Goal: Communication & Community: Ask a question

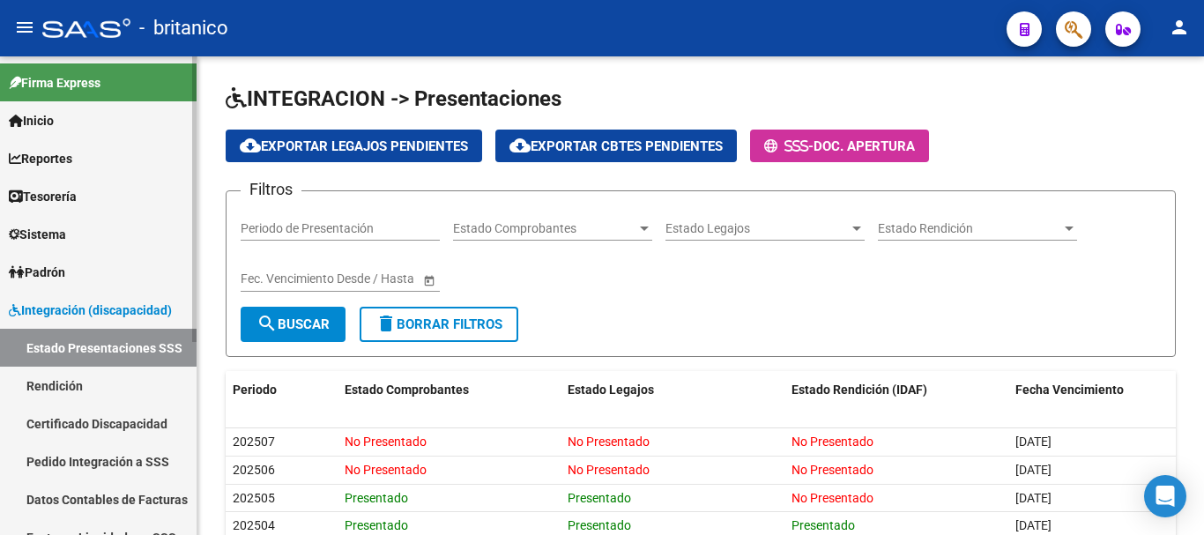
scroll to position [176, 0]
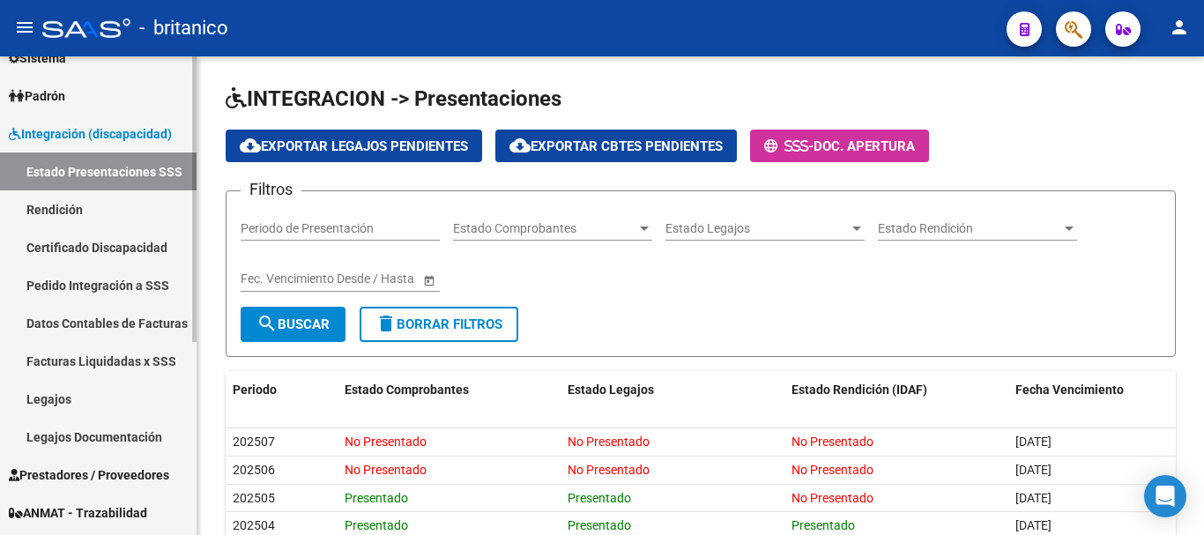
click at [83, 319] on link "Datos Contables de Facturas" at bounding box center [98, 323] width 197 height 38
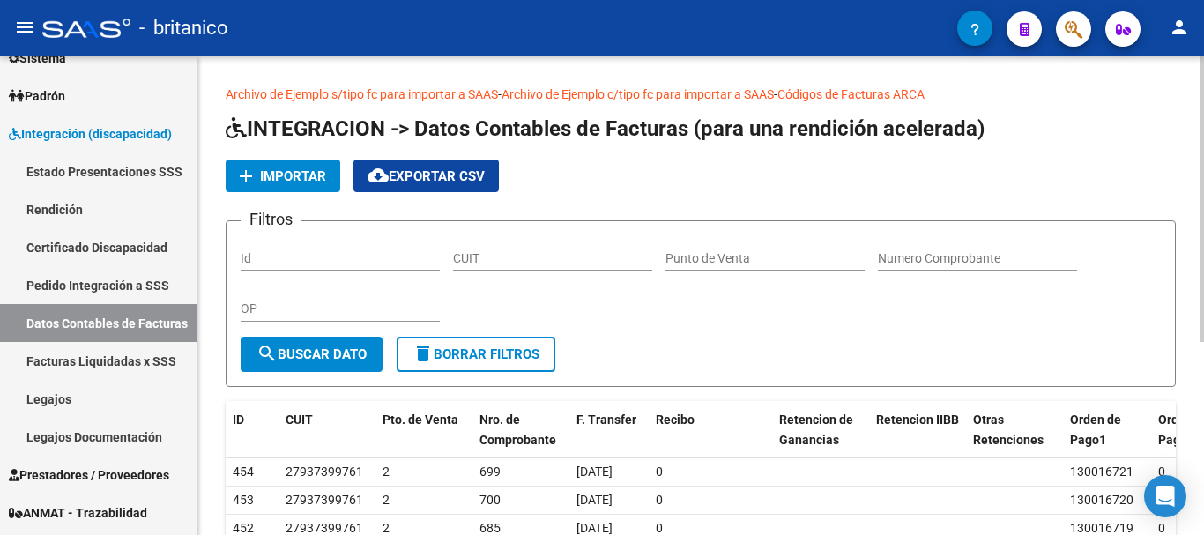
click at [302, 170] on span "Importar" at bounding box center [293, 176] width 66 height 16
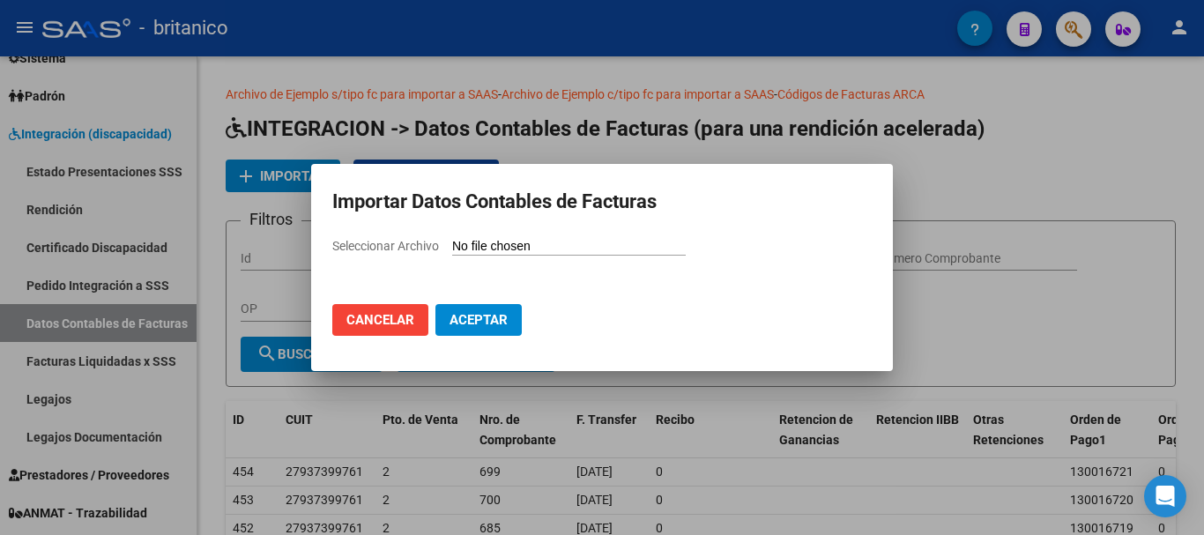
click at [534, 242] on input "Seleccionar Archivo" at bounding box center [569, 247] width 234 height 17
type input "C:\fakepath\pagos 202505 SAAS.csv"
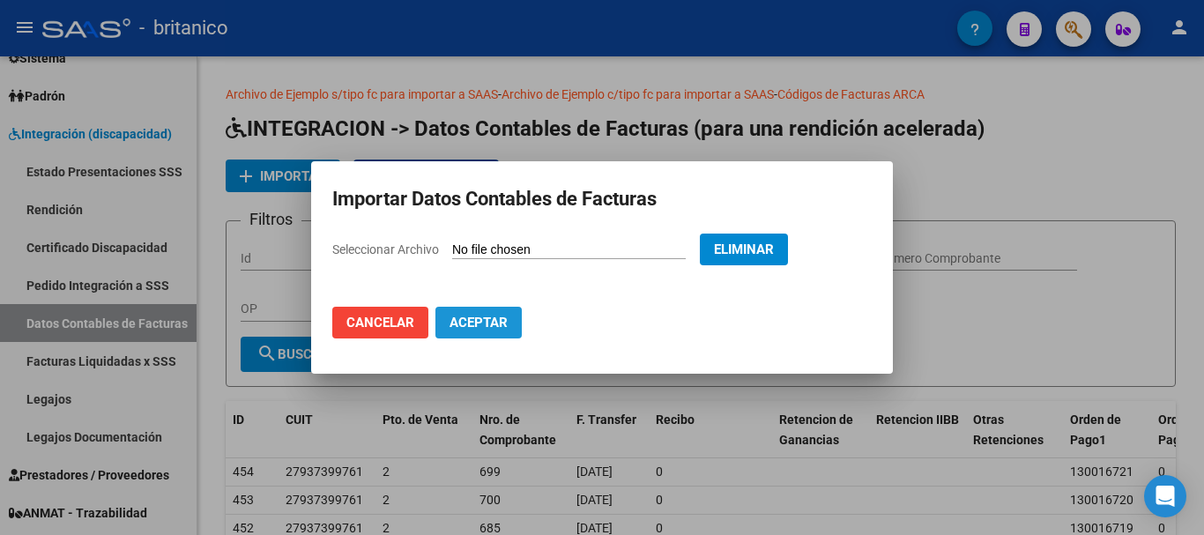
click at [501, 326] on span "Aceptar" at bounding box center [479, 323] width 58 height 16
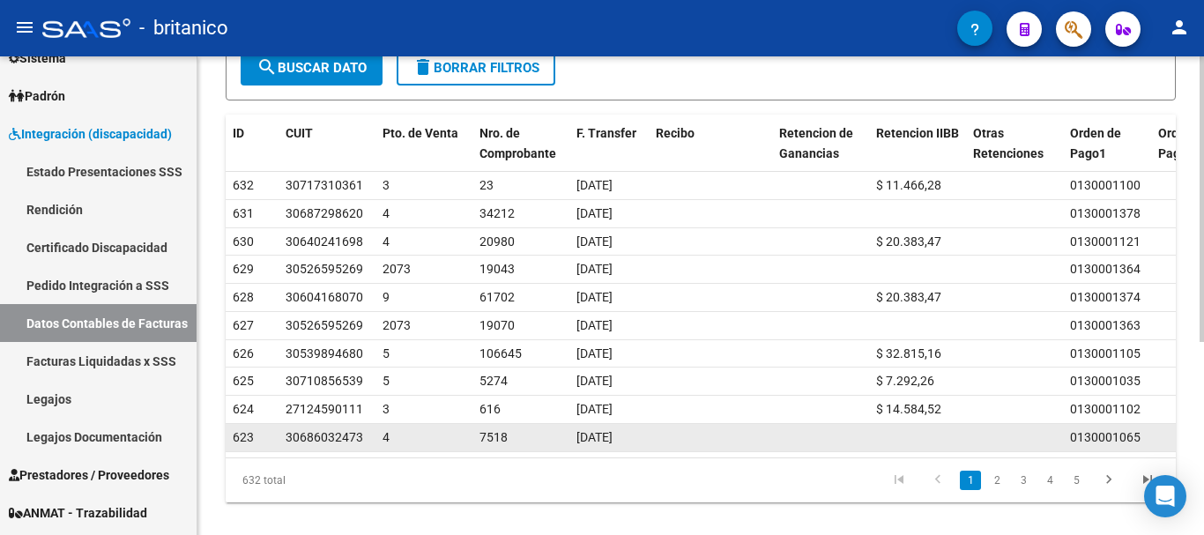
scroll to position [324, 0]
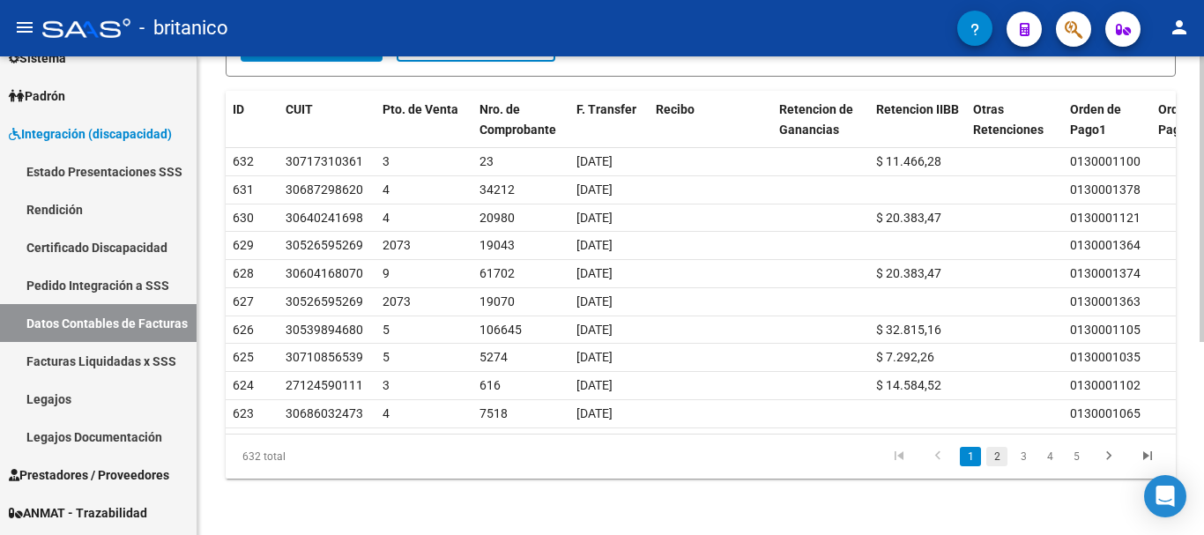
click at [997, 455] on link "2" at bounding box center [997, 456] width 21 height 19
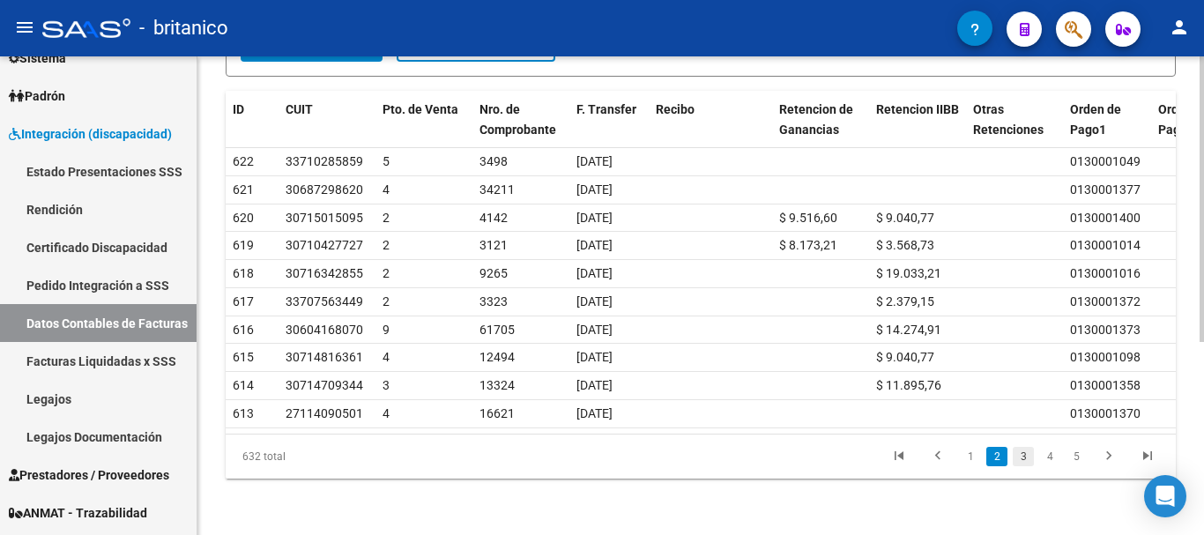
click at [1022, 454] on link "3" at bounding box center [1023, 456] width 21 height 19
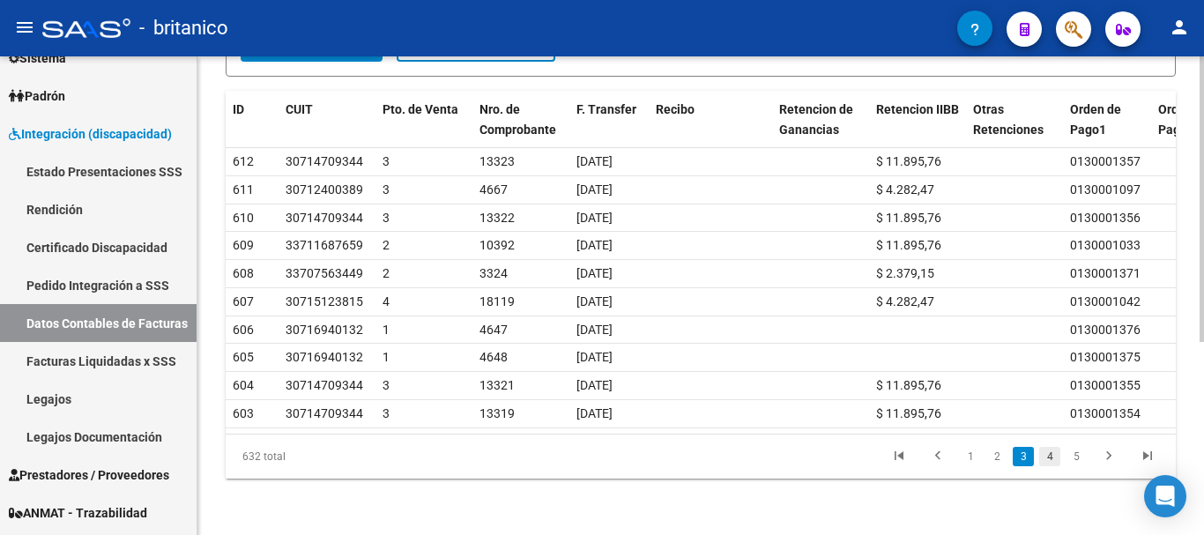
click at [1048, 457] on link "4" at bounding box center [1050, 456] width 21 height 19
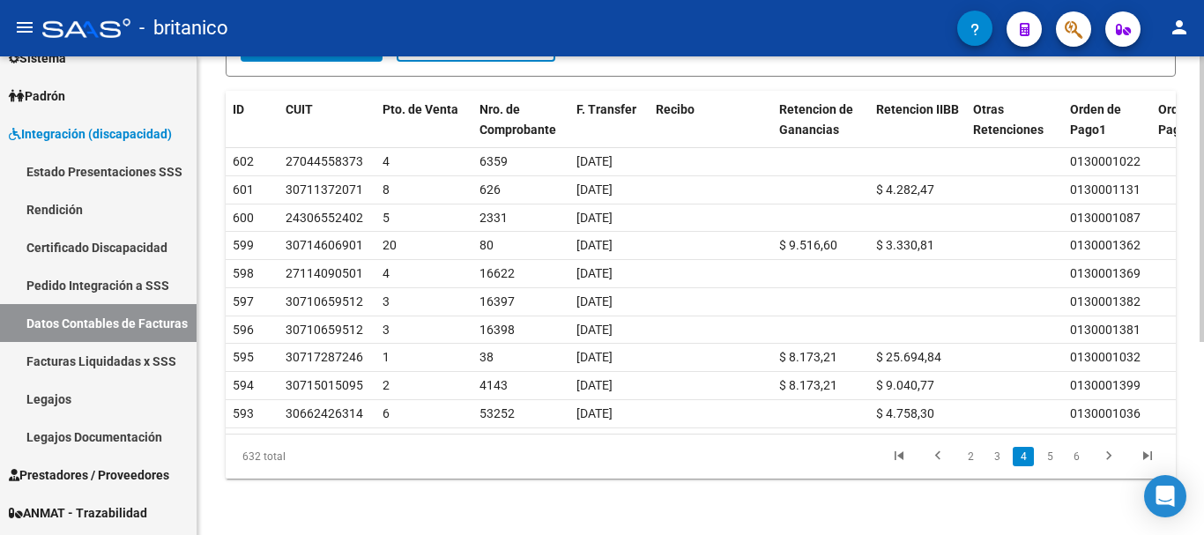
click at [1047, 457] on link "5" at bounding box center [1050, 456] width 21 height 19
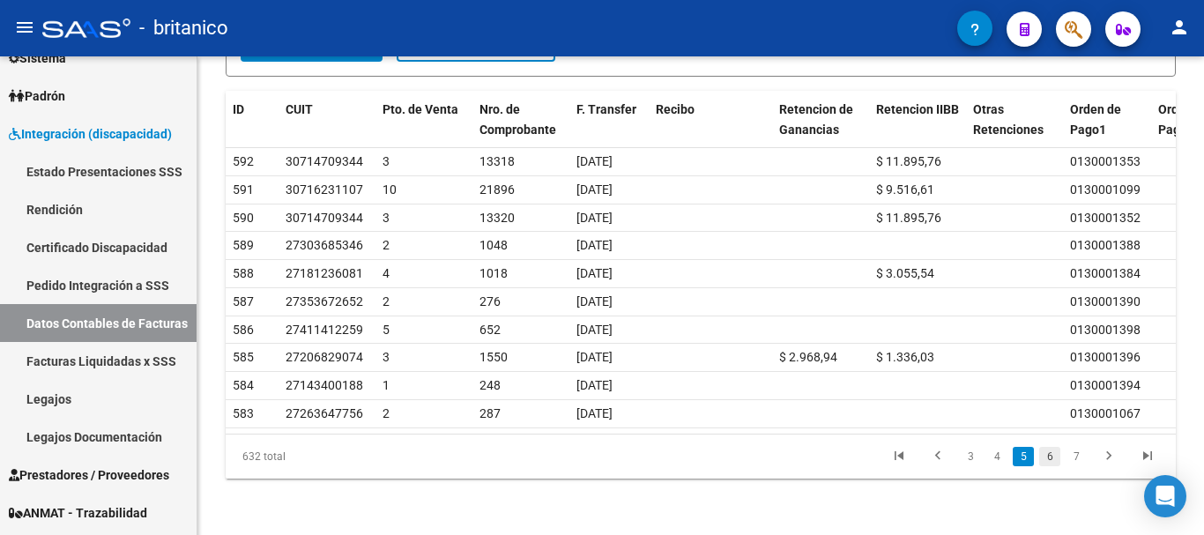
click at [1055, 456] on link "6" at bounding box center [1050, 456] width 21 height 19
click at [1051, 457] on link "7" at bounding box center [1050, 456] width 21 height 19
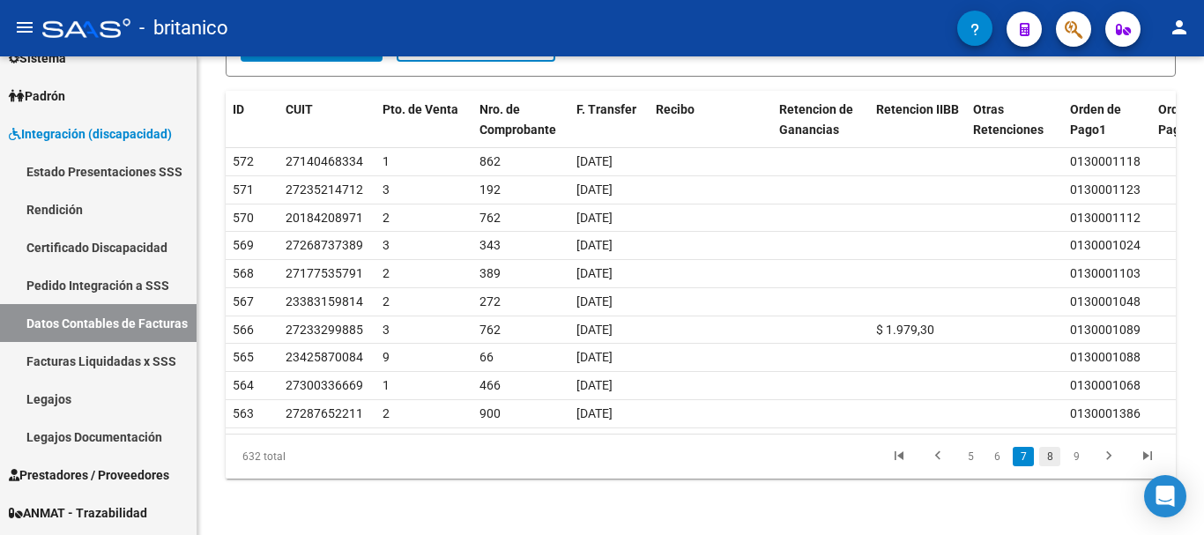
click at [1054, 455] on link "8" at bounding box center [1050, 456] width 21 height 19
click at [1048, 459] on link "9" at bounding box center [1048, 456] width 21 height 19
click at [1049, 453] on link "10" at bounding box center [1047, 456] width 23 height 19
click at [1052, 458] on link "11" at bounding box center [1047, 456] width 23 height 19
click at [1051, 456] on link "12" at bounding box center [1047, 456] width 23 height 19
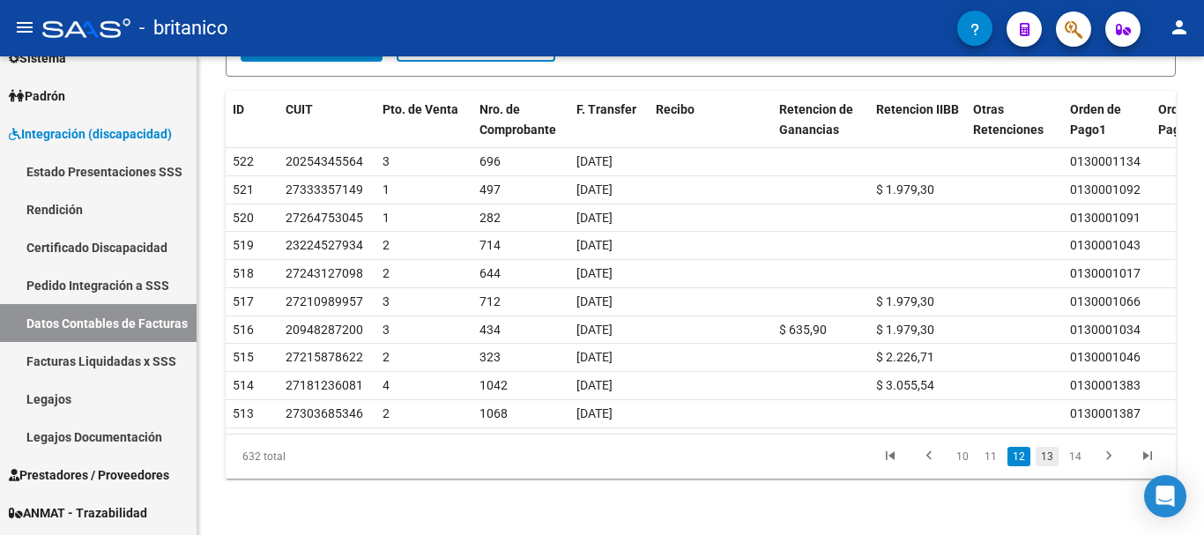
click at [1048, 458] on link "13" at bounding box center [1047, 456] width 23 height 19
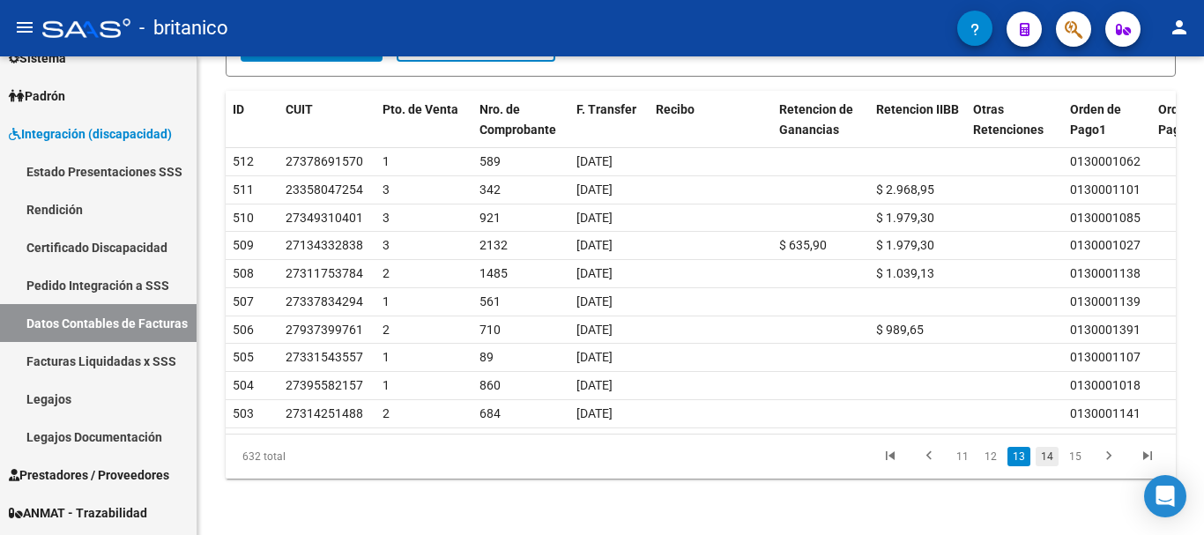
click at [1052, 459] on link "14" at bounding box center [1047, 456] width 23 height 19
click at [1052, 460] on link "15" at bounding box center [1047, 456] width 23 height 19
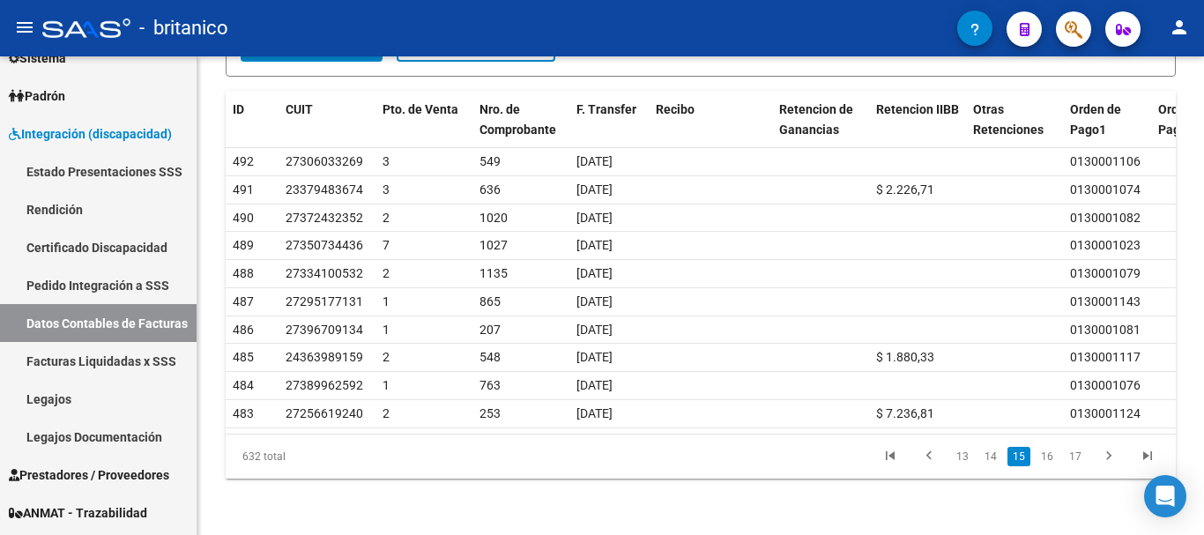
click at [1052, 460] on link "16" at bounding box center [1047, 456] width 23 height 19
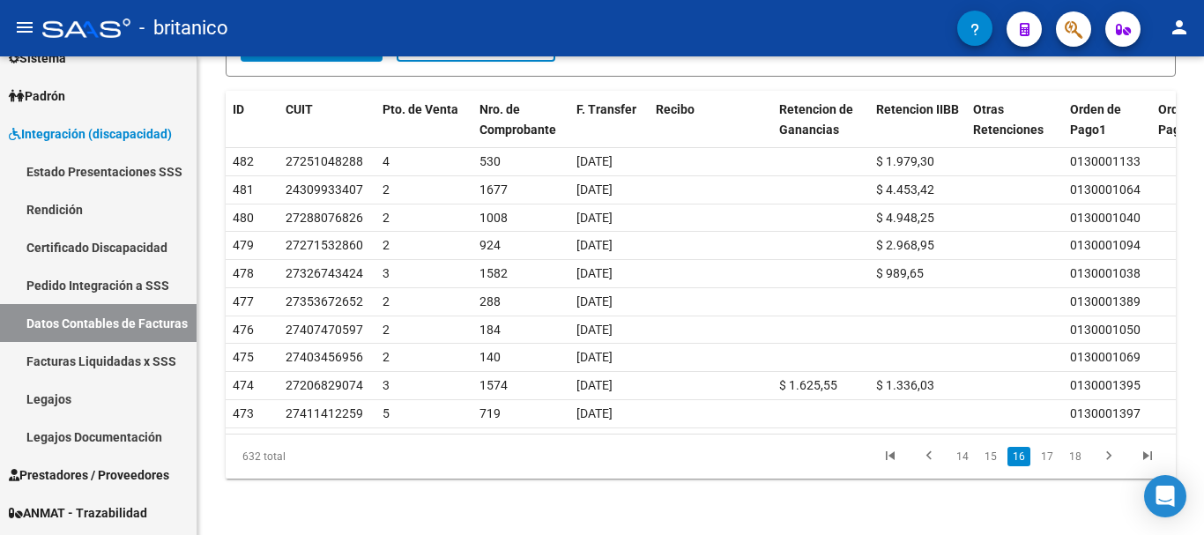
click at [1052, 460] on link "17" at bounding box center [1047, 456] width 23 height 19
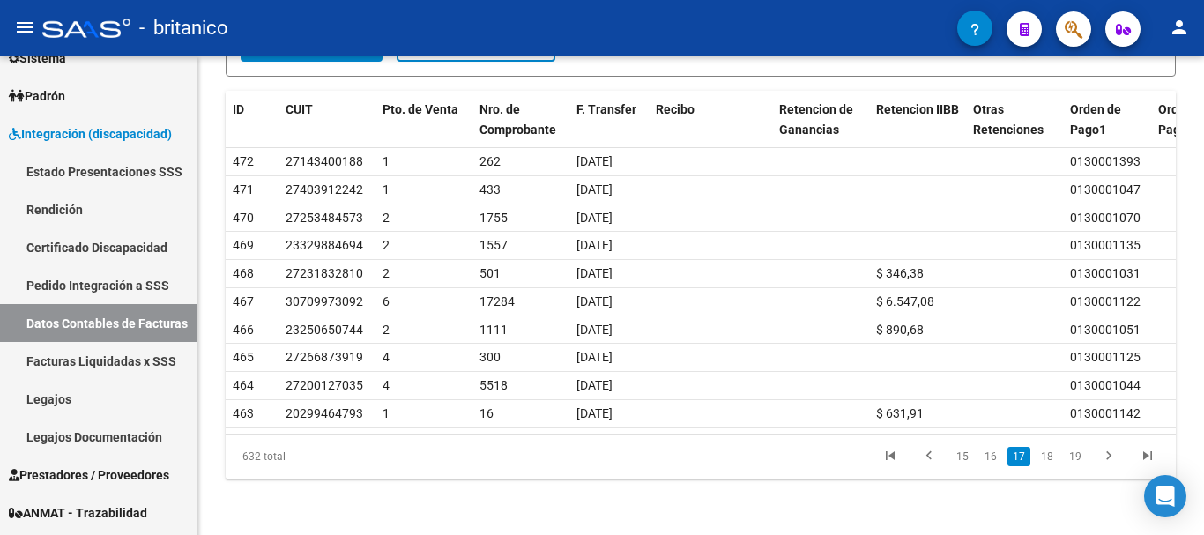
click at [1052, 460] on link "18" at bounding box center [1047, 456] width 23 height 19
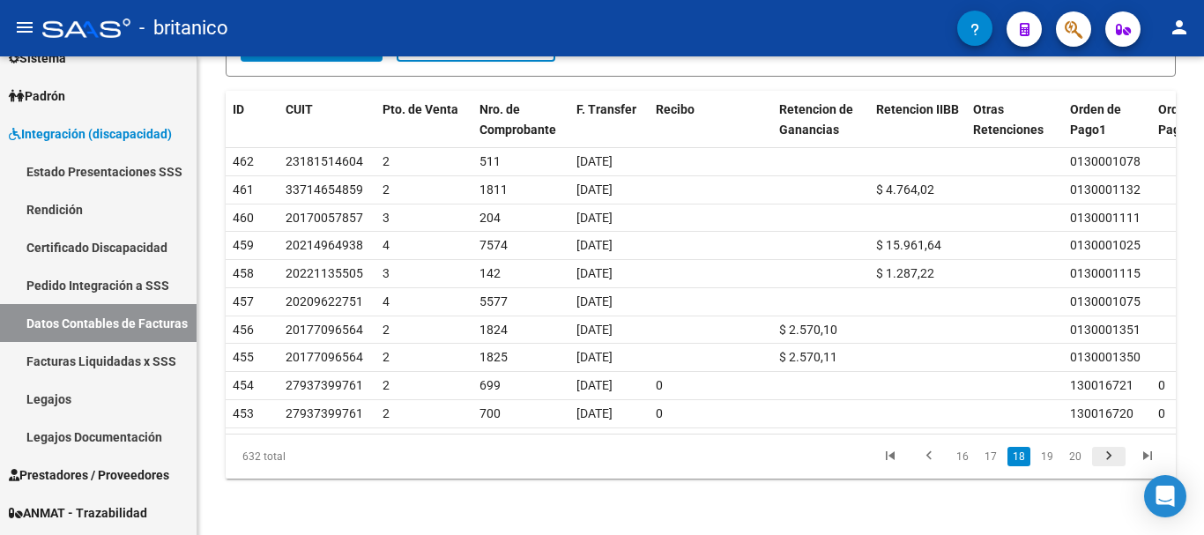
click at [1114, 455] on icon "go to next page" at bounding box center [1109, 458] width 23 height 21
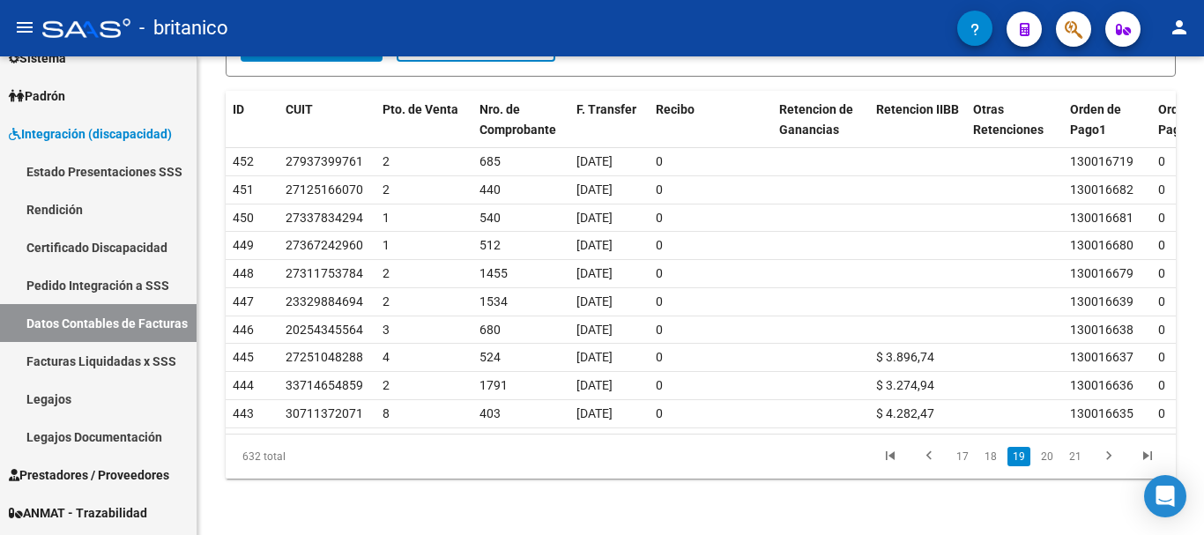
click at [1114, 455] on icon "go to next page" at bounding box center [1109, 458] width 23 height 21
click at [1109, 455] on icon "go to next page" at bounding box center [1109, 458] width 23 height 21
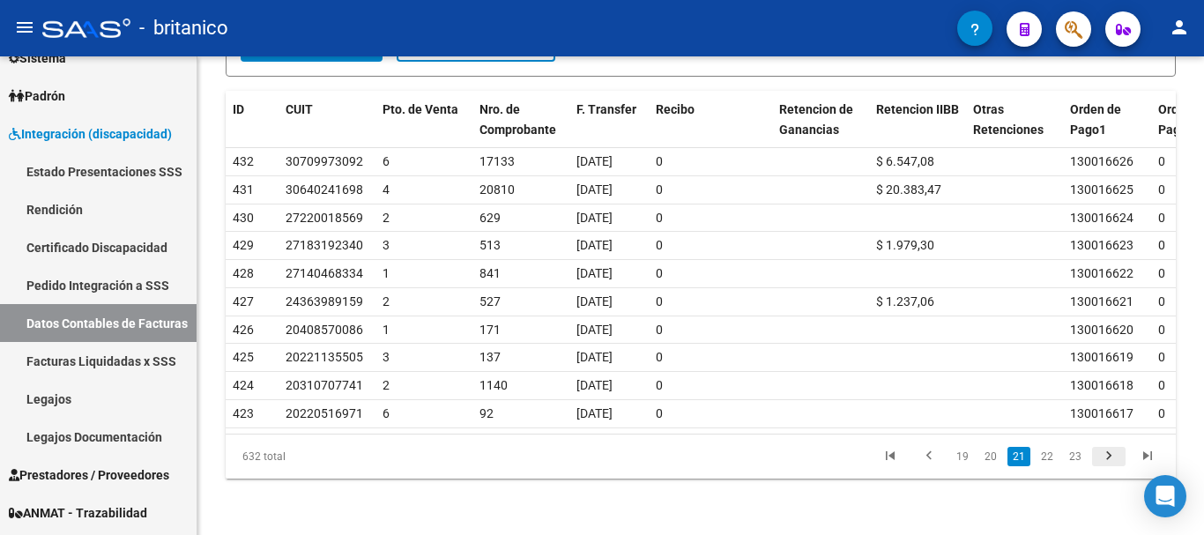
click at [1109, 456] on icon "go to next page" at bounding box center [1109, 458] width 23 height 21
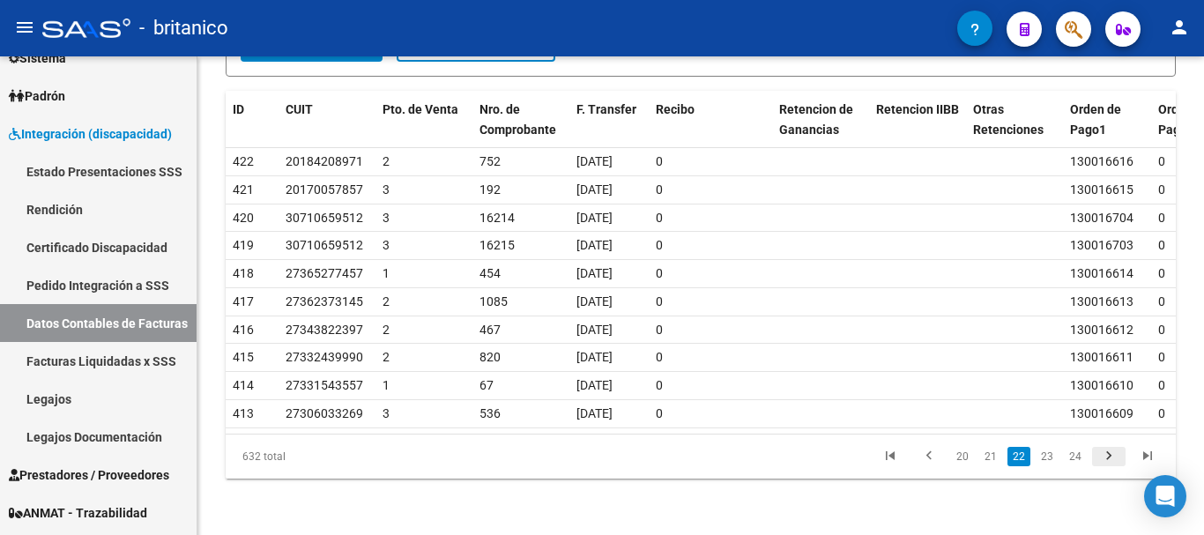
click at [1109, 456] on icon "go to next page" at bounding box center [1109, 458] width 23 height 21
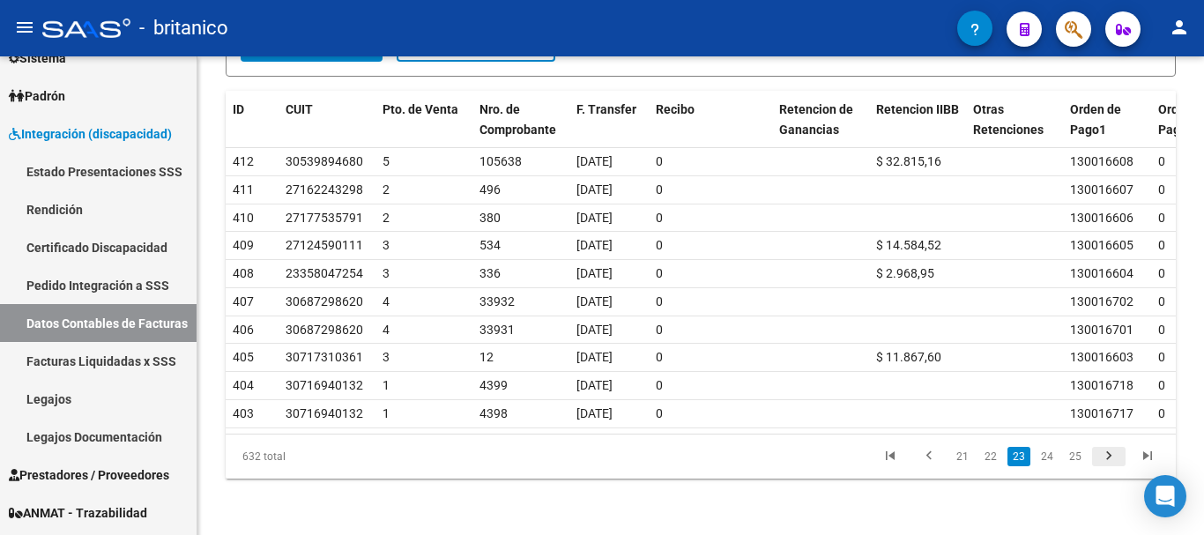
click at [1109, 456] on icon "go to next page" at bounding box center [1109, 458] width 23 height 21
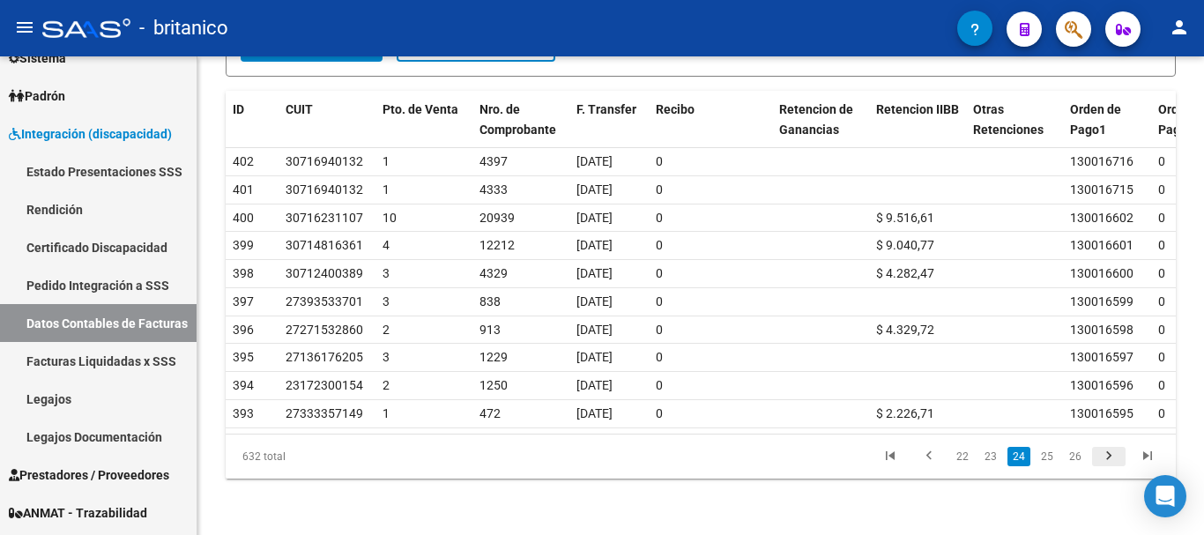
click at [1109, 456] on icon "go to next page" at bounding box center [1109, 458] width 23 height 21
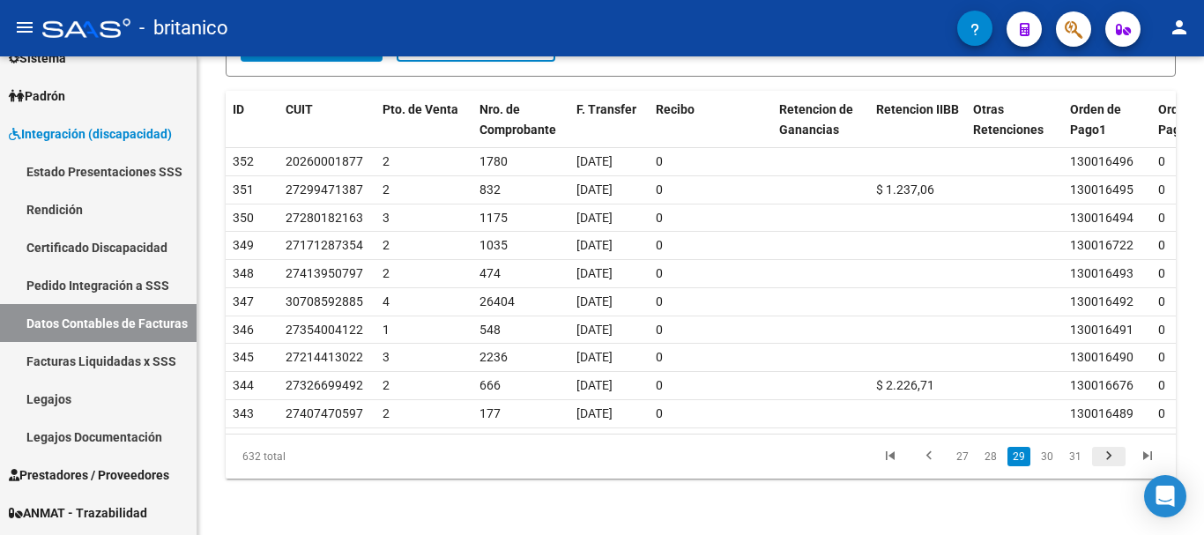
click at [1109, 456] on icon "go to next page" at bounding box center [1109, 458] width 23 height 21
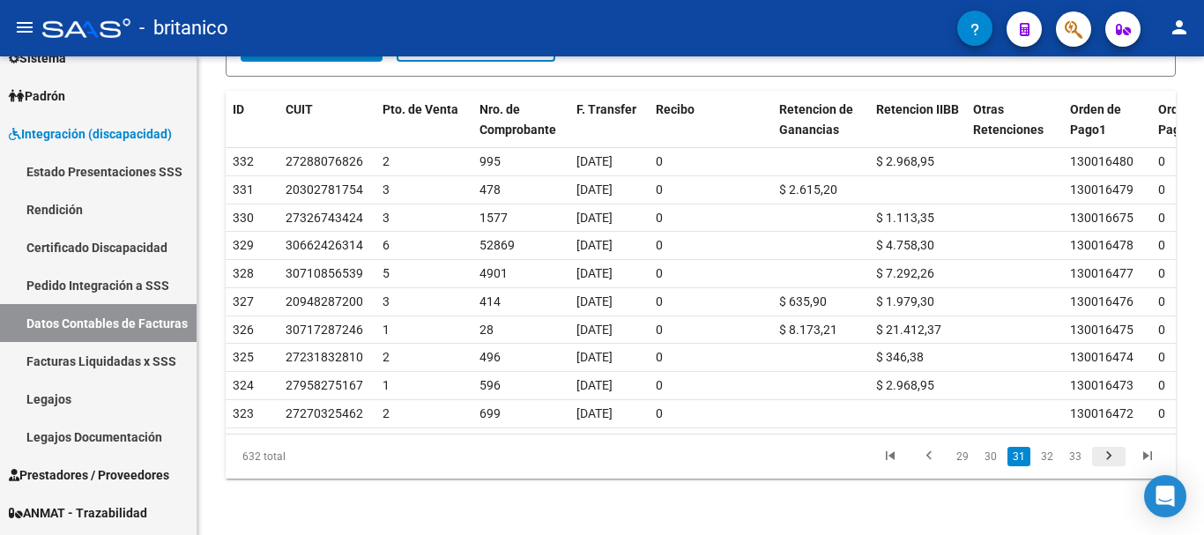
click at [1109, 457] on icon "go to next page" at bounding box center [1109, 458] width 23 height 21
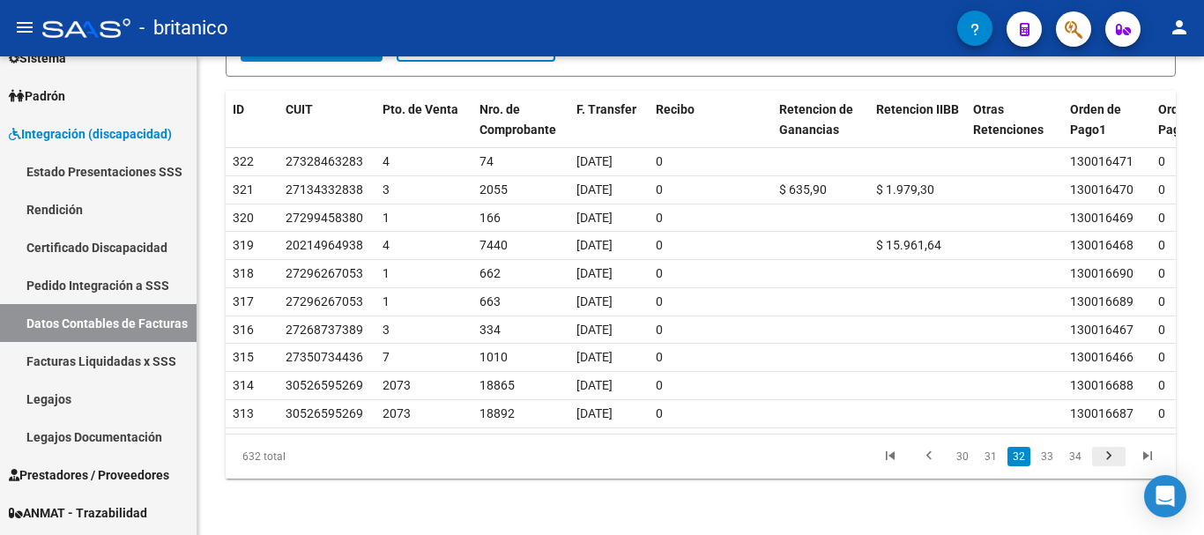
click at [1109, 457] on icon "go to next page" at bounding box center [1109, 458] width 23 height 21
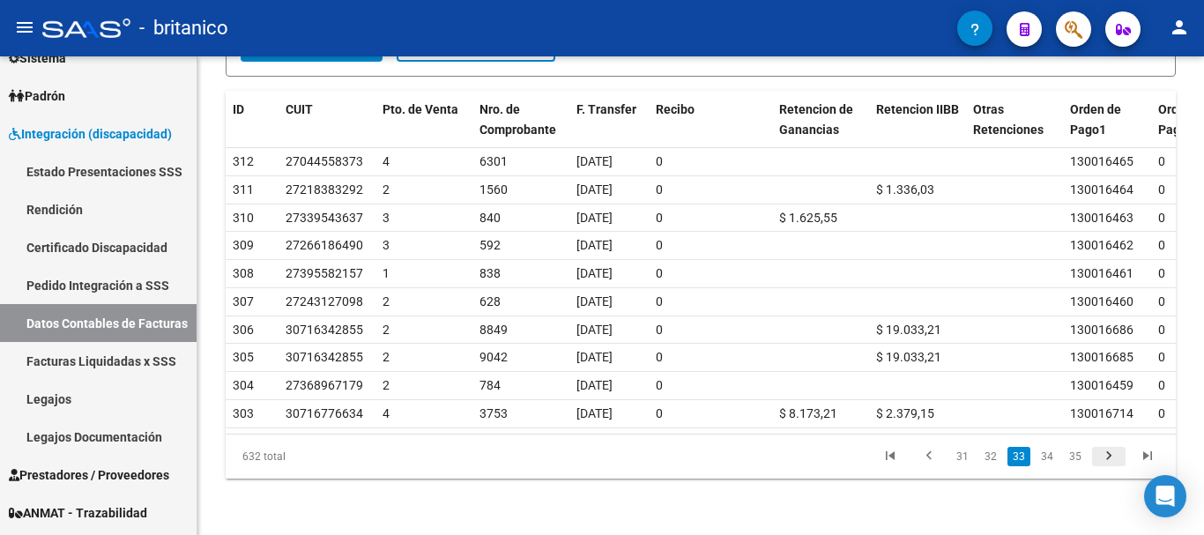
click at [1109, 457] on icon "go to next page" at bounding box center [1109, 458] width 23 height 21
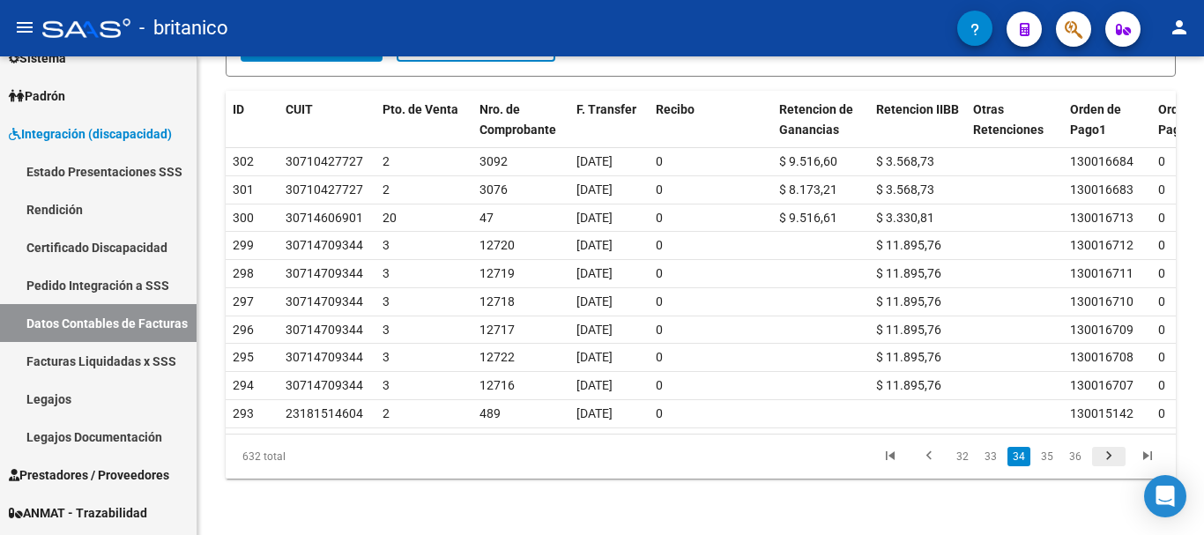
click at [1109, 457] on icon "go to next page" at bounding box center [1109, 458] width 23 height 21
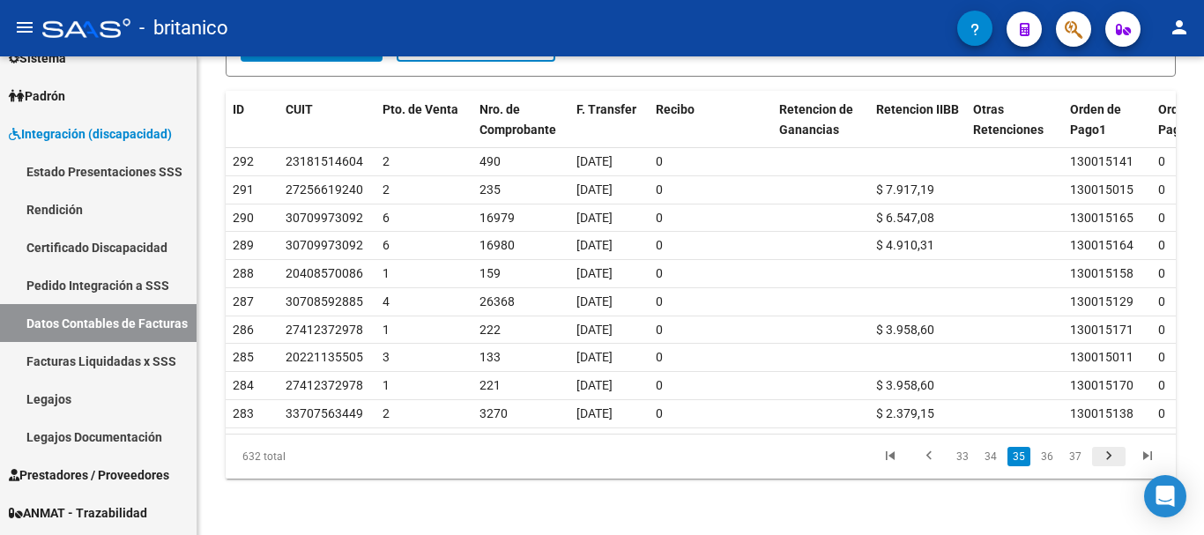
click at [1109, 457] on icon "go to next page" at bounding box center [1109, 458] width 23 height 21
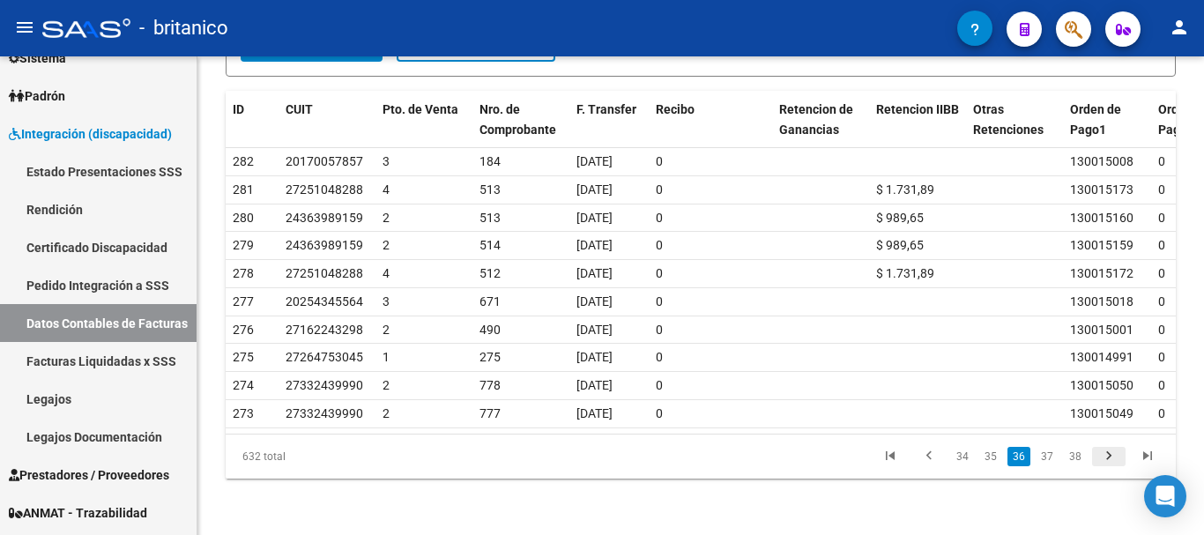
click at [1109, 457] on icon "go to next page" at bounding box center [1109, 458] width 23 height 21
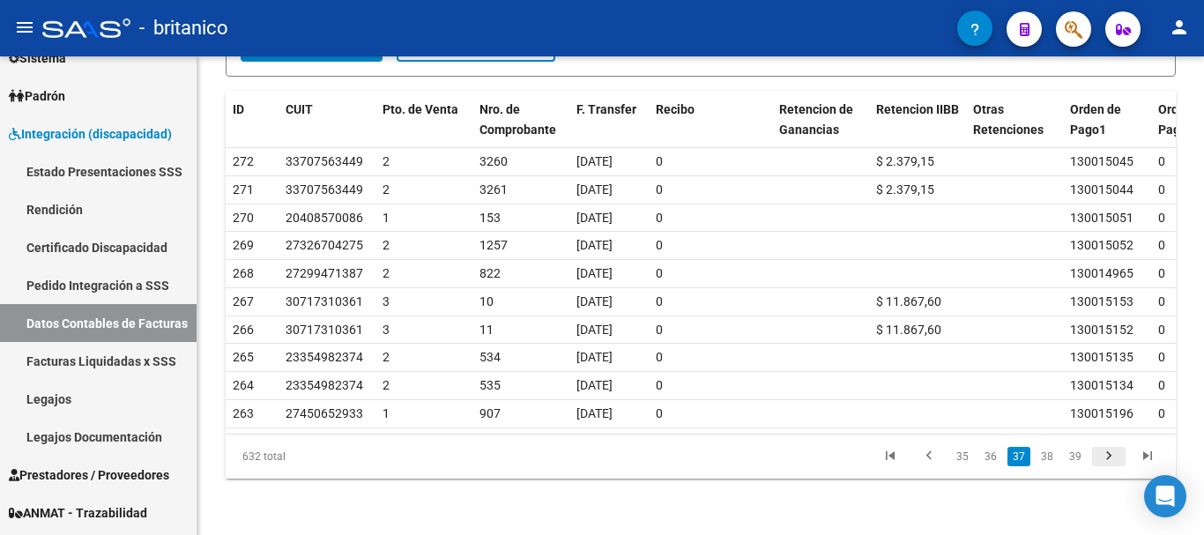
click at [1109, 457] on icon "go to next page" at bounding box center [1109, 458] width 23 height 21
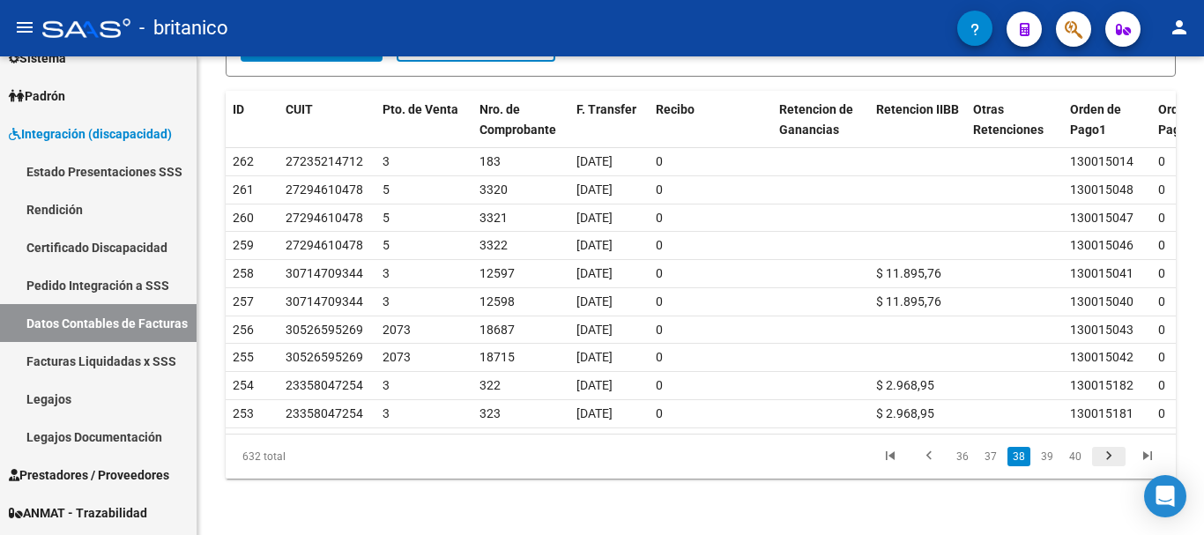
click at [1109, 457] on icon "go to next page" at bounding box center [1109, 458] width 23 height 21
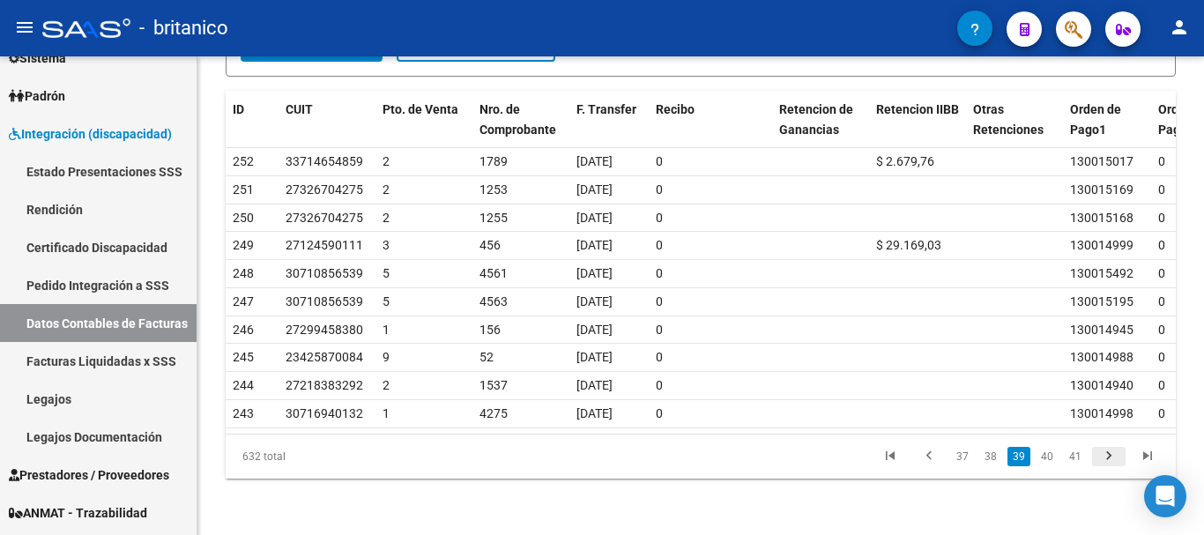
click at [1109, 457] on icon "go to next page" at bounding box center [1109, 458] width 23 height 21
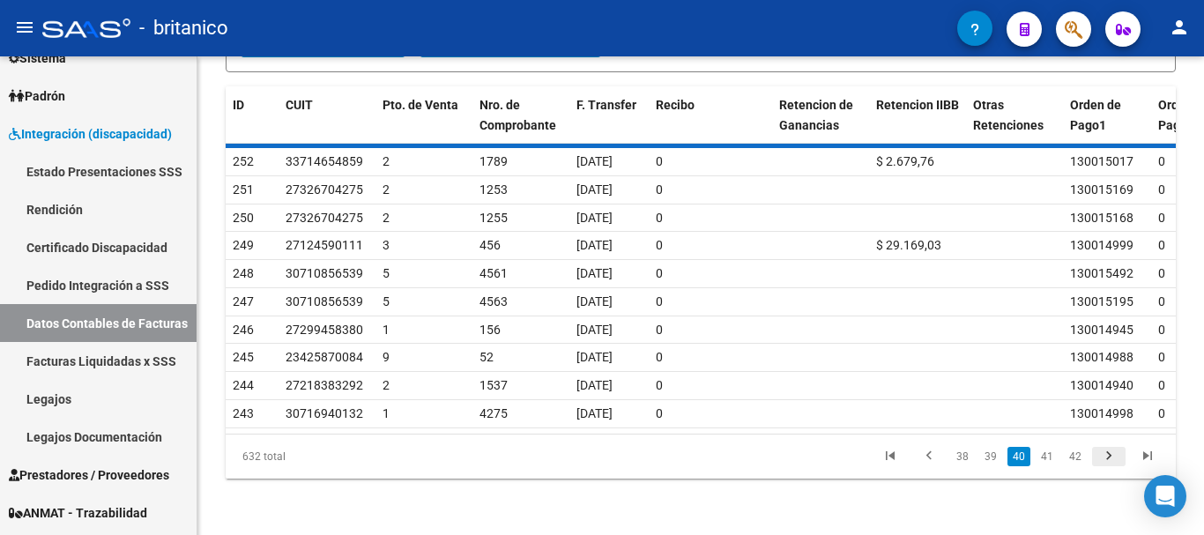
click at [1109, 457] on div "632 total 38 39 40 41 42" at bounding box center [701, 457] width 951 height 44
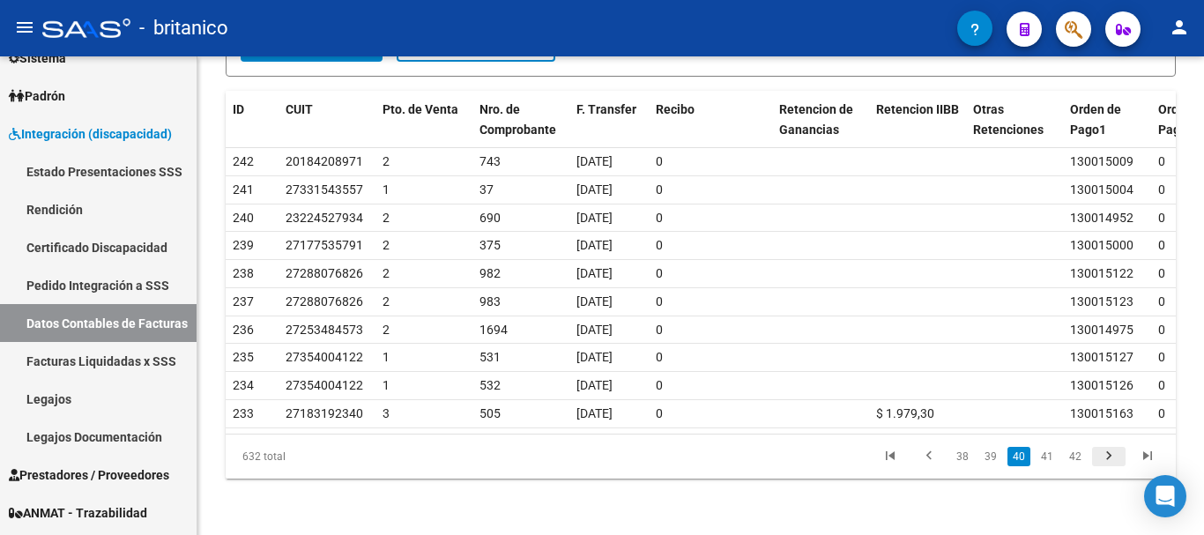
click at [1109, 457] on icon "go to next page" at bounding box center [1109, 458] width 23 height 21
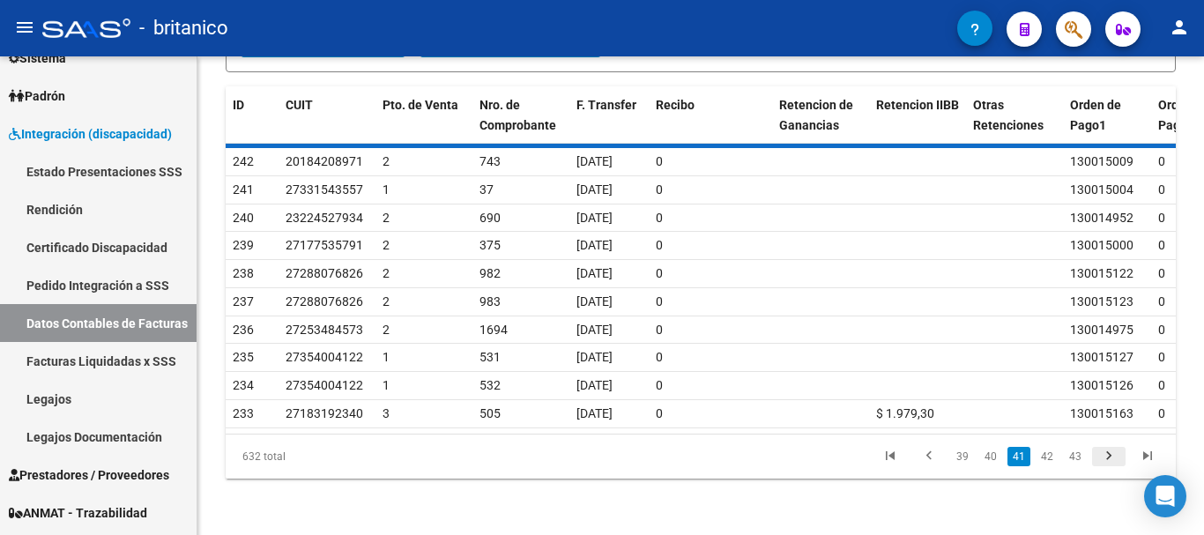
click at [1109, 457] on div "632 total 39 40 41 42 43" at bounding box center [701, 457] width 951 height 44
click at [1109, 457] on icon "go to next page" at bounding box center [1109, 458] width 23 height 21
click at [1109, 457] on div "632 total 40 41 42 43 44" at bounding box center [701, 457] width 951 height 44
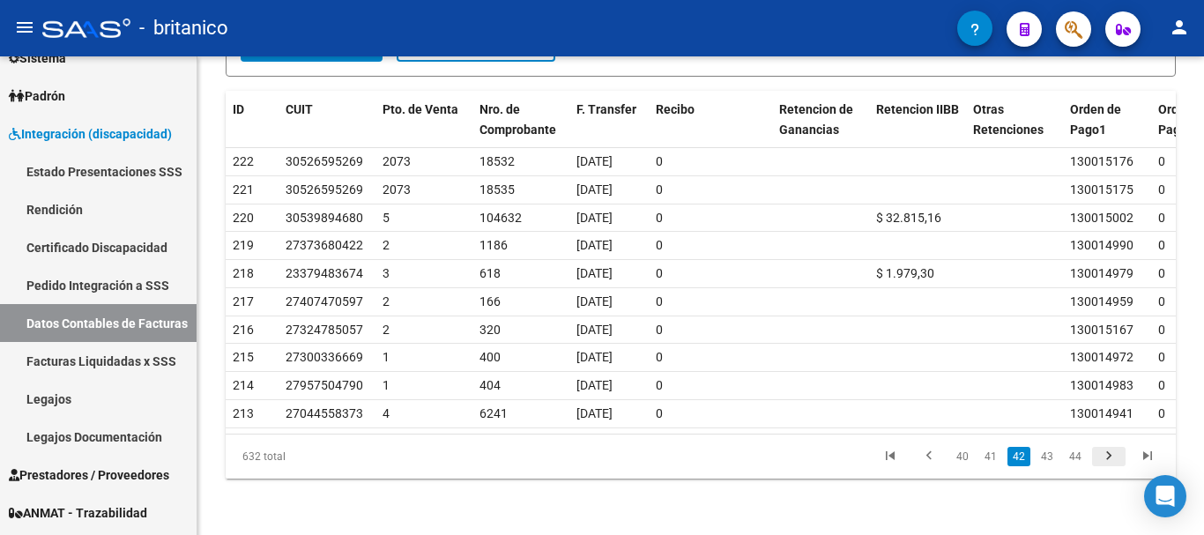
click at [1109, 457] on icon "go to next page" at bounding box center [1109, 458] width 23 height 21
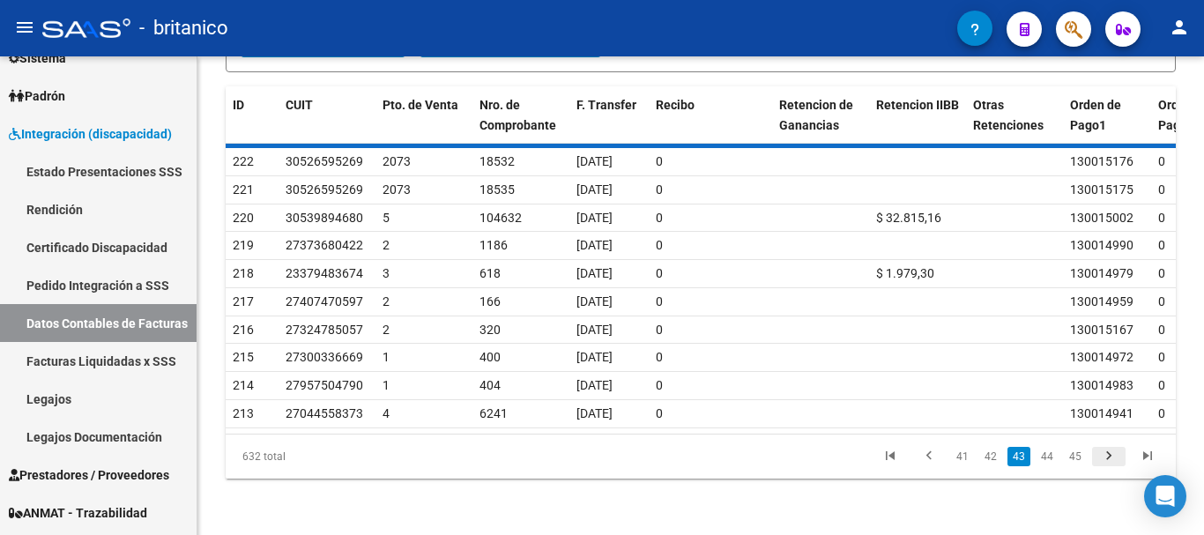
click at [1109, 457] on div "632 total 41 42 43 44 45" at bounding box center [701, 457] width 951 height 44
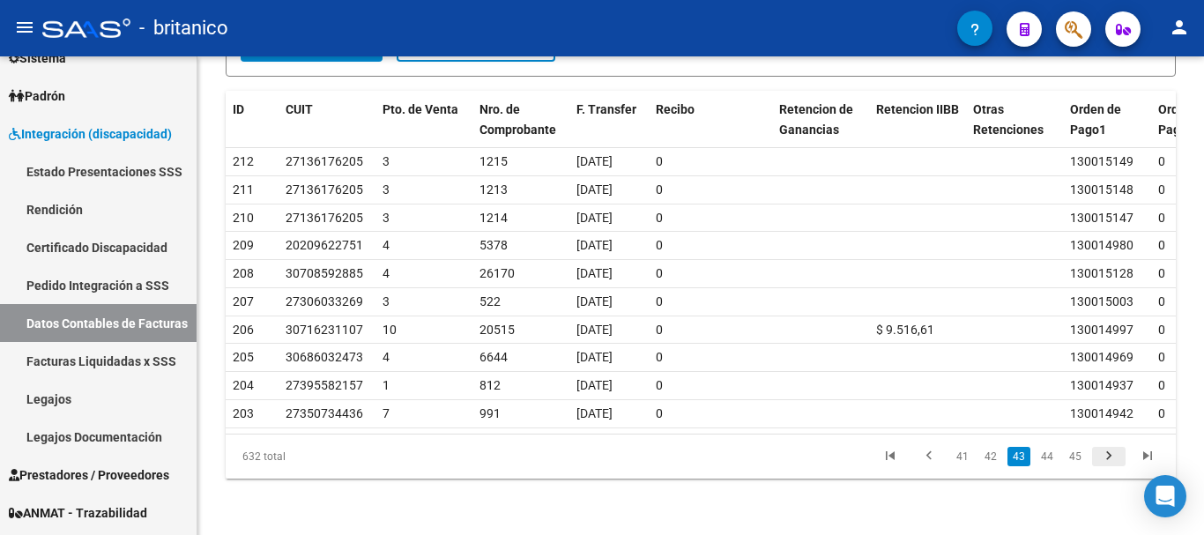
click at [1109, 457] on icon "go to next page" at bounding box center [1109, 458] width 23 height 21
click at [1150, 455] on icon "go to last page" at bounding box center [1148, 458] width 23 height 21
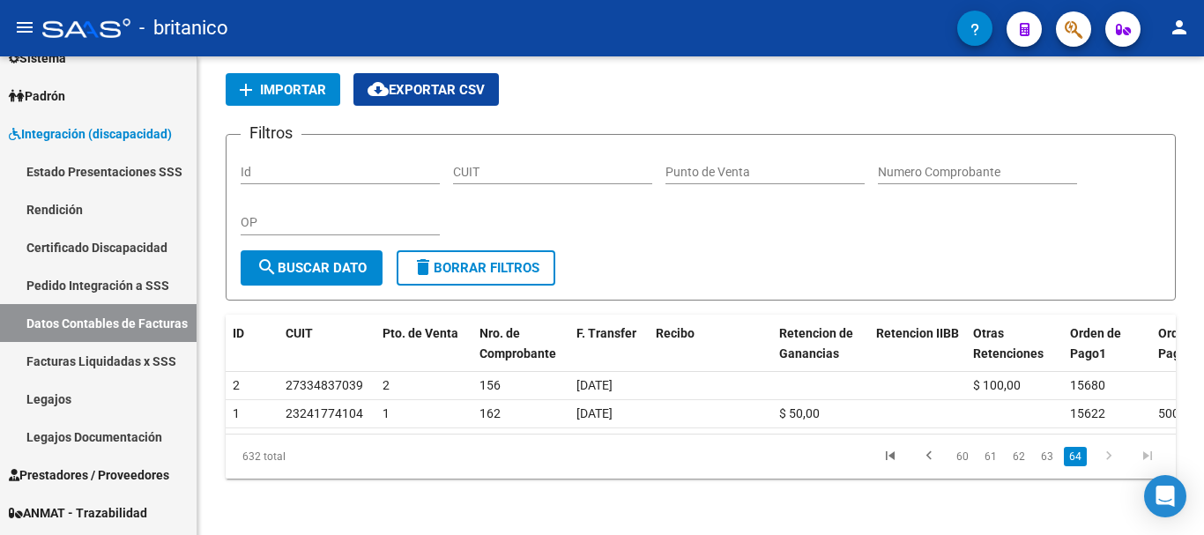
scroll to position [101, 0]
click at [929, 456] on icon "go to previous page" at bounding box center [929, 458] width 23 height 21
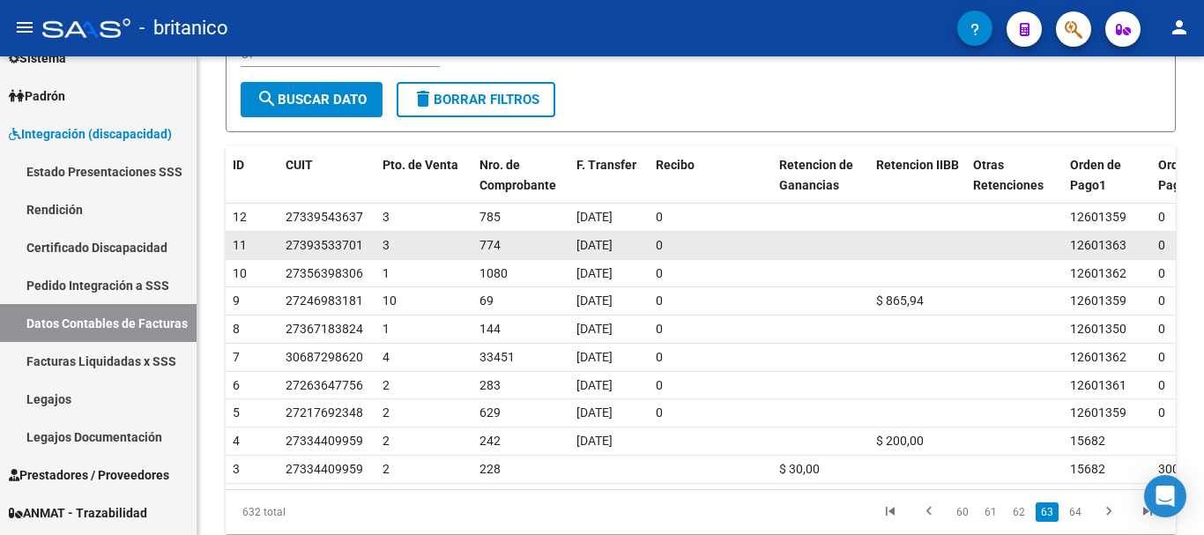
scroll to position [324, 0]
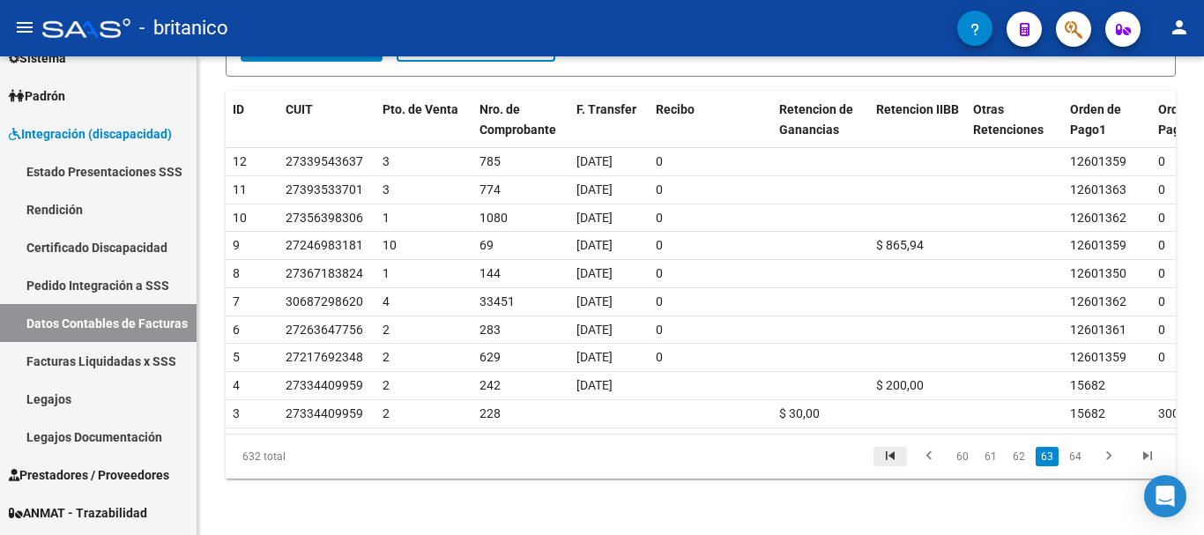
click at [896, 452] on icon "go to first page" at bounding box center [890, 458] width 23 height 21
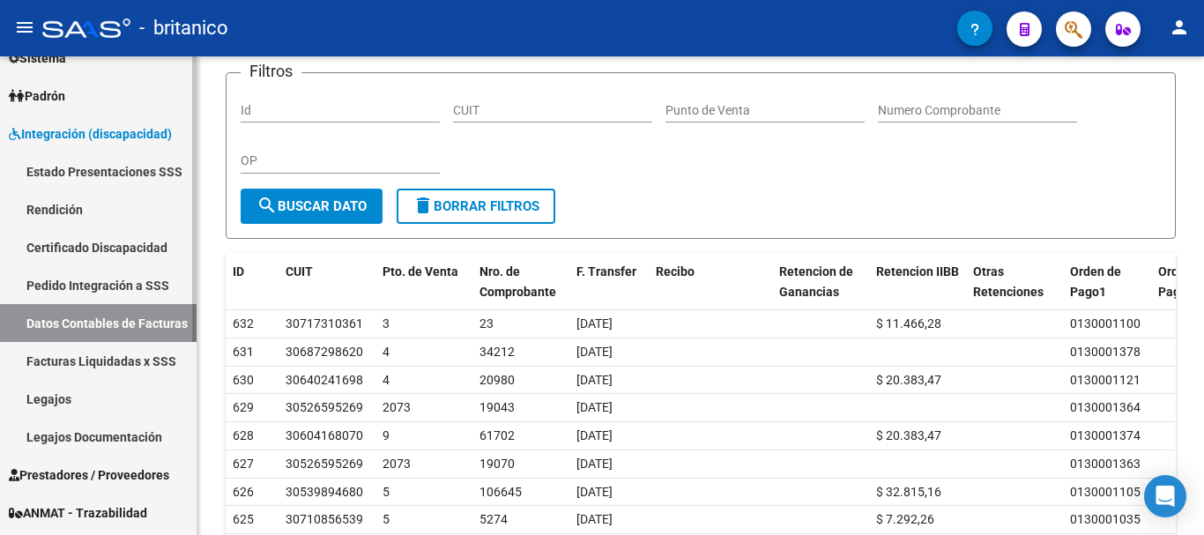
scroll to position [0, 0]
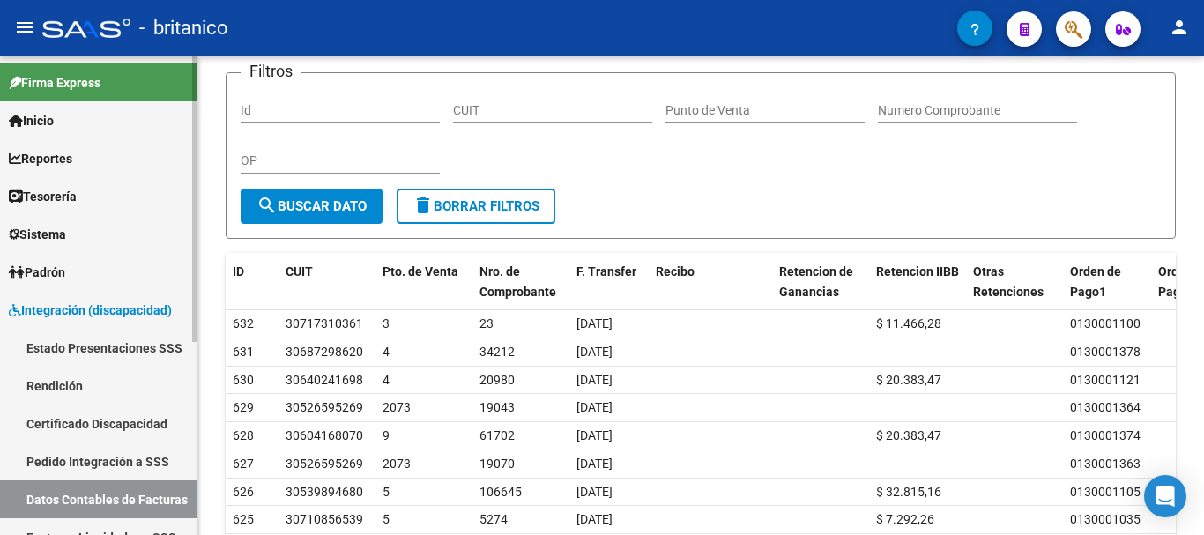
click at [82, 352] on link "Estado Presentaciones SSS" at bounding box center [98, 348] width 197 height 38
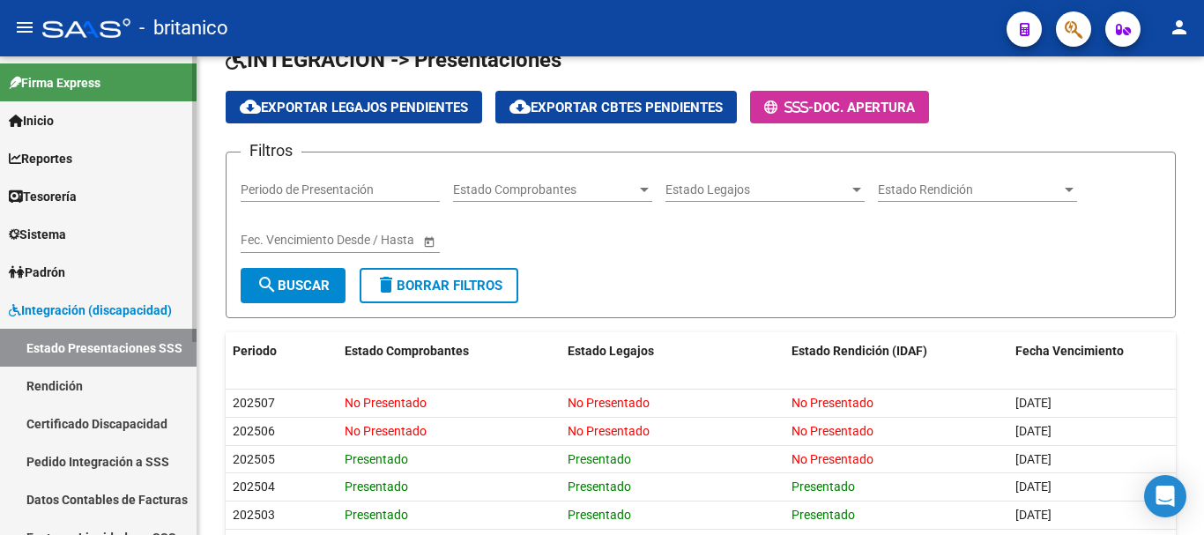
scroll to position [148, 0]
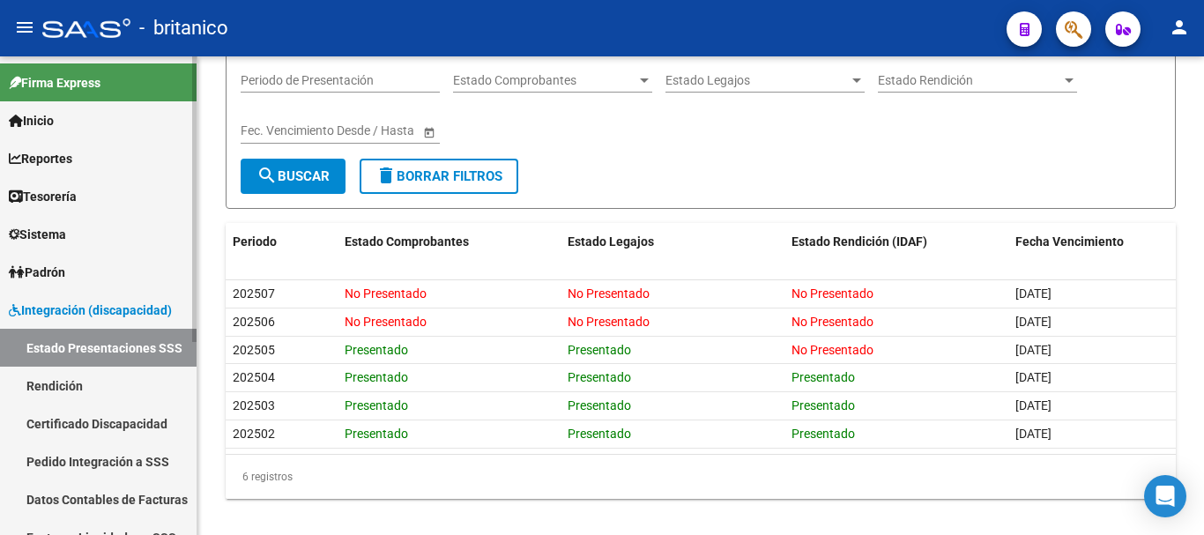
click at [92, 492] on link "Datos Contables de Facturas" at bounding box center [98, 500] width 197 height 38
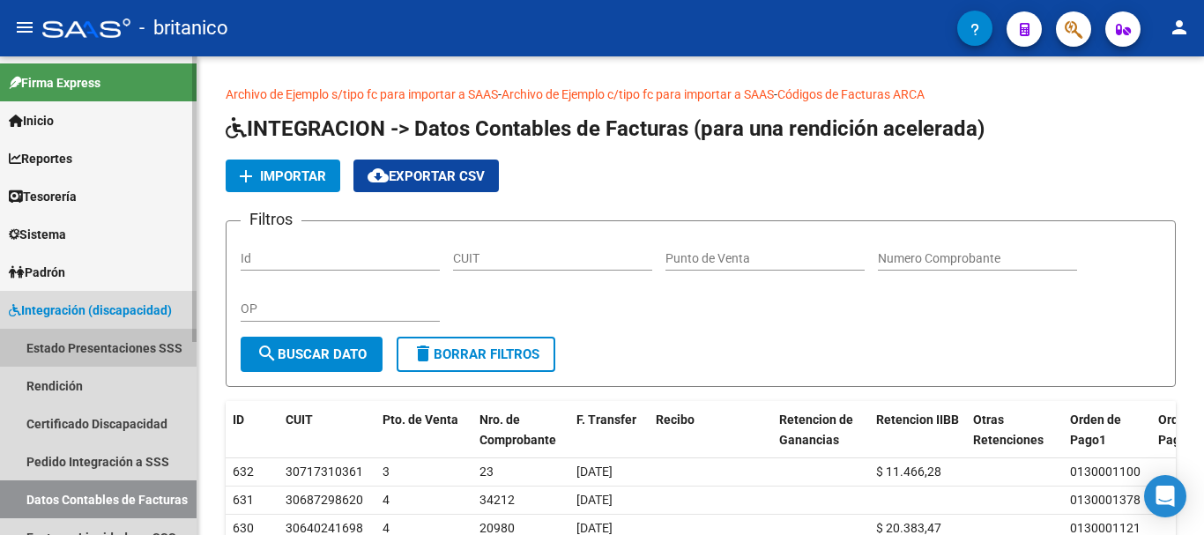
click at [77, 348] on link "Estado Presentaciones SSS" at bounding box center [98, 348] width 197 height 38
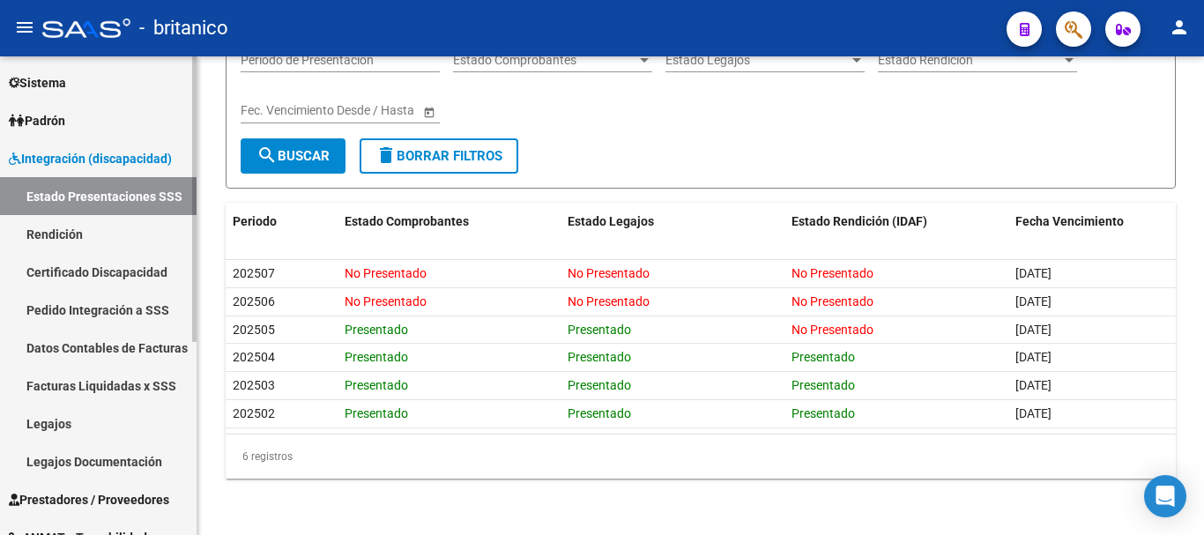
scroll to position [265, 0]
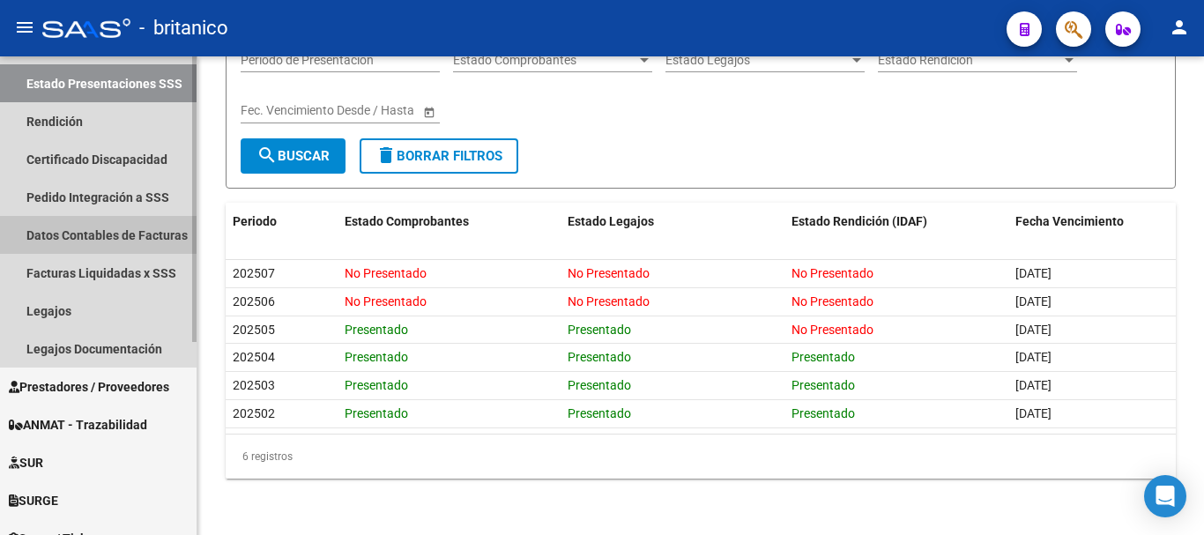
click at [108, 235] on link "Datos Contables de Facturas" at bounding box center [98, 235] width 197 height 38
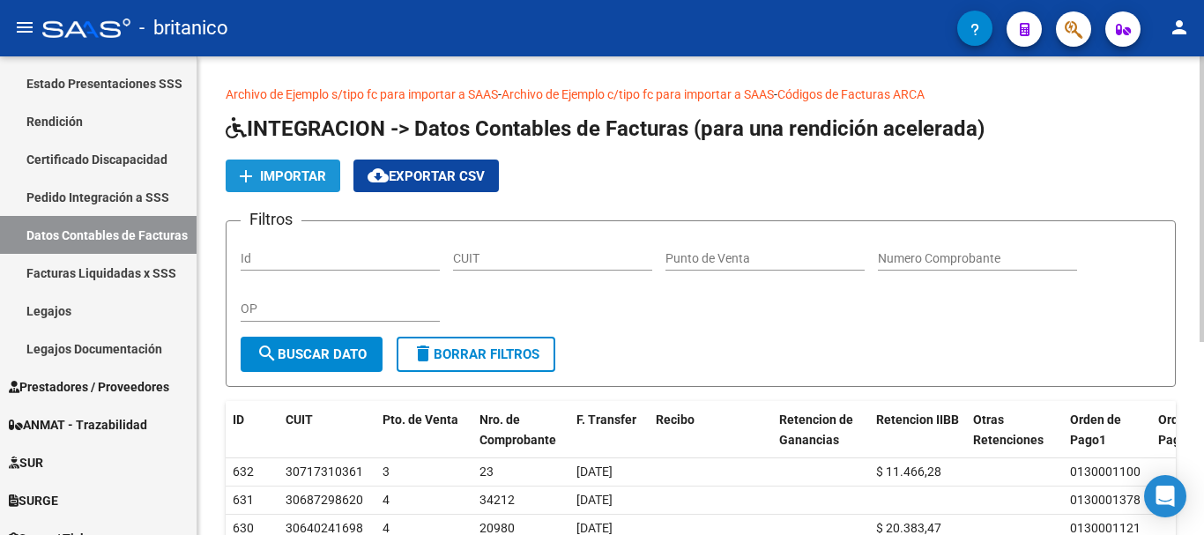
click at [296, 174] on span "Importar" at bounding box center [293, 176] width 66 height 16
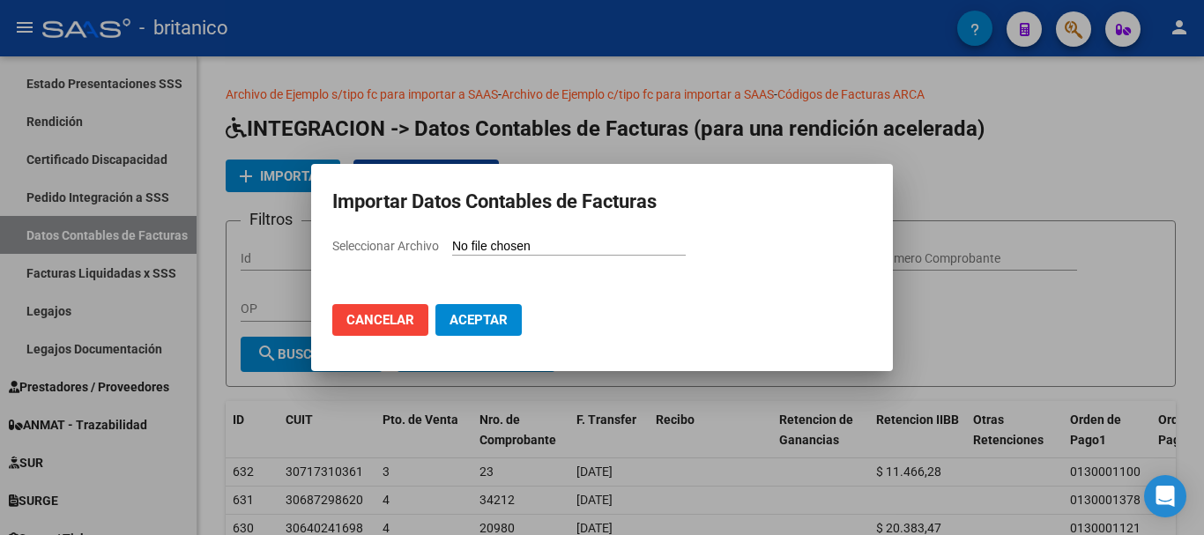
click at [516, 241] on input "Seleccionar Archivo" at bounding box center [569, 247] width 234 height 17
type input "C:\fakepath\pagos 202505 SAAS.csv"
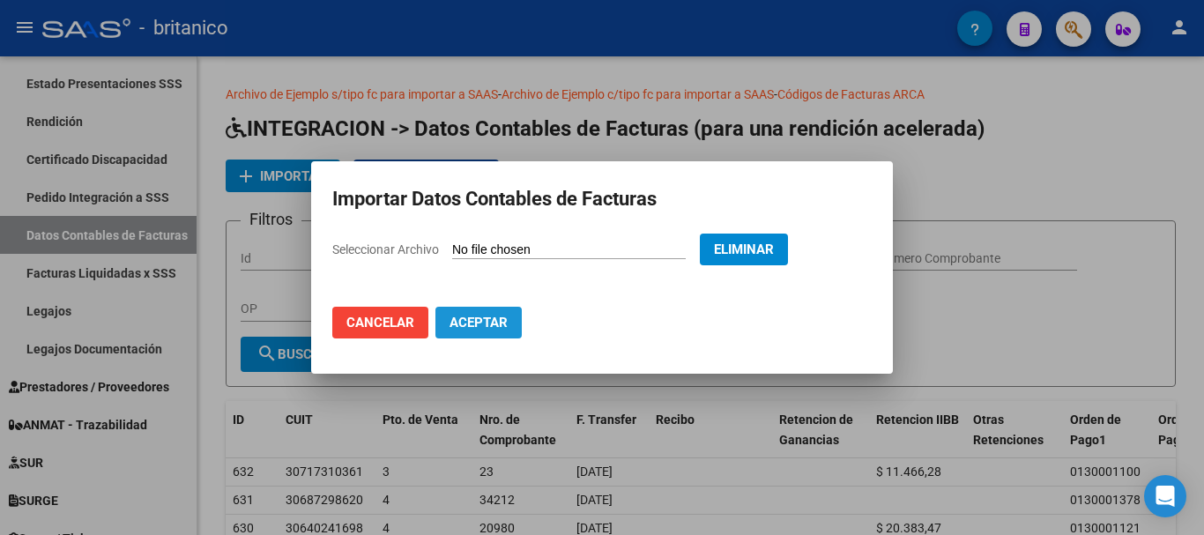
click at [490, 330] on span "Aceptar" at bounding box center [479, 323] width 58 height 16
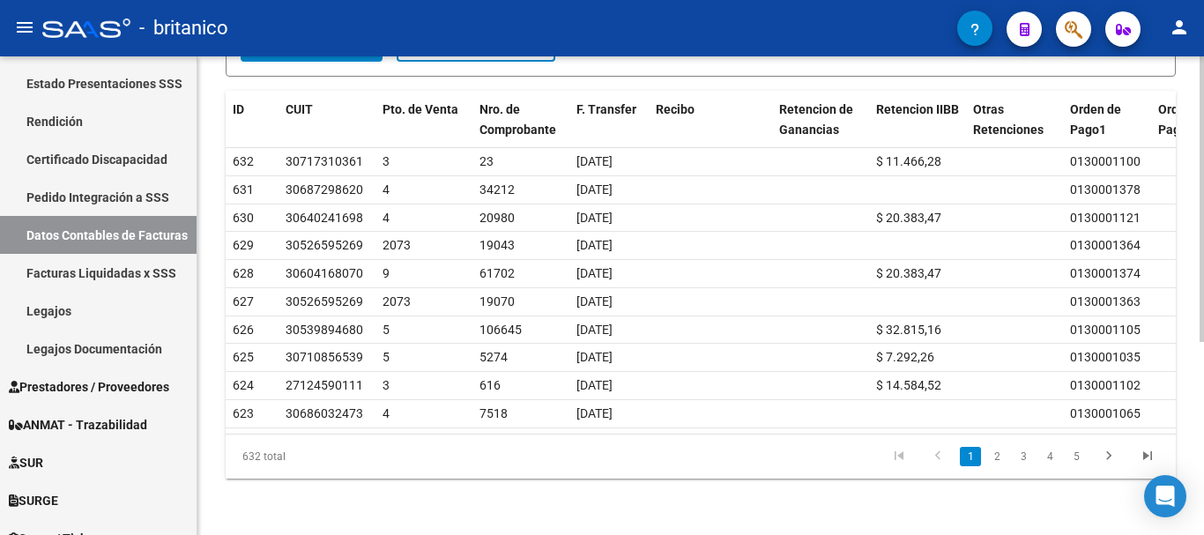
scroll to position [324, 0]
click at [69, 128] on link "Rendición" at bounding box center [98, 121] width 197 height 38
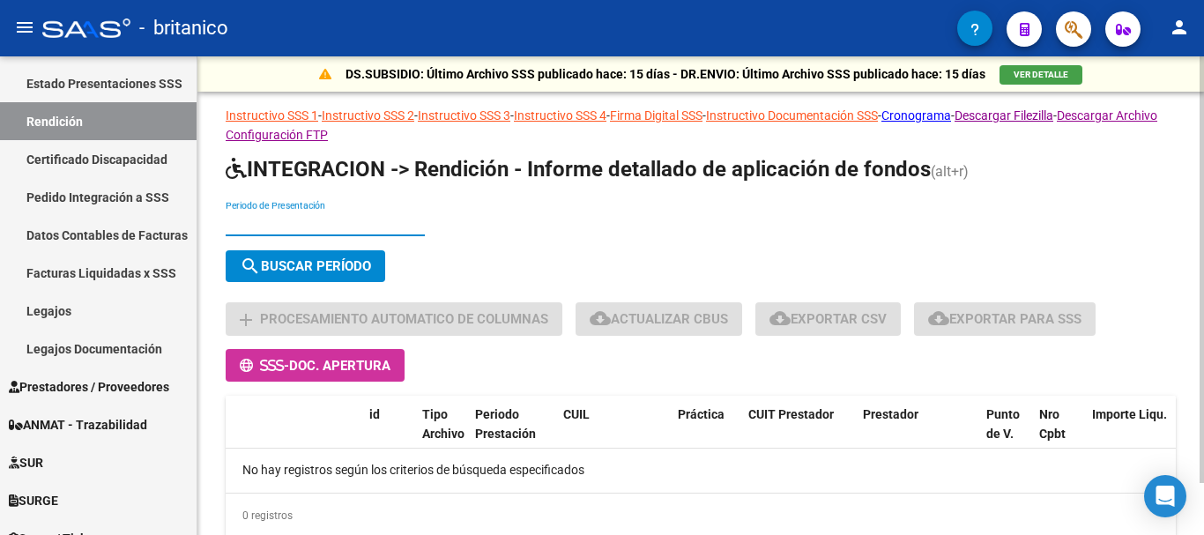
click at [309, 221] on input "Periodo de Presentación" at bounding box center [325, 223] width 199 height 15
type input "202505"
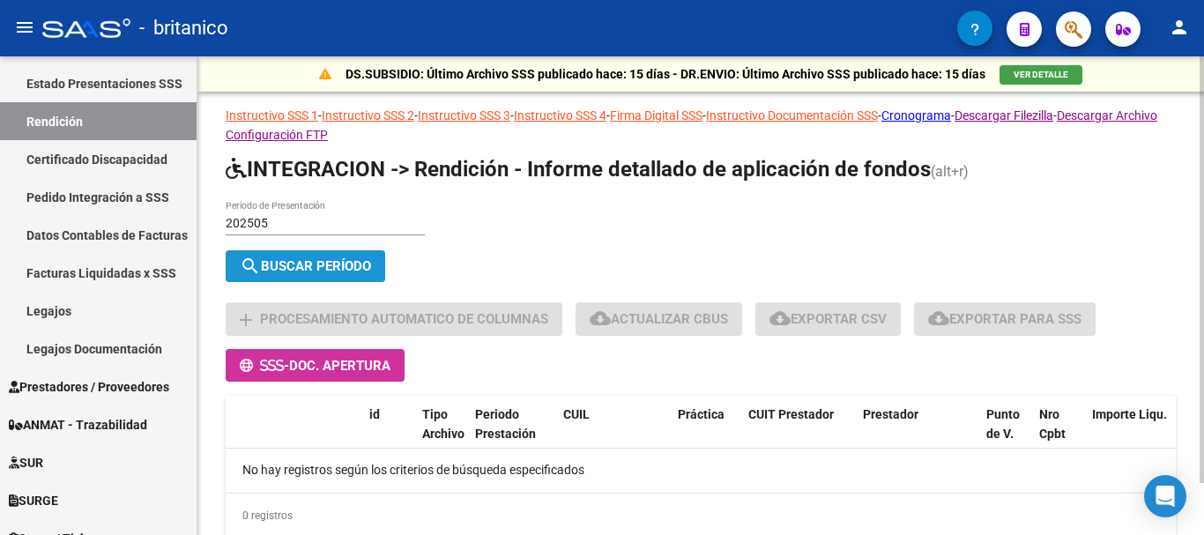
click at [324, 265] on span "search Buscar Período" at bounding box center [305, 266] width 131 height 16
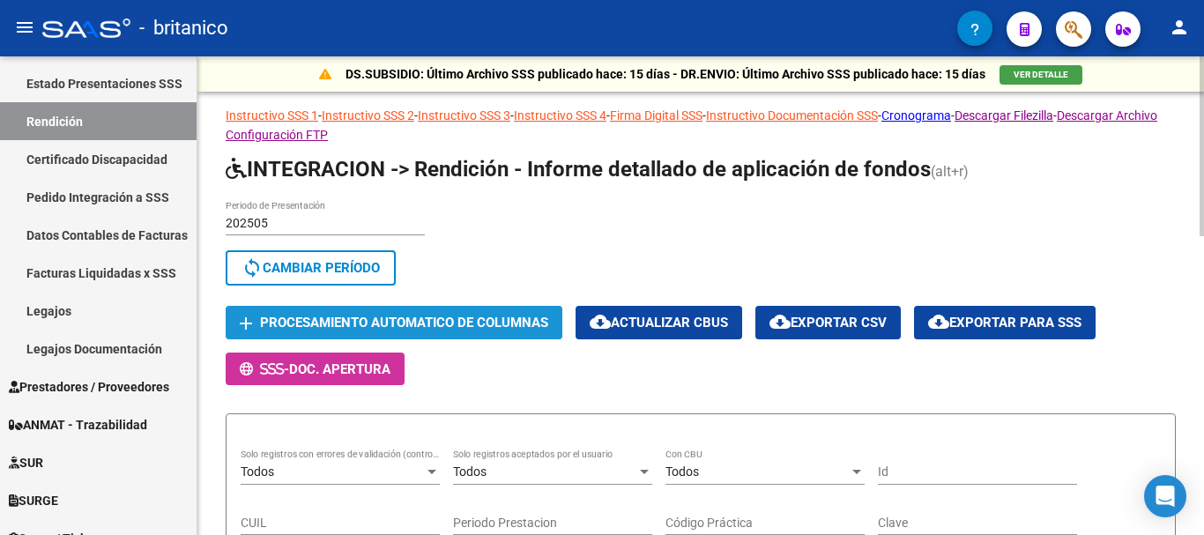
click at [449, 321] on span "Procesamiento automatico de columnas" at bounding box center [404, 324] width 288 height 16
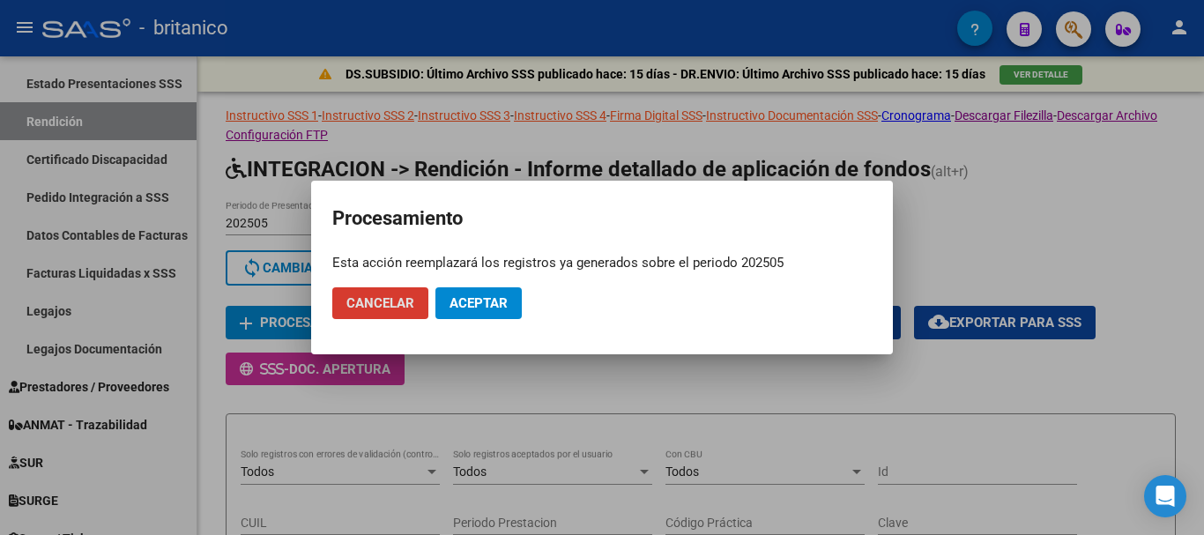
click at [501, 302] on span "Aceptar" at bounding box center [479, 303] width 58 height 16
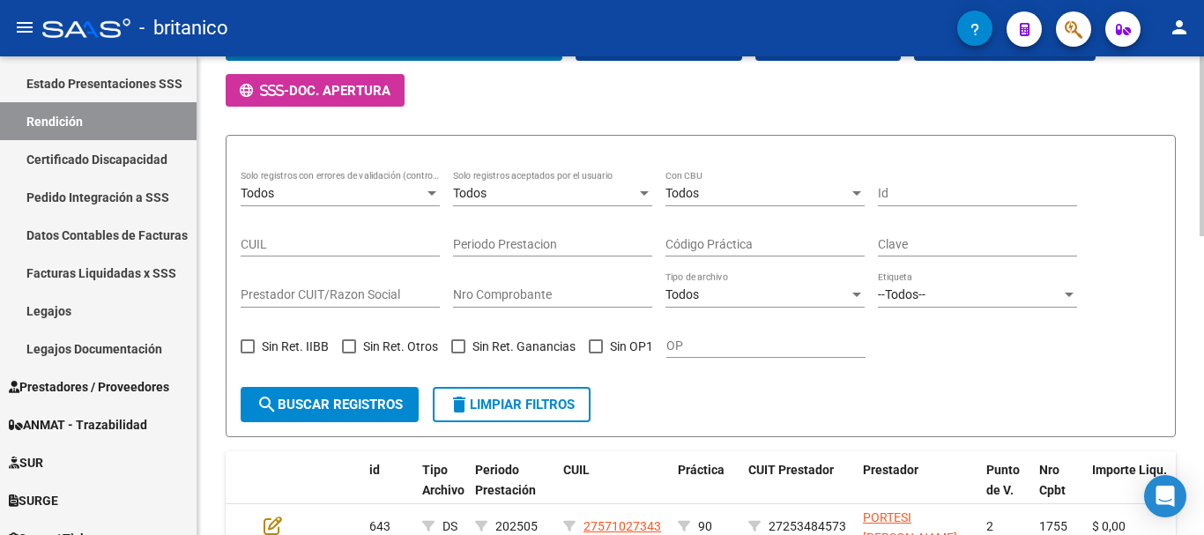
scroll to position [177, 0]
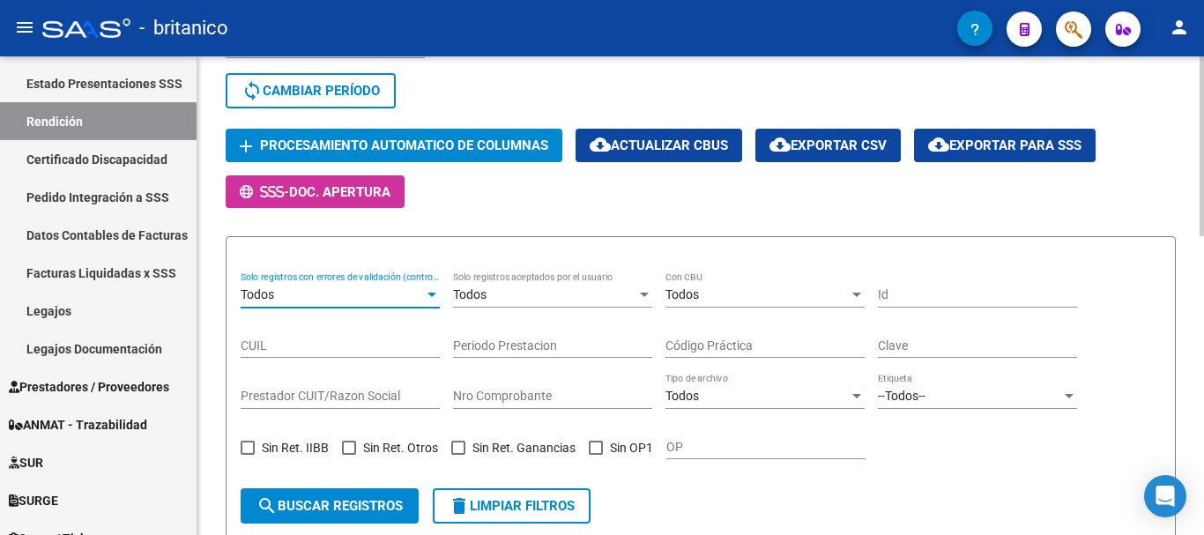
click at [332, 288] on div "Todos" at bounding box center [332, 294] width 183 height 15
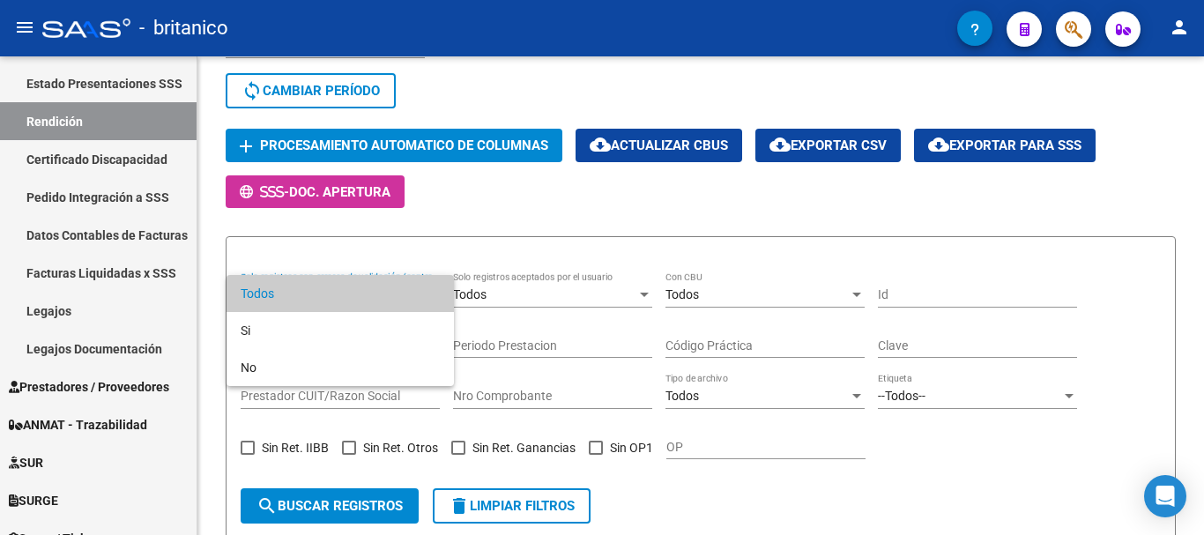
click at [414, 256] on div at bounding box center [602, 267] width 1204 height 535
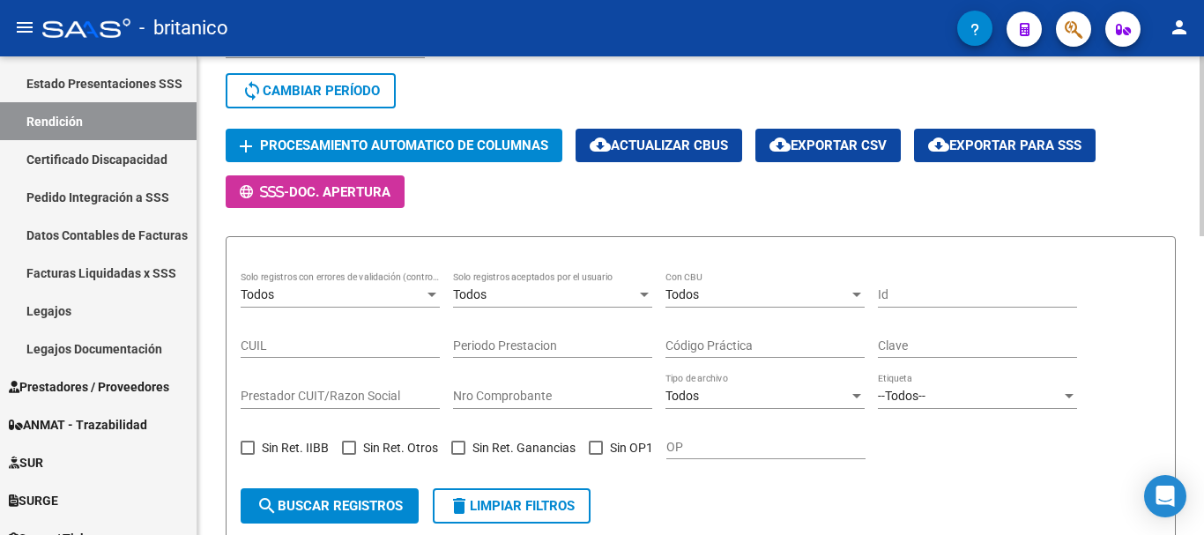
click at [1037, 135] on button "cloud_download Exportar para SSS" at bounding box center [1005, 145] width 182 height 33
click at [428, 293] on div at bounding box center [432, 295] width 9 height 4
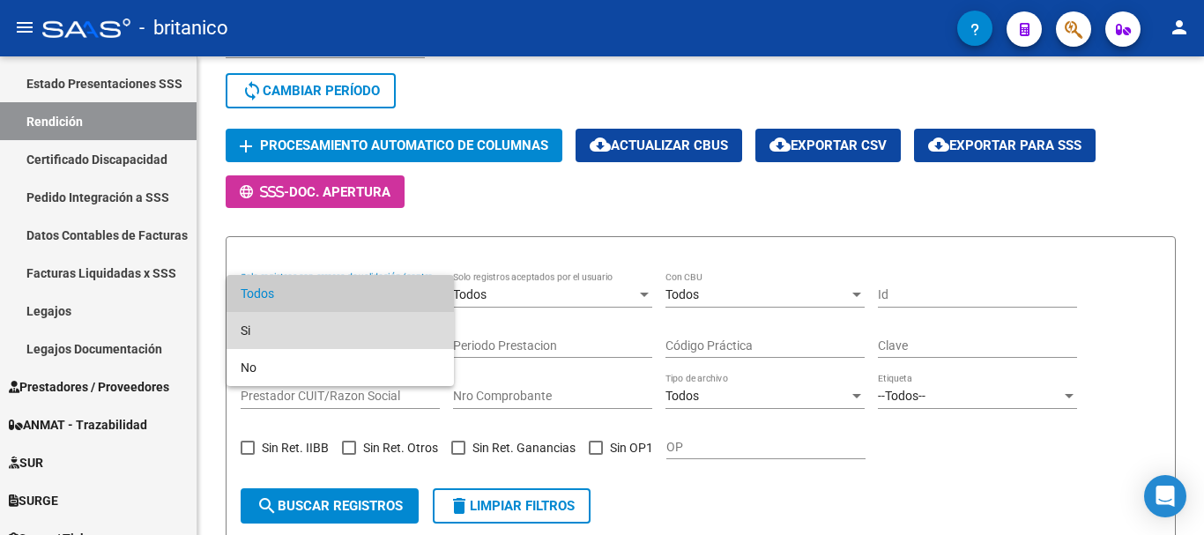
click at [305, 327] on span "Si" at bounding box center [340, 330] width 199 height 37
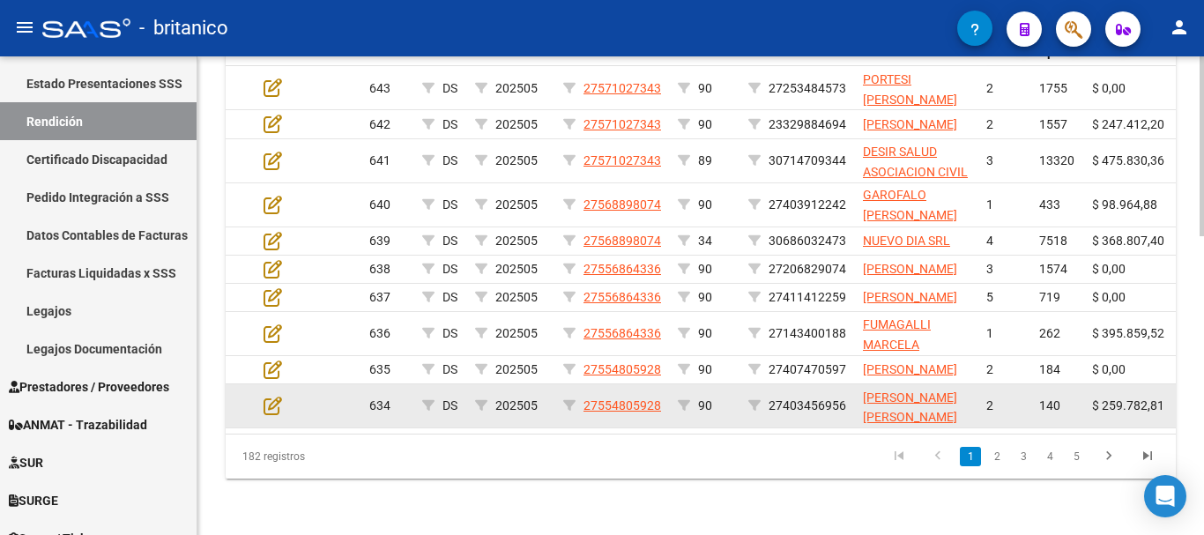
scroll to position [794, 0]
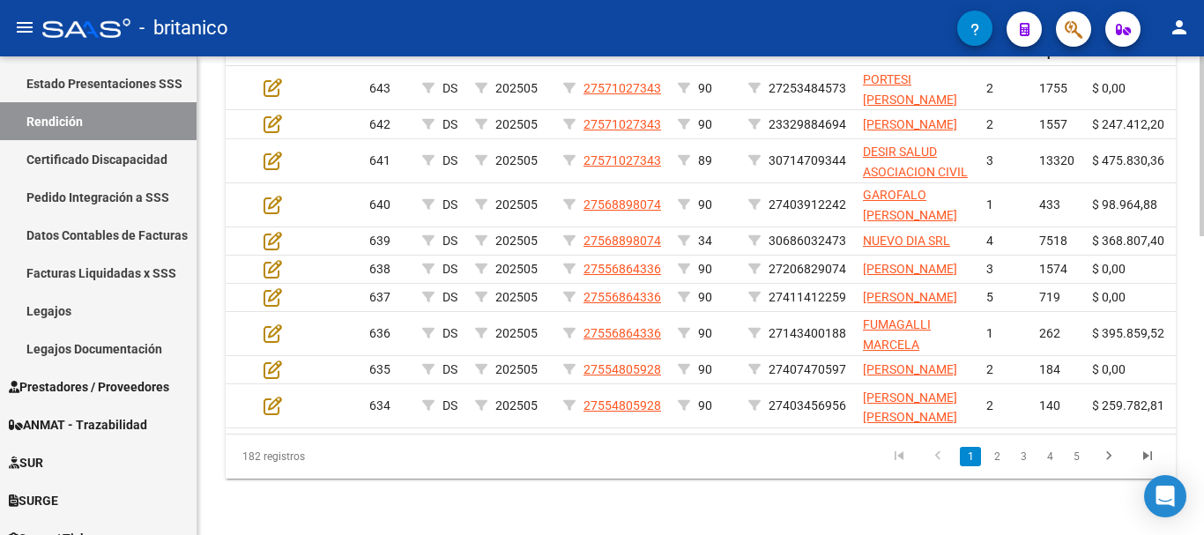
click at [1109, 453] on icon "go to next page" at bounding box center [1109, 458] width 23 height 21
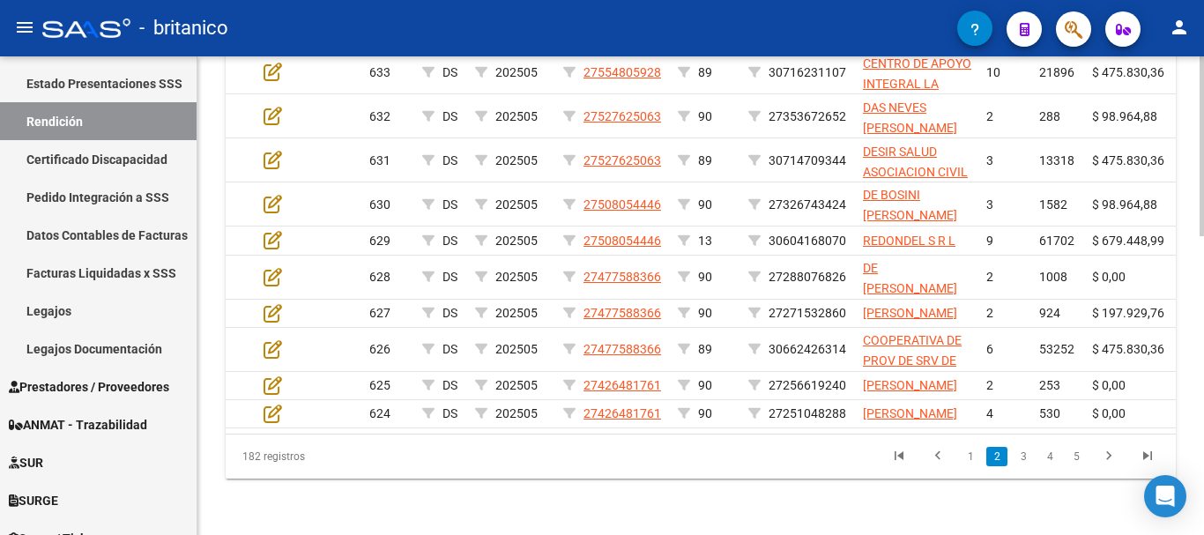
click at [1109, 453] on icon "go to next page" at bounding box center [1109, 458] width 23 height 21
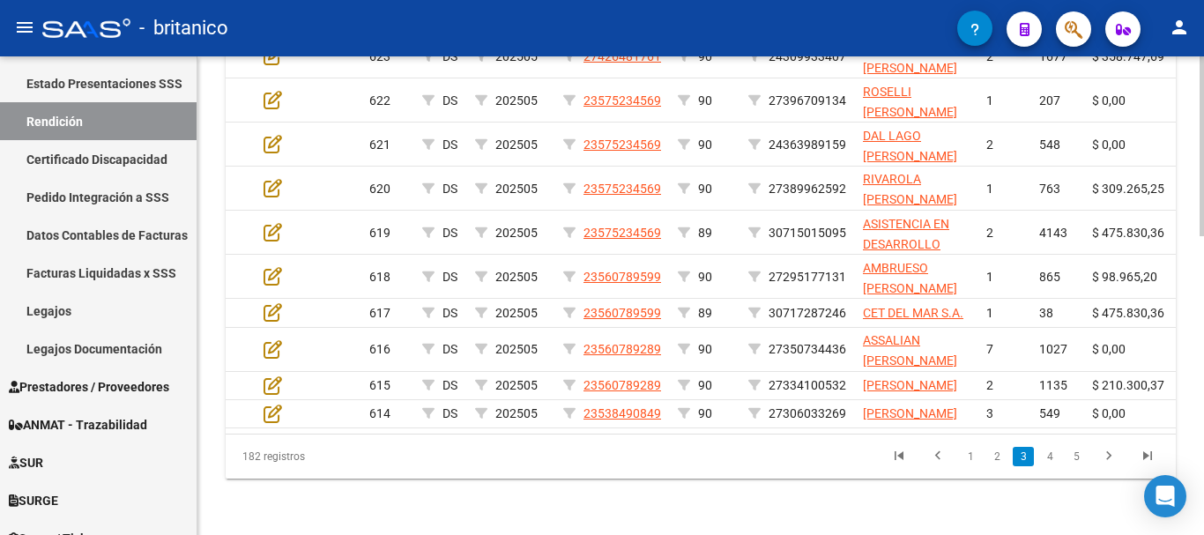
click at [1109, 453] on icon "go to next page" at bounding box center [1109, 458] width 23 height 21
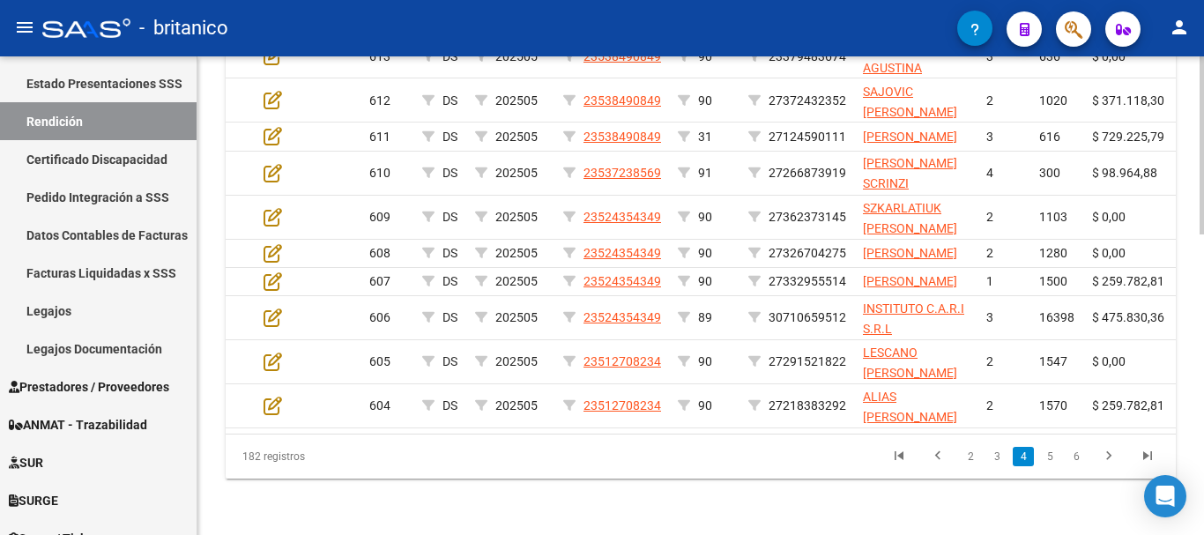
scroll to position [771, 0]
click at [1204, 377] on div at bounding box center [1202, 446] width 4 height 178
click at [1108, 469] on icon "go to next page" at bounding box center [1109, 458] width 23 height 21
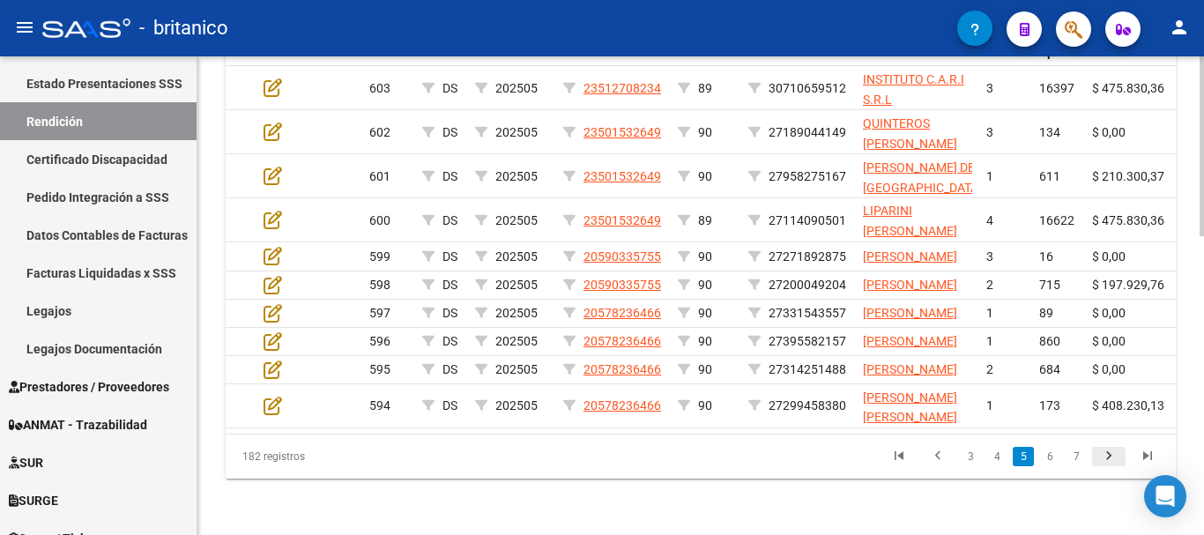
click at [1108, 472] on li at bounding box center [1109, 457] width 39 height 30
click at [1110, 469] on icon "go to next page" at bounding box center [1109, 458] width 23 height 21
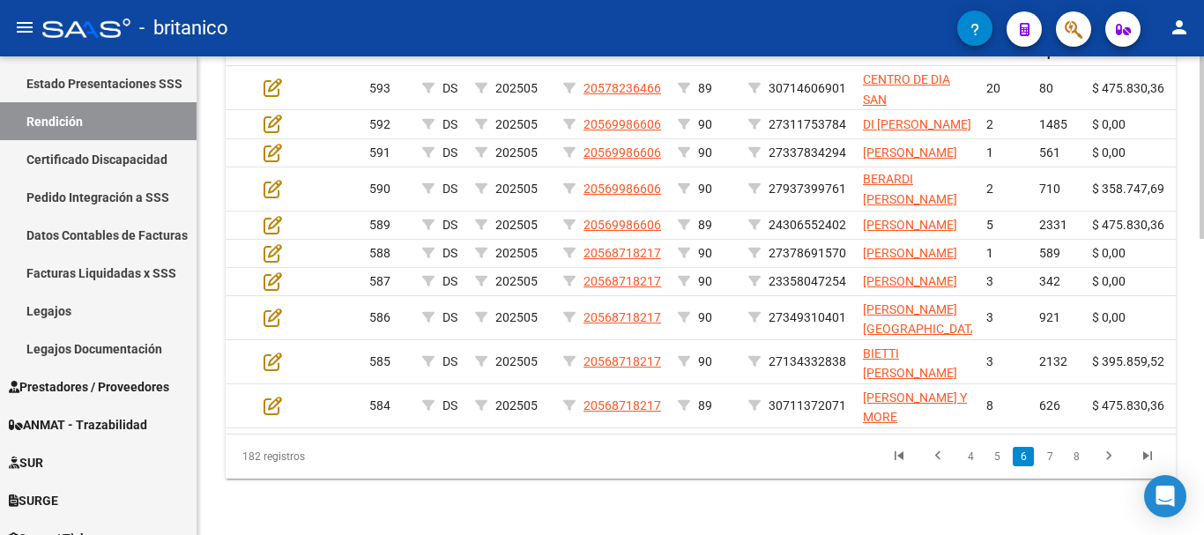
click at [1108, 460] on icon "go to next page" at bounding box center [1109, 458] width 23 height 21
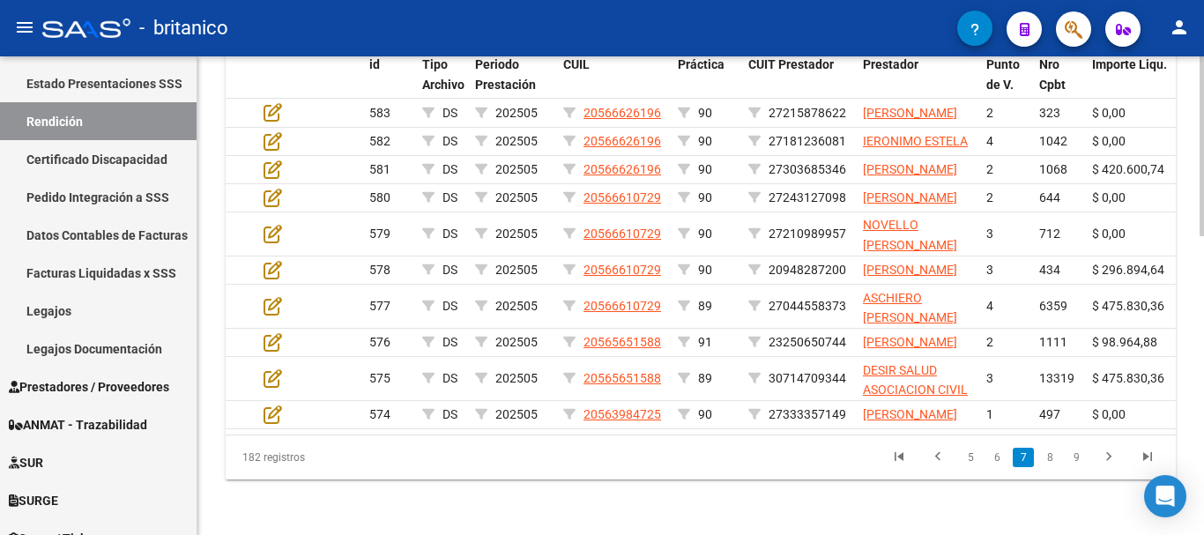
scroll to position [728, 0]
click at [1203, 365] on div at bounding box center [1202, 445] width 4 height 180
click at [1108, 469] on icon "go to next page" at bounding box center [1109, 458] width 23 height 21
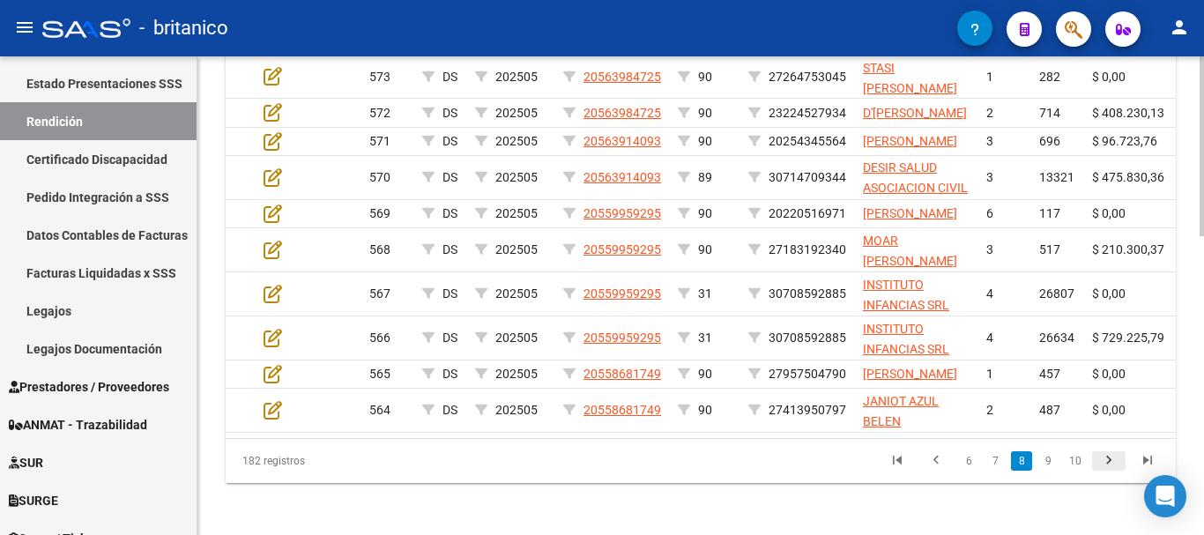
click at [1109, 473] on icon "go to next page" at bounding box center [1109, 462] width 23 height 21
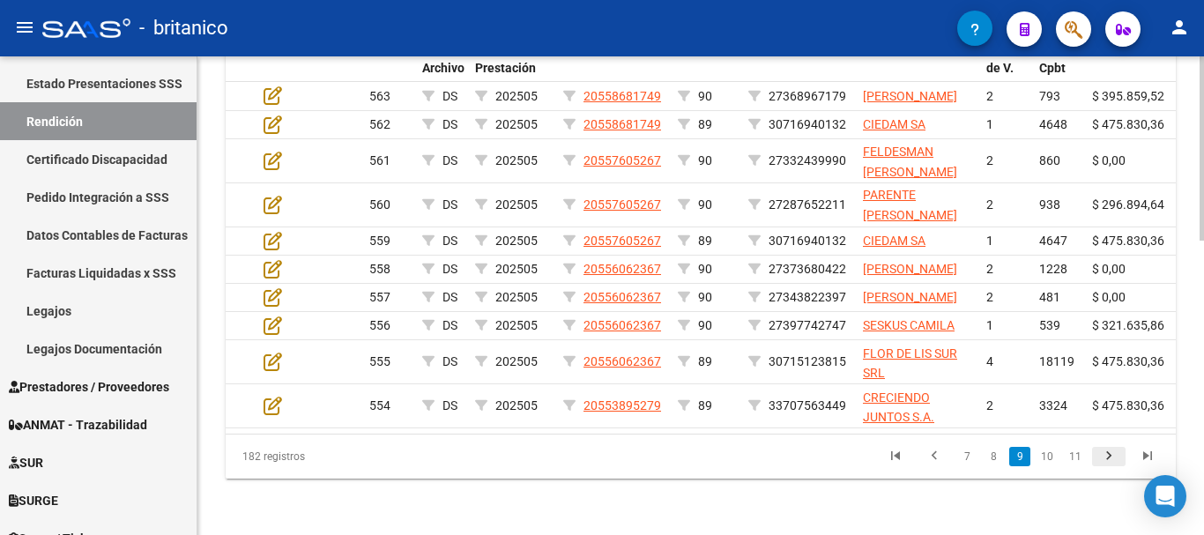
click at [1110, 469] on icon "go to next page" at bounding box center [1109, 458] width 23 height 21
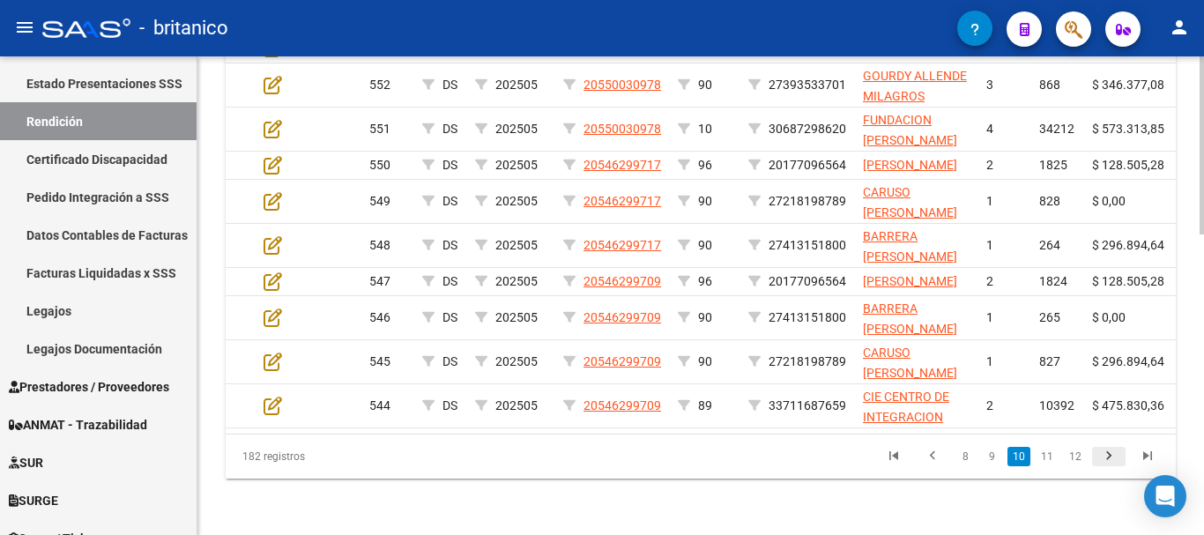
click at [1112, 455] on icon "go to next page" at bounding box center [1109, 458] width 23 height 21
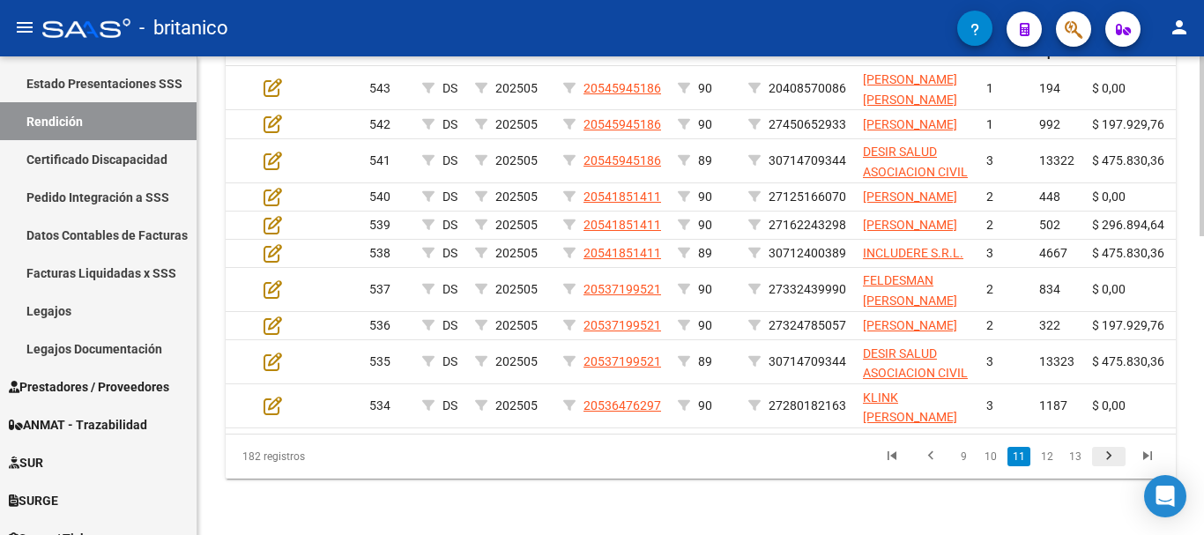
click at [1112, 455] on icon "go to next page" at bounding box center [1109, 458] width 23 height 21
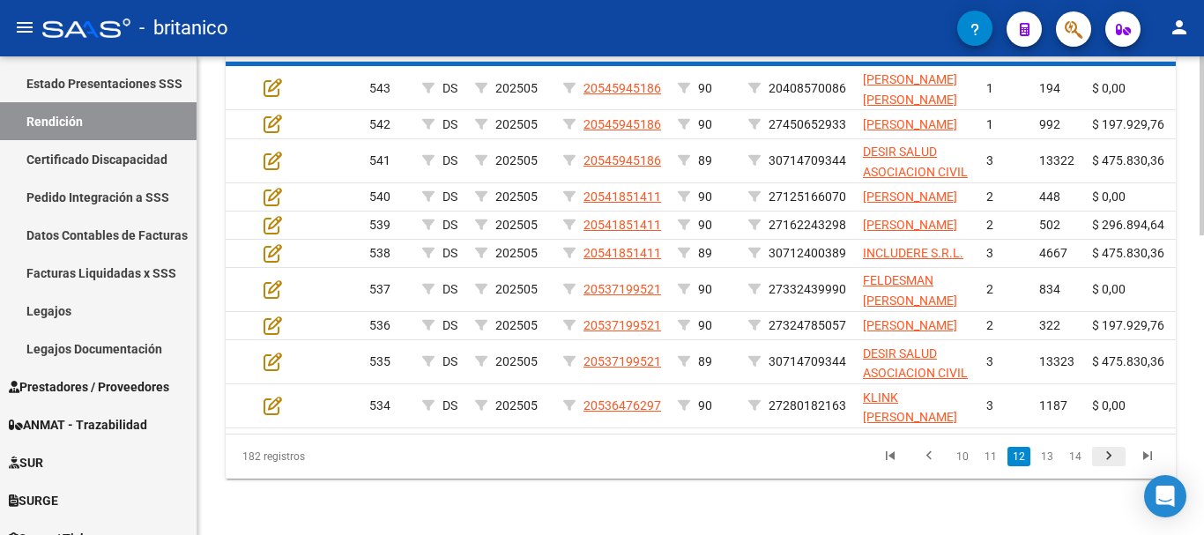
click at [1112, 455] on div "182 registros 10 11 12 13 14" at bounding box center [701, 457] width 951 height 44
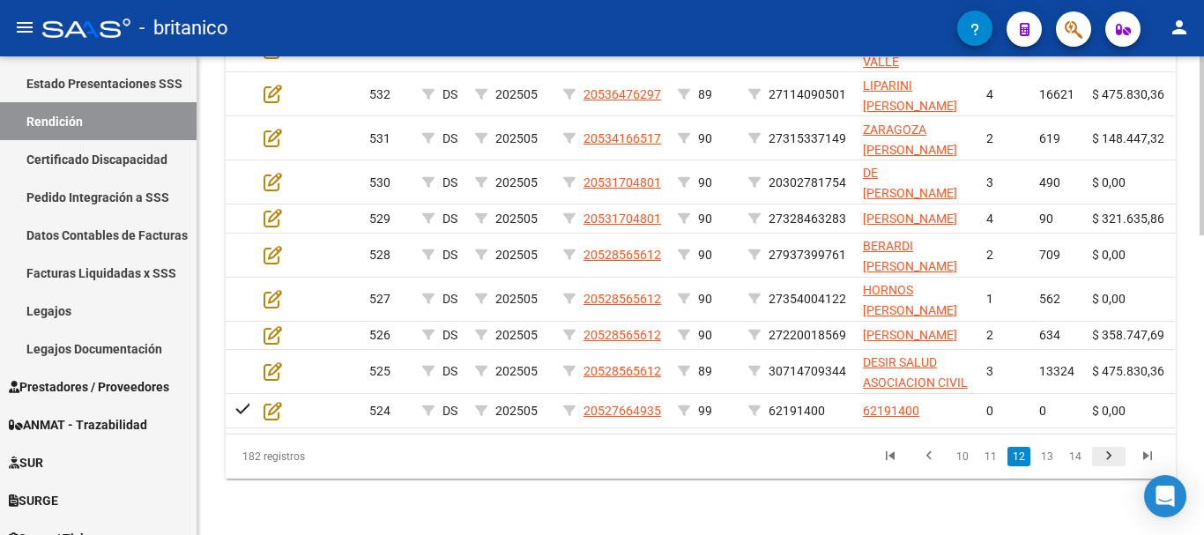
click at [1112, 456] on icon "go to next page" at bounding box center [1109, 458] width 23 height 21
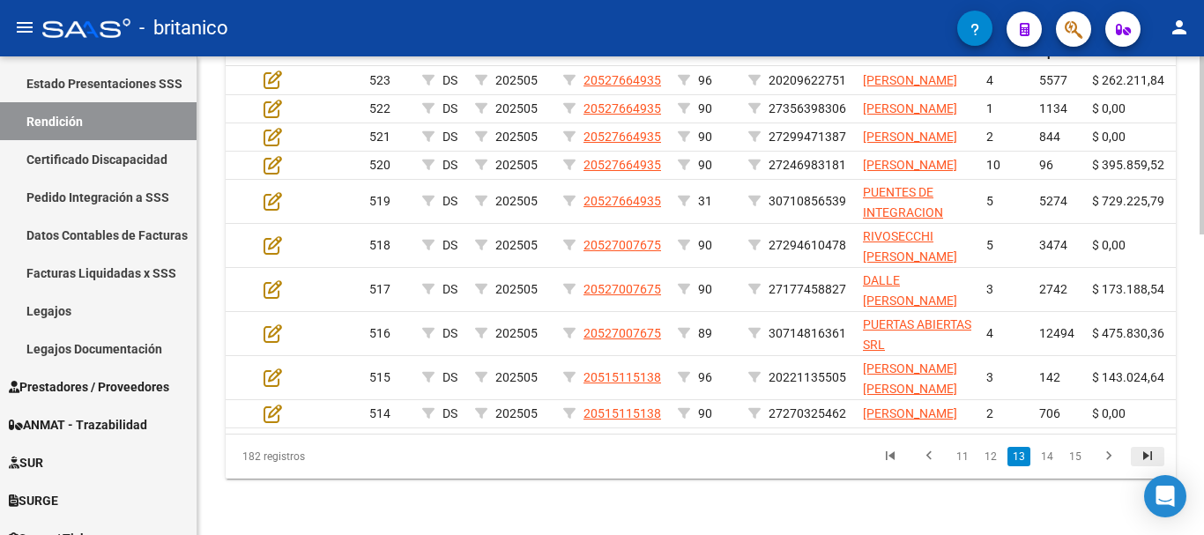
click at [1145, 460] on li at bounding box center [1148, 457] width 39 height 30
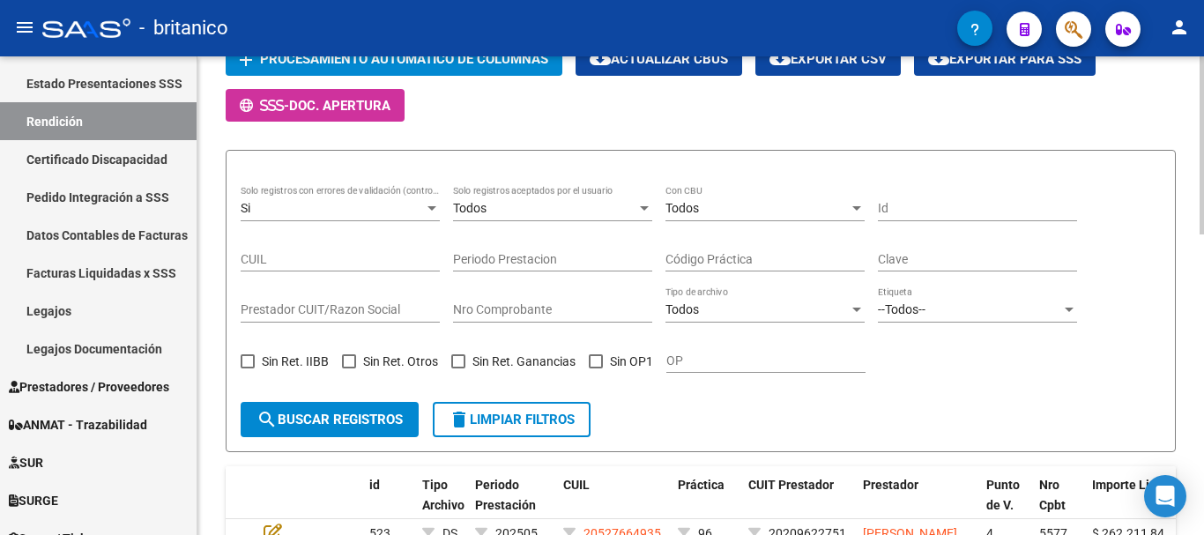
scroll to position [265, 0]
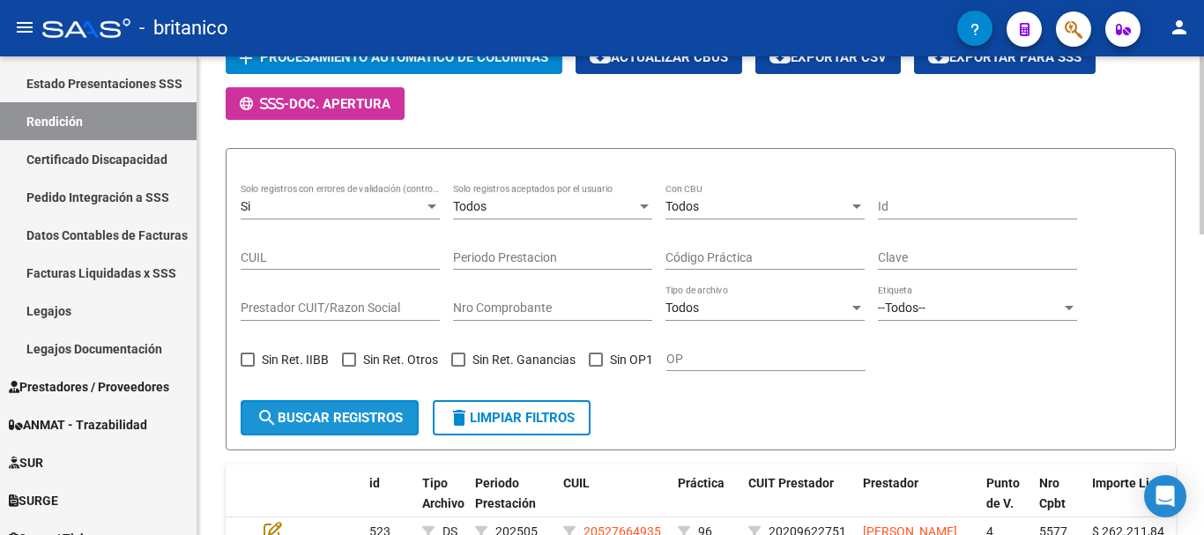
click at [358, 416] on span "search Buscar registros" at bounding box center [330, 418] width 146 height 16
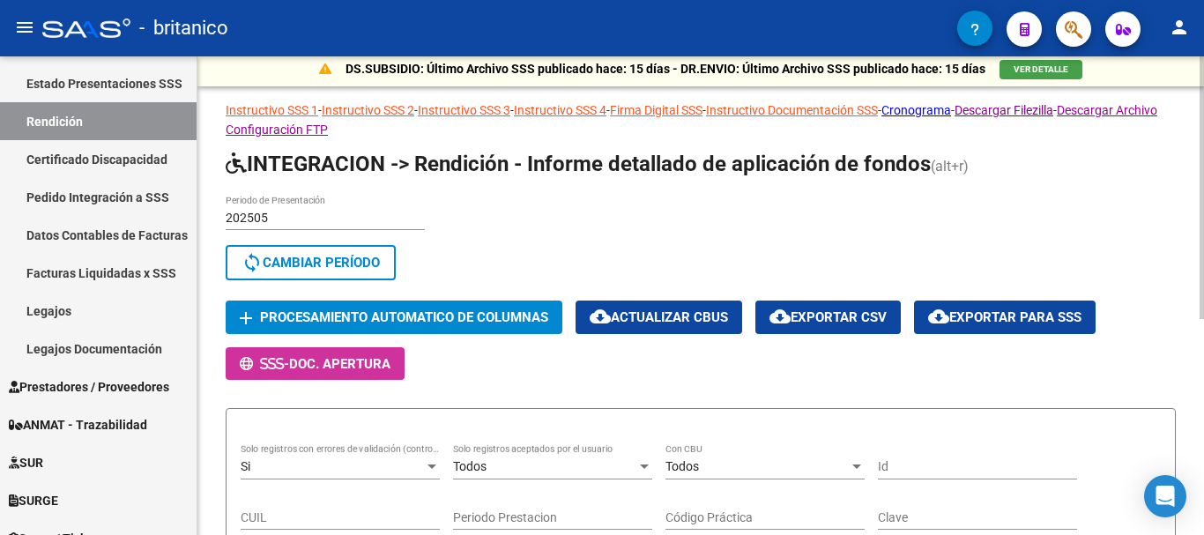
scroll to position [0, 0]
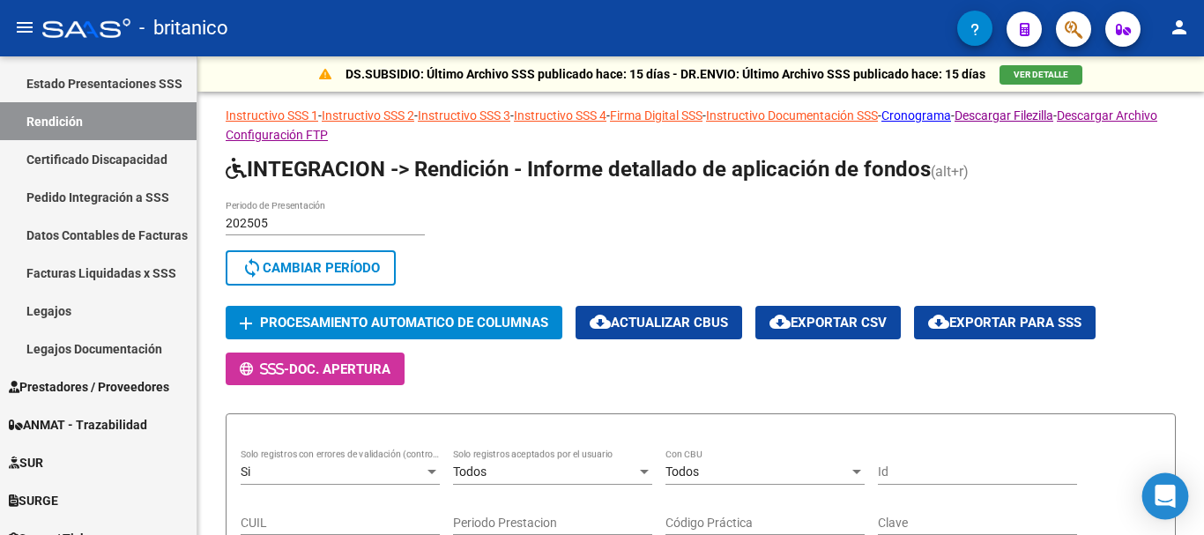
click at [1163, 495] on icon "Open Intercom Messenger" at bounding box center [1165, 496] width 20 height 23
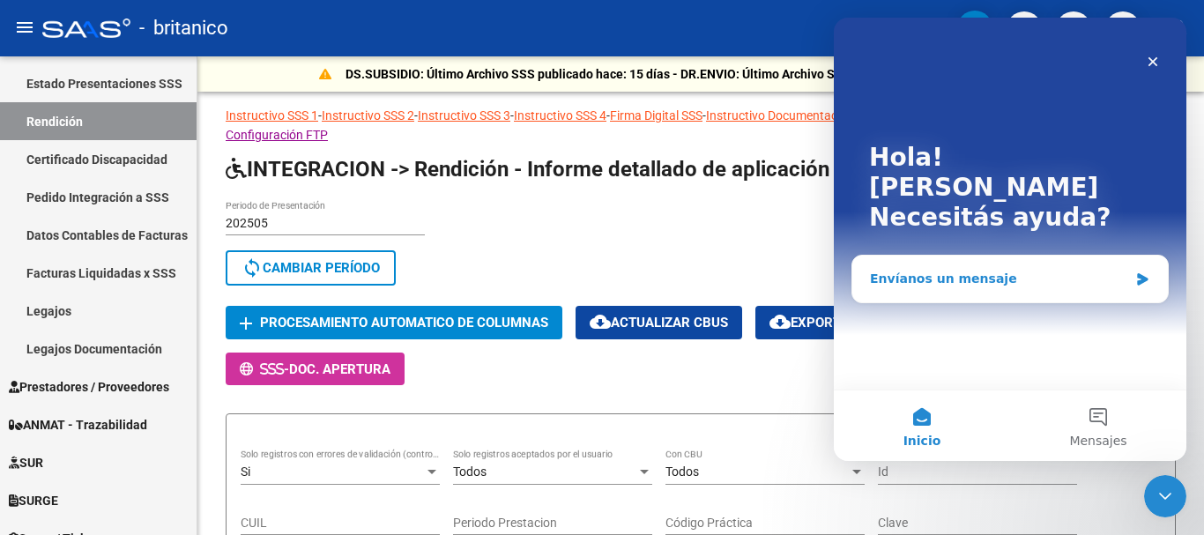
click at [1001, 270] on div "Envíanos un mensaje" at bounding box center [999, 279] width 258 height 19
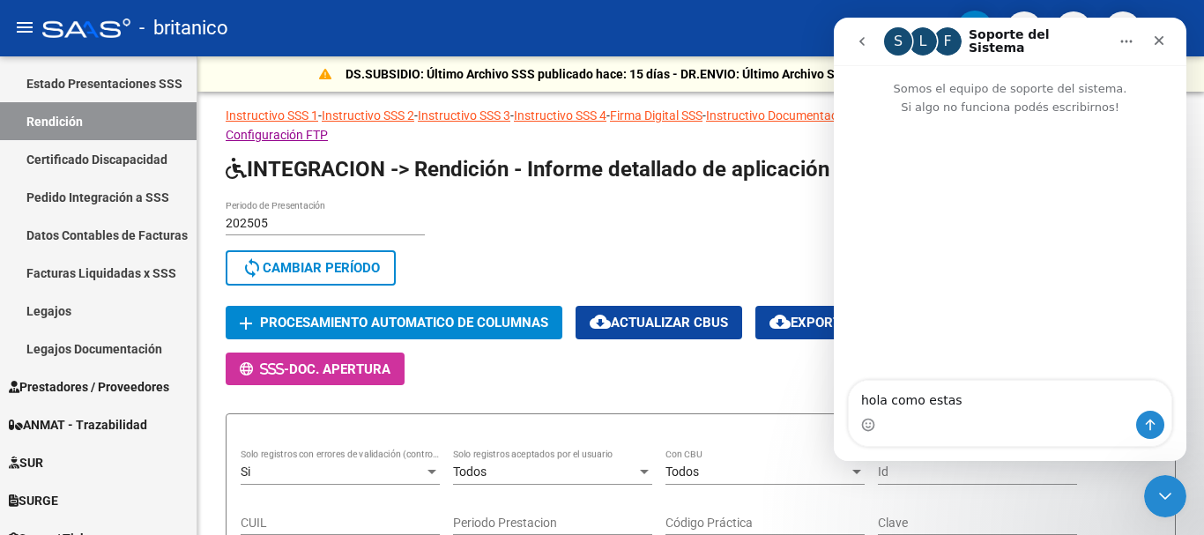
type textarea "hola como estas?"
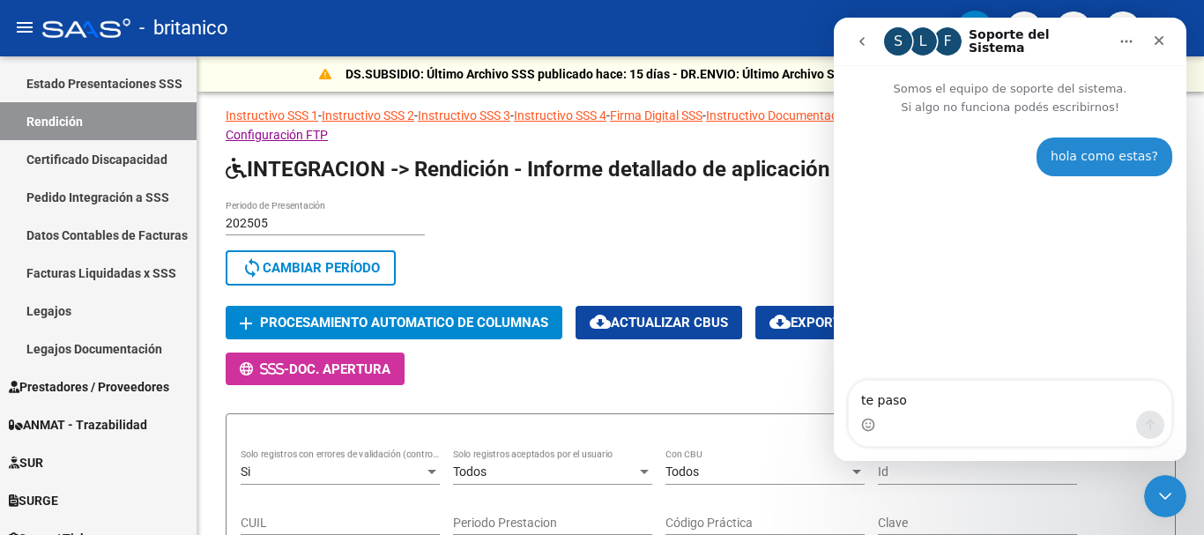
type textarea "te paso e"
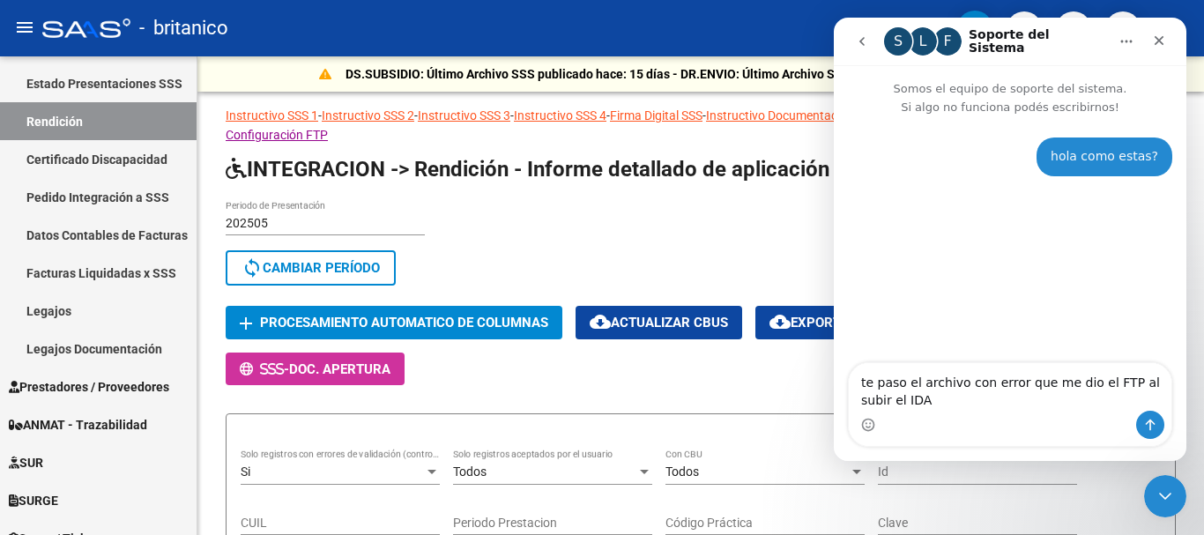
type textarea "te paso el archivo con error que me dio el FTP al subir el IDAF"
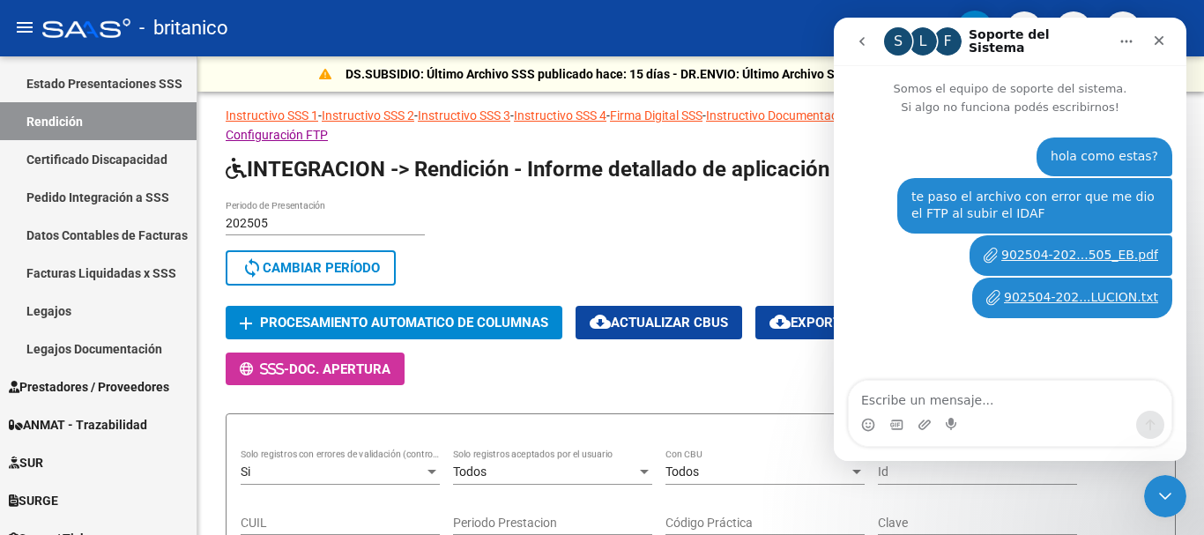
drag, startPoint x: 1094, startPoint y: 257, endPoint x: 1151, endPoint y: 357, distance: 114.5
click at [1151, 354] on div "hola como estas? [PERSON_NAME] • Ahora te paso el archivo con error que me dio …" at bounding box center [1010, 249] width 353 height 266
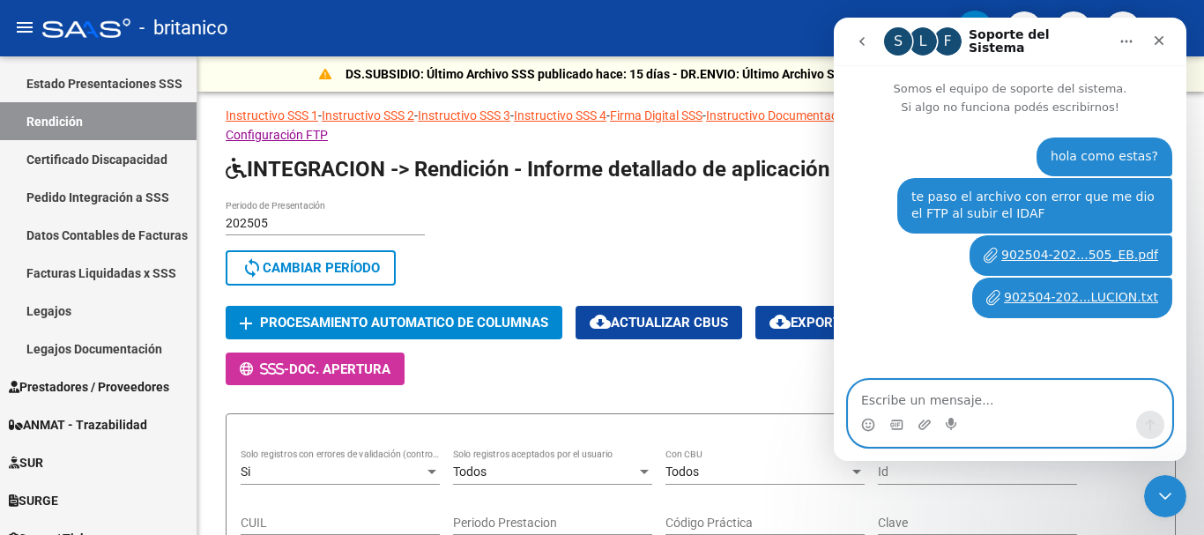
click at [1029, 410] on textarea "Escribe un mensaje..." at bounding box center [1010, 396] width 323 height 30
click at [1046, 399] on textarea "Escribe un mensaje..." at bounding box center [1010, 396] width 323 height 30
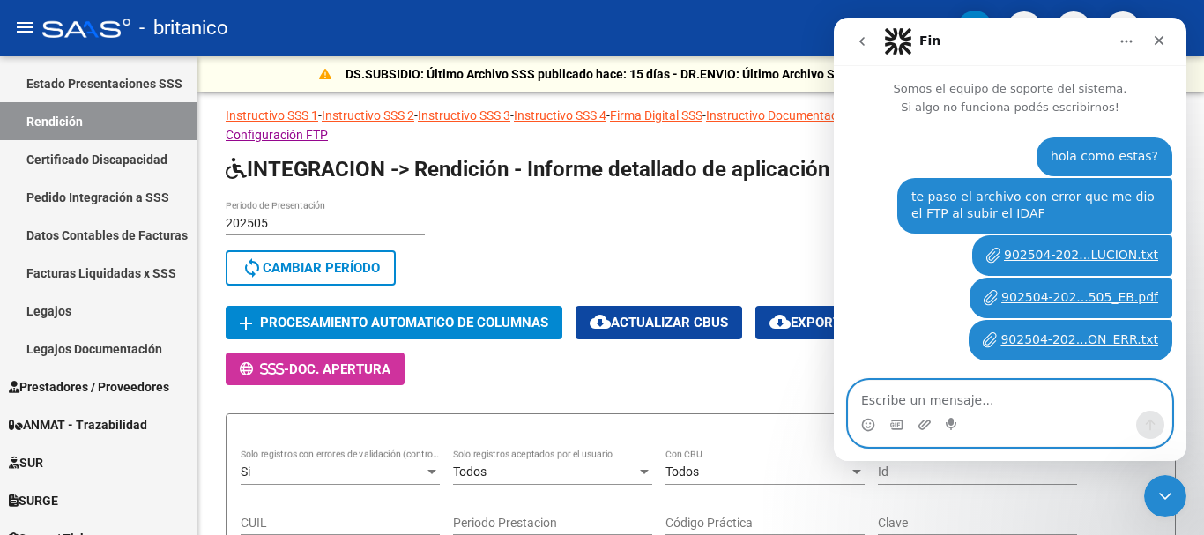
click at [1065, 393] on textarea "Escribe un mensaje..." at bounding box center [1010, 396] width 323 height 30
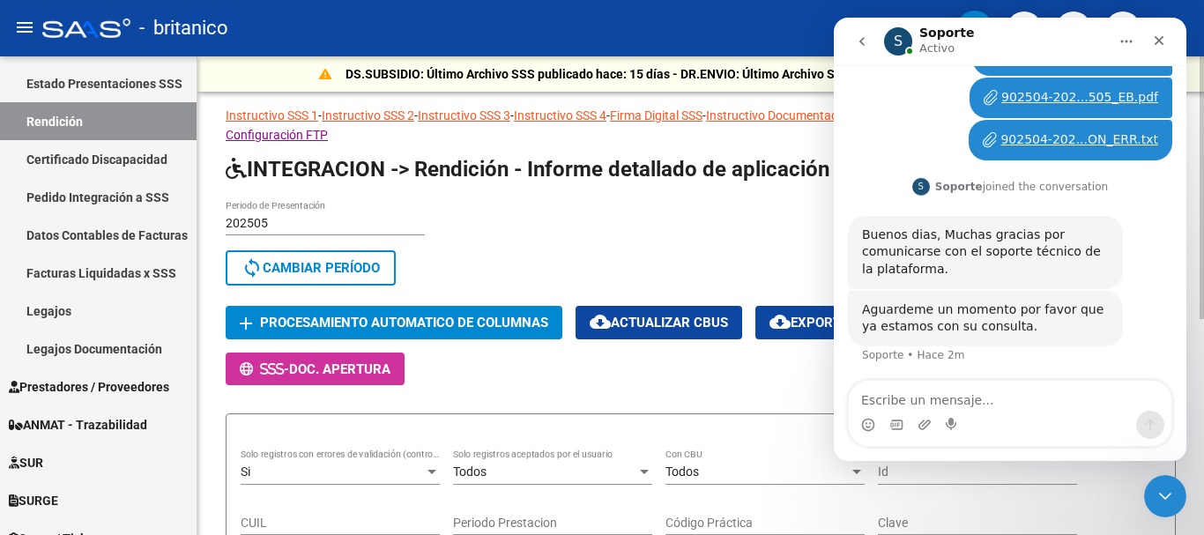
scroll to position [202, 0]
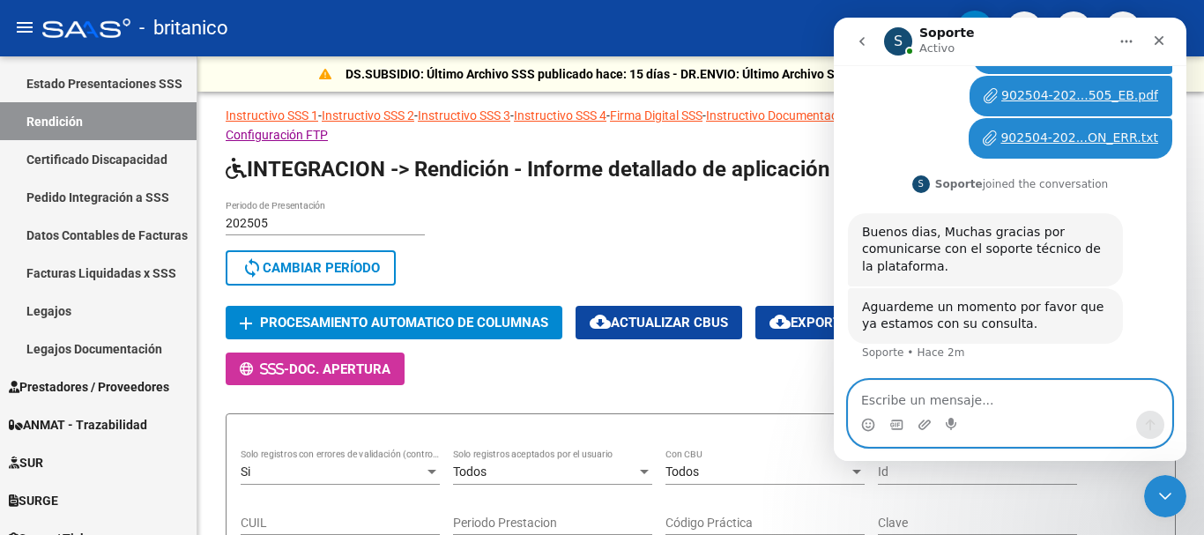
click at [971, 392] on textarea "Escribe un mensaje..." at bounding box center [1010, 396] width 323 height 30
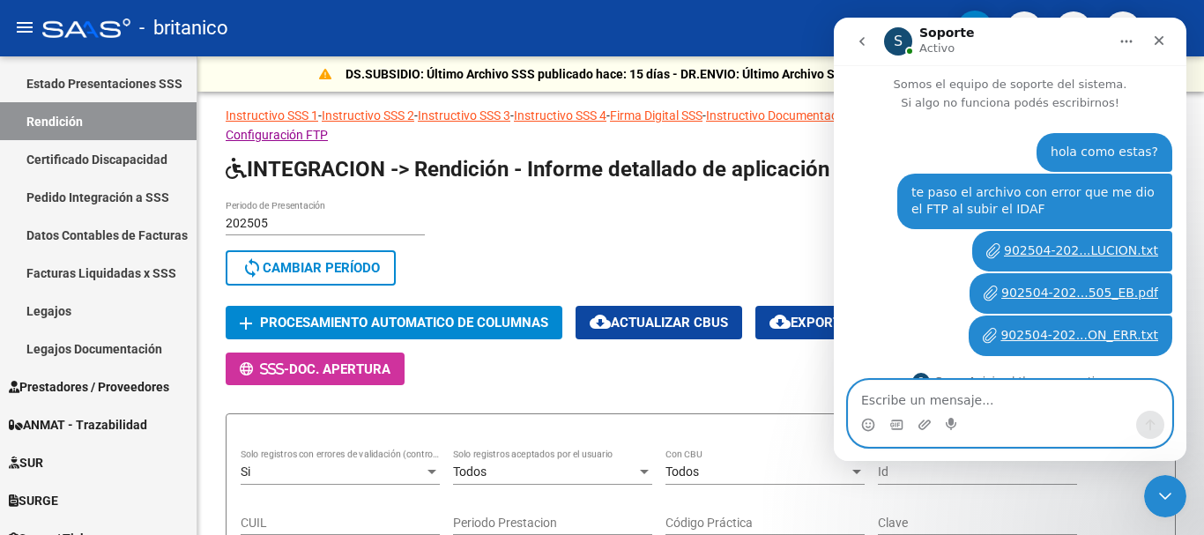
scroll to position [0, 0]
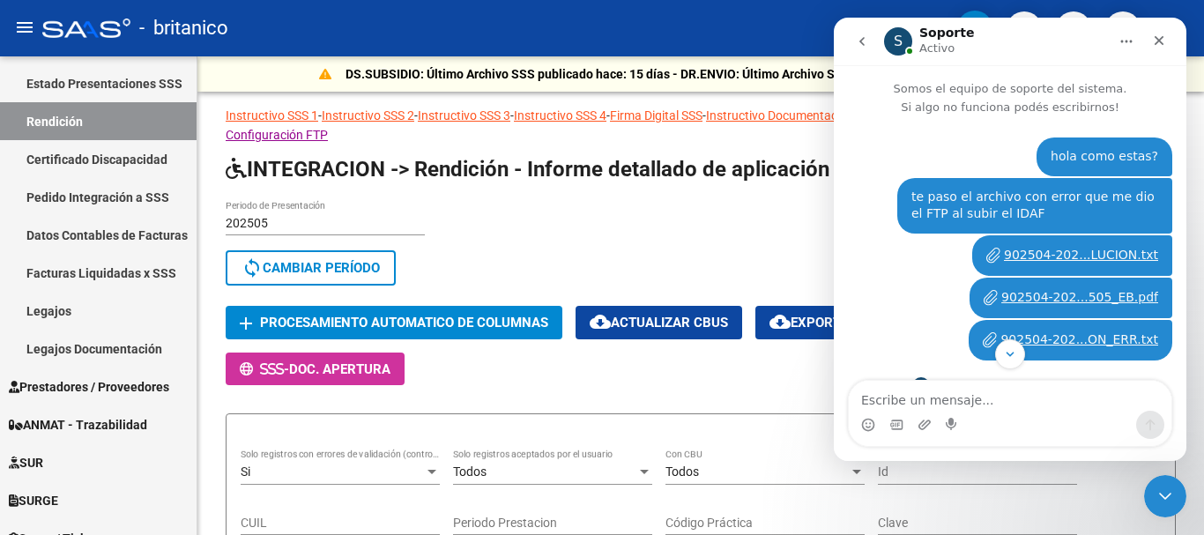
click at [1095, 255] on div "902504-202...LUCION.txt" at bounding box center [1081, 255] width 154 height 19
click at [1111, 337] on div "902504-202...ON_ERR.txt" at bounding box center [1080, 340] width 158 height 19
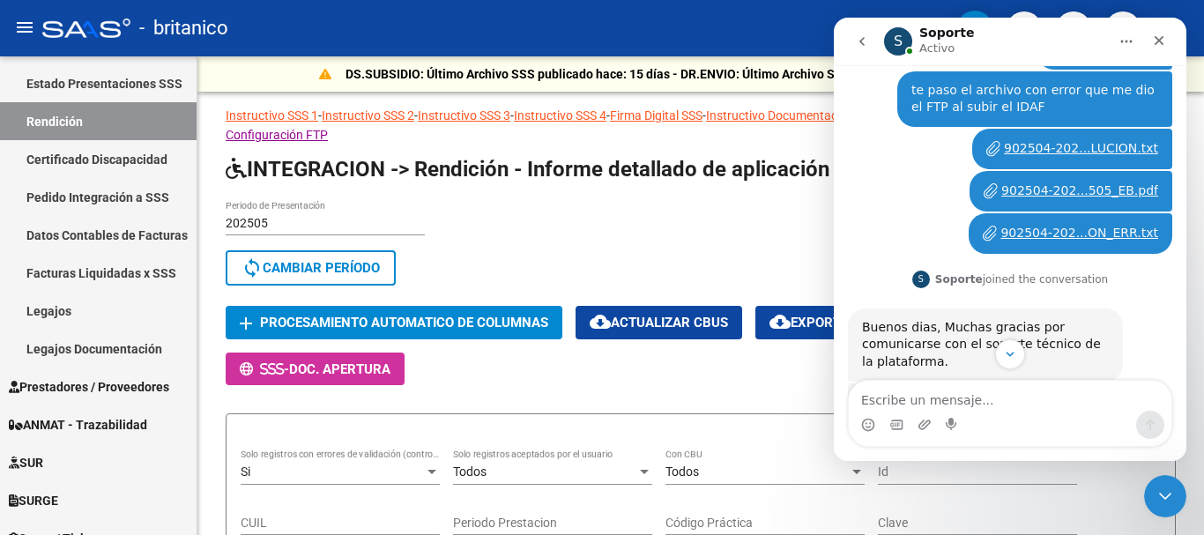
scroll to position [202, 0]
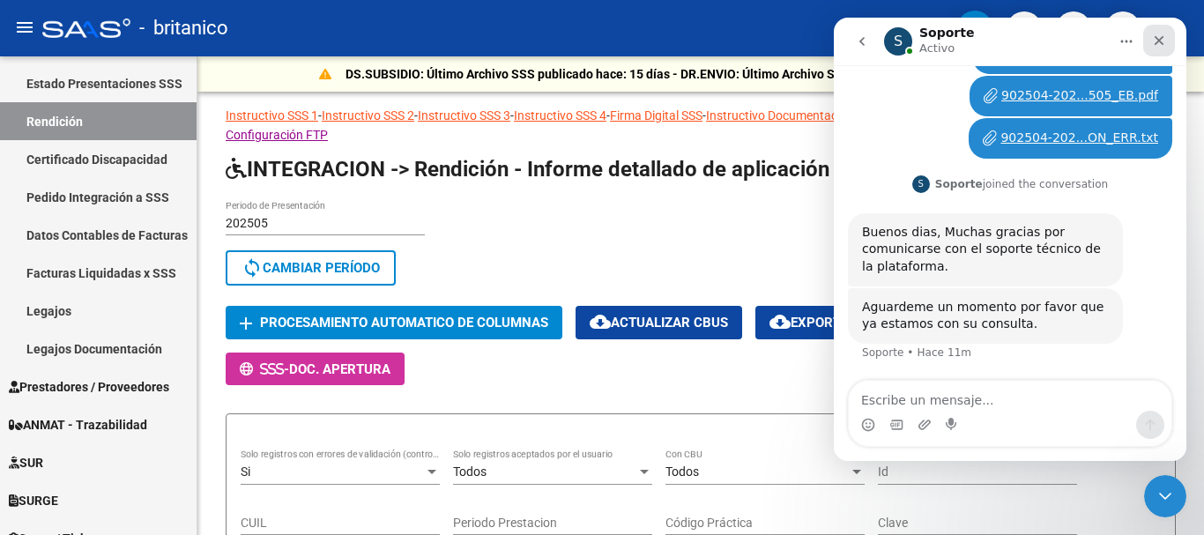
click at [1158, 41] on icon "Cerrar" at bounding box center [1159, 41] width 14 height 14
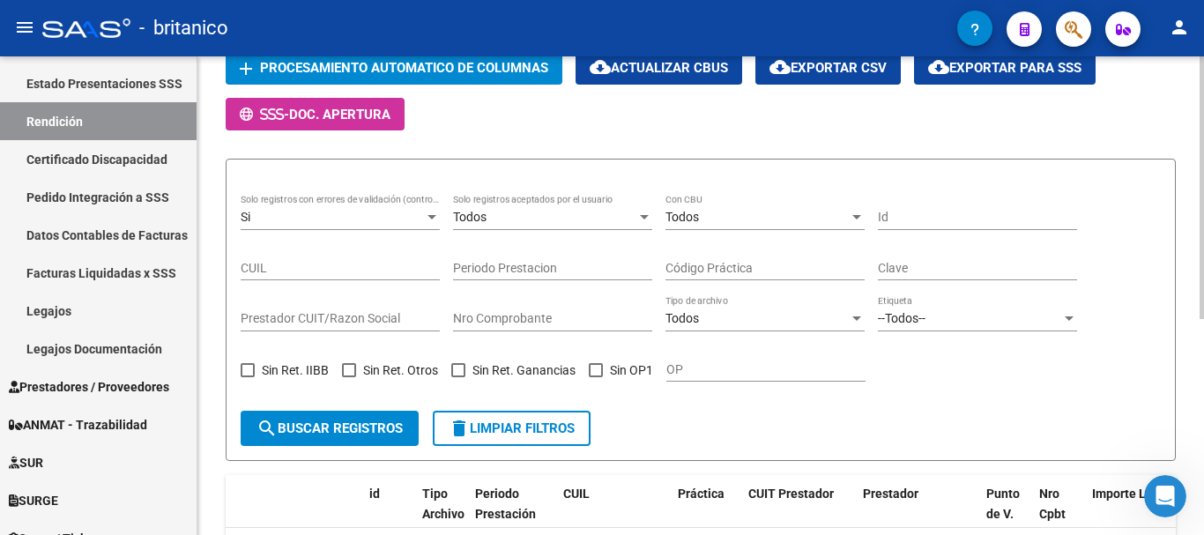
scroll to position [392, 0]
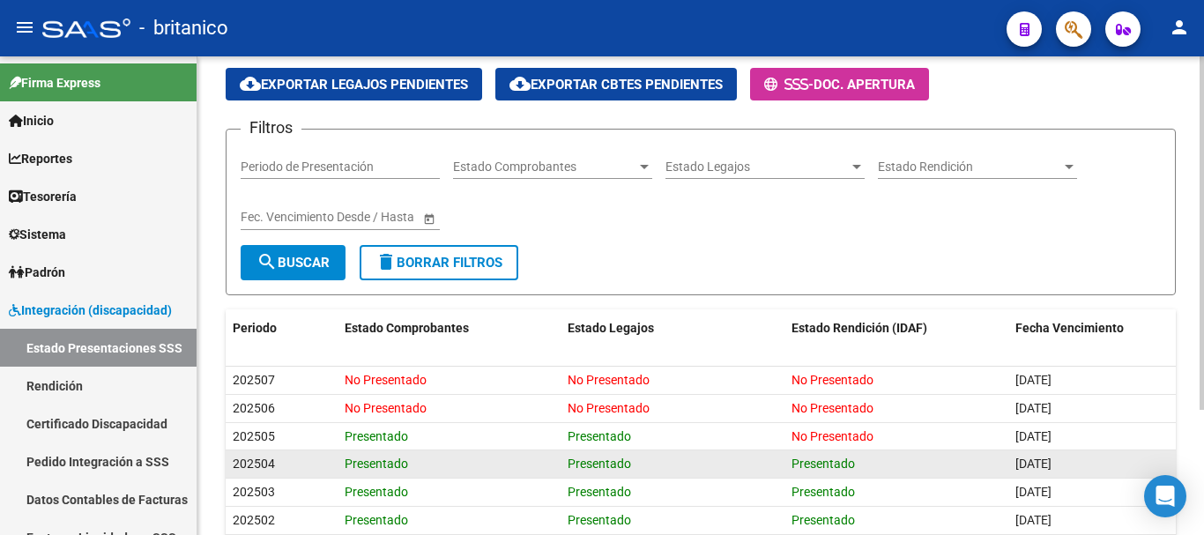
scroll to position [169, 0]
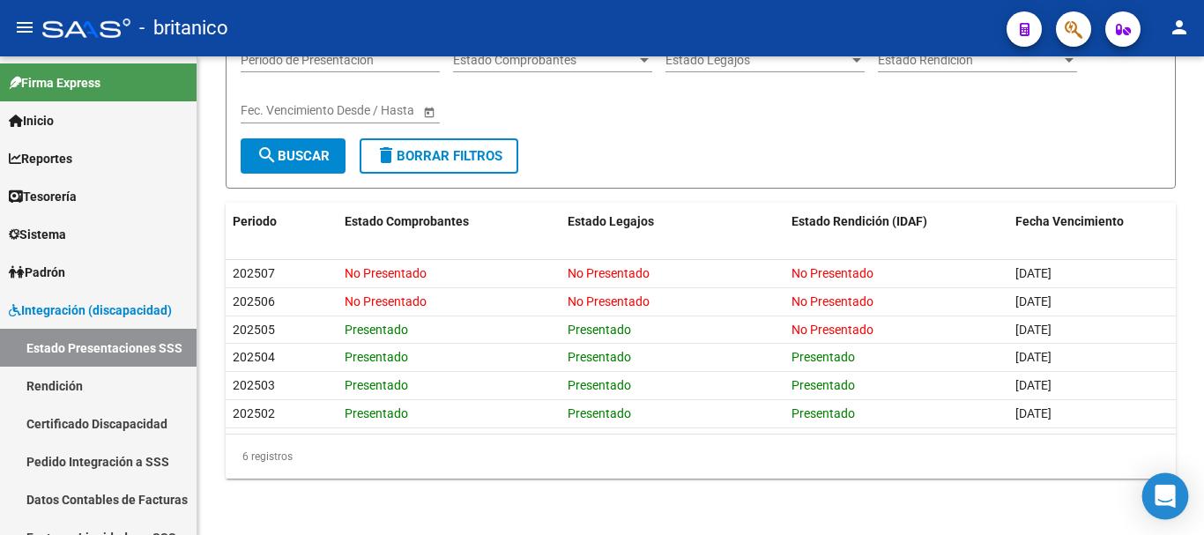
click at [1161, 494] on icon "Open Intercom Messenger" at bounding box center [1165, 496] width 20 height 23
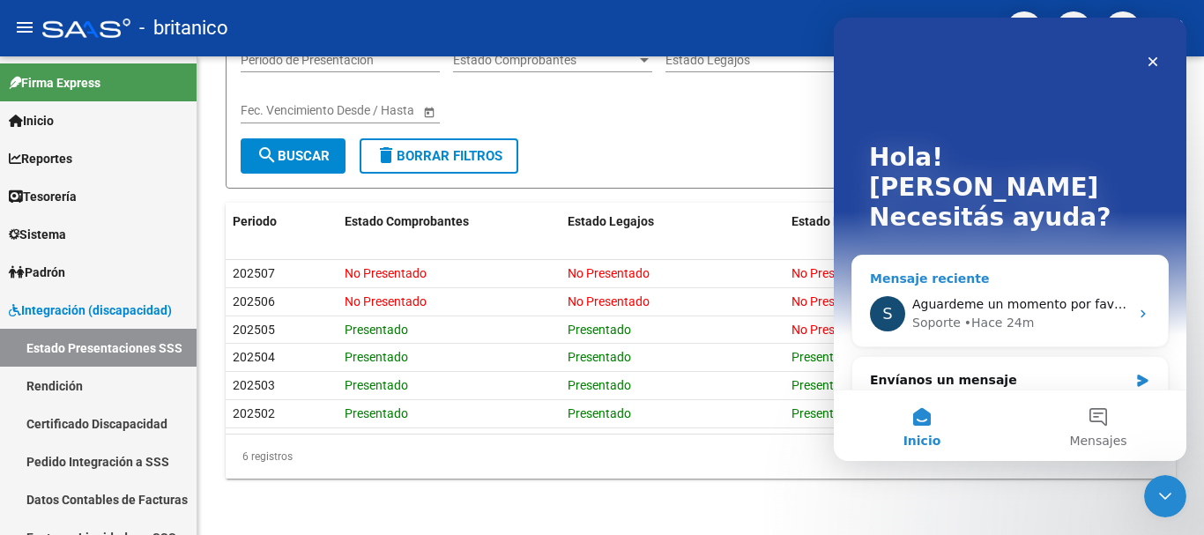
scroll to position [0, 0]
click at [966, 371] on div "Envíanos un mensaje" at bounding box center [999, 380] width 258 height 19
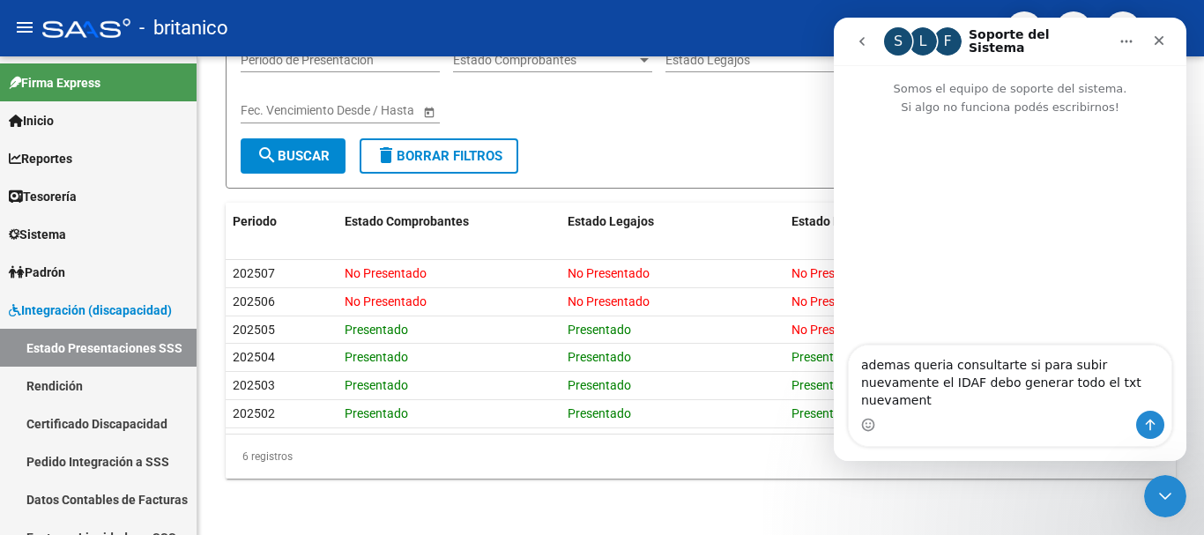
type textarea "ademas queria consultarte si para subir nuevamente el IDAF debo generar todo el…"
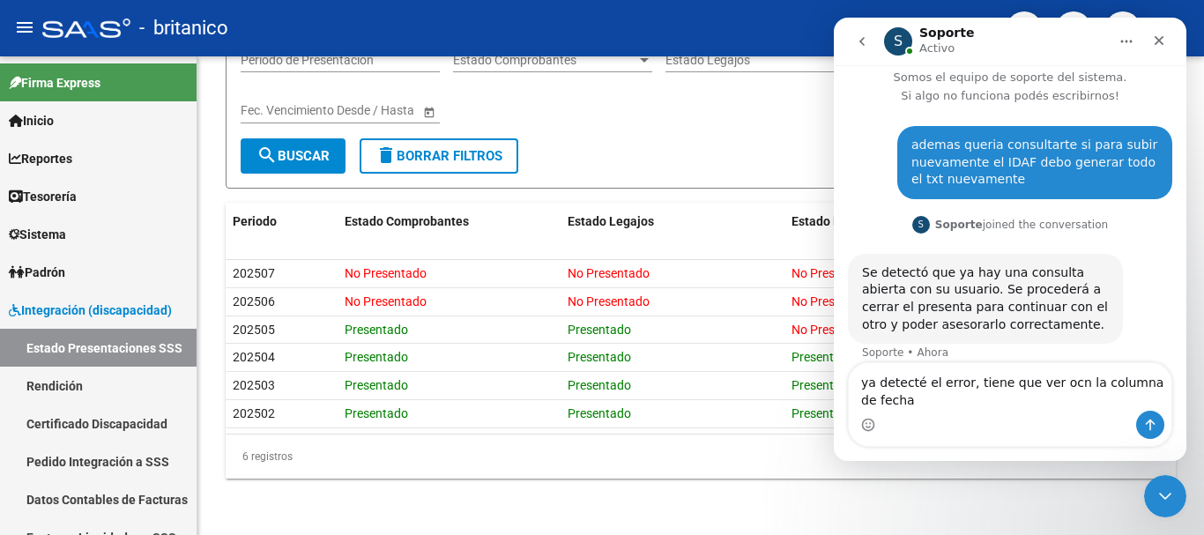
scroll to position [29, 0]
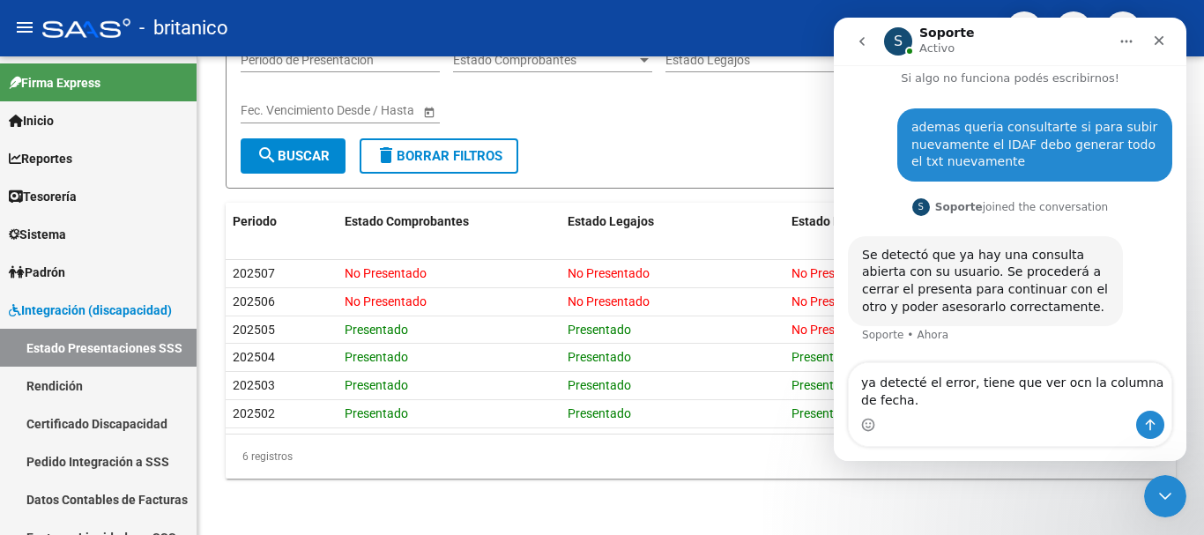
type textarea "ya detecté el error, tiene que ver ocn la columna de fecha"
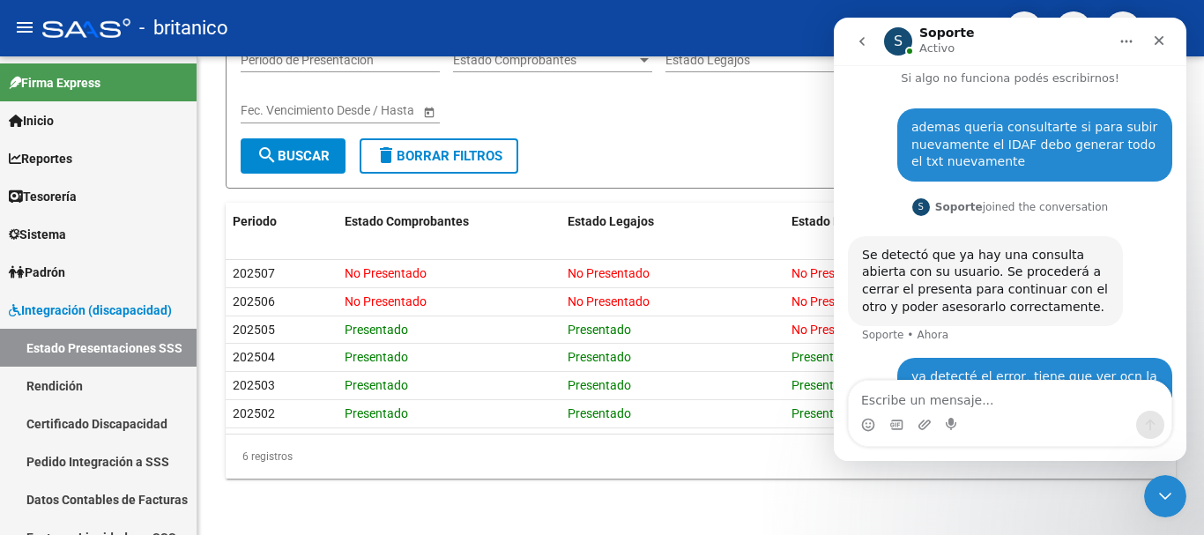
scroll to position [81, 0]
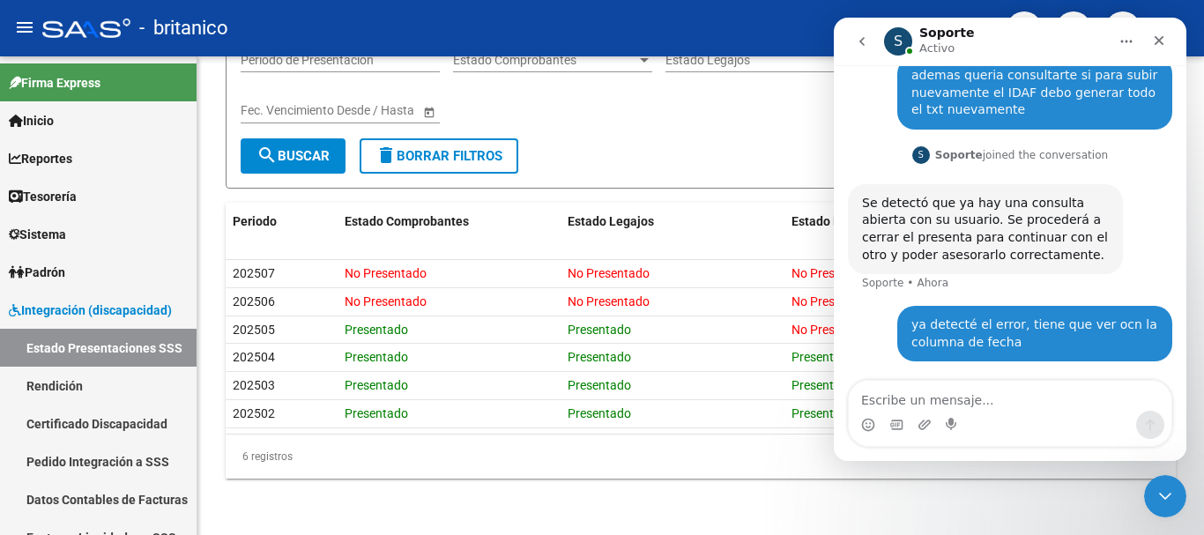
click at [1073, 234] on div "Se detectó que ya hay una consulta abierta con su usuario. Se procederá a cerra…" at bounding box center [985, 229] width 247 height 69
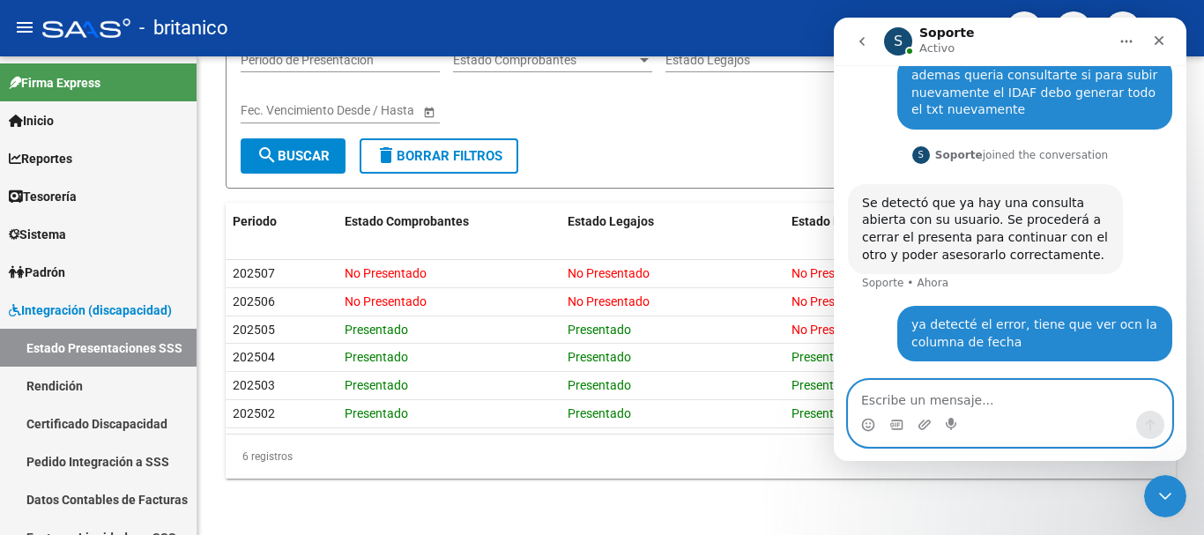
click at [922, 401] on textarea "Escribe un mensaje..." at bounding box center [1010, 396] width 323 height 30
type textarea "ok"
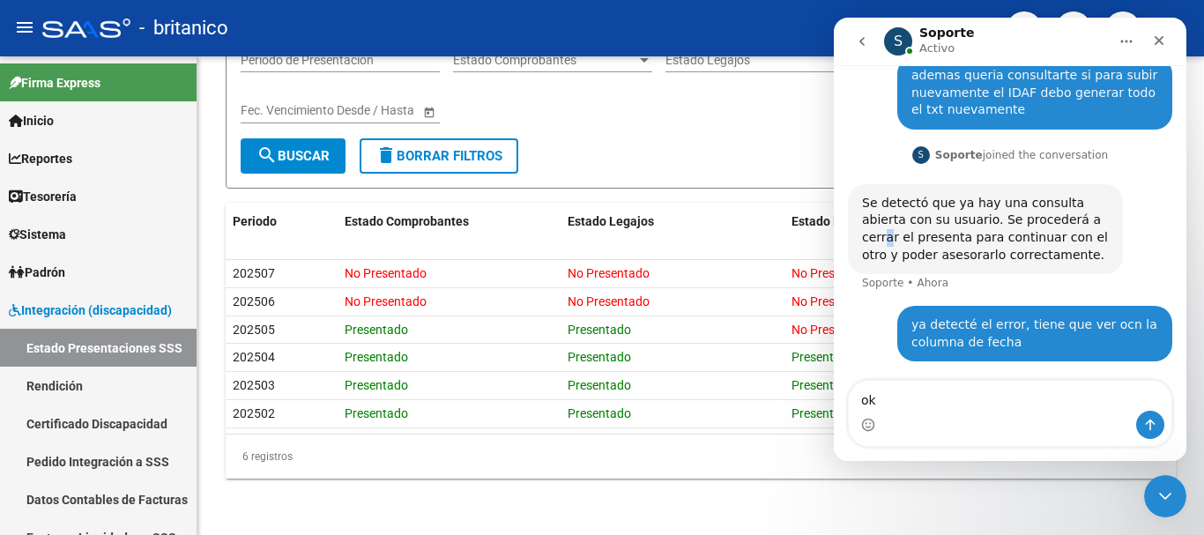
drag, startPoint x: 1008, startPoint y: 238, endPoint x: 1055, endPoint y: 224, distance: 49.7
click at [1055, 224] on div "Se detectó que ya hay una consulta abierta con su usuario. Se procederá a cerra…" at bounding box center [985, 229] width 247 height 69
drag, startPoint x: 977, startPoint y: 413, endPoint x: 985, endPoint y: 399, distance: 16.2
click at [977, 411] on div "Intercom Messenger" at bounding box center [1010, 425] width 323 height 28
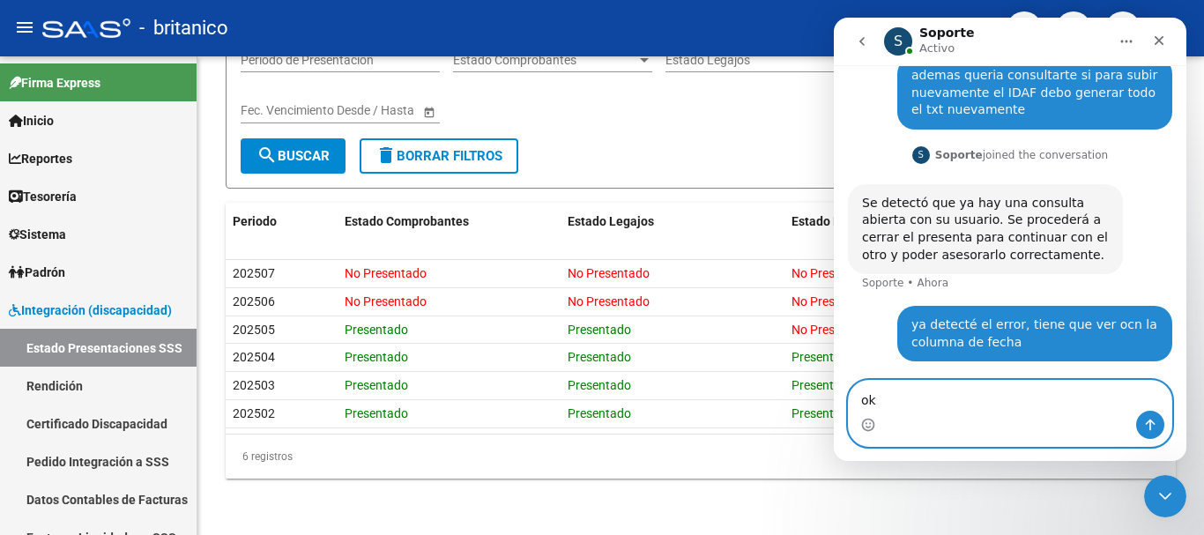
click at [986, 397] on textarea "ok" at bounding box center [1010, 396] width 323 height 30
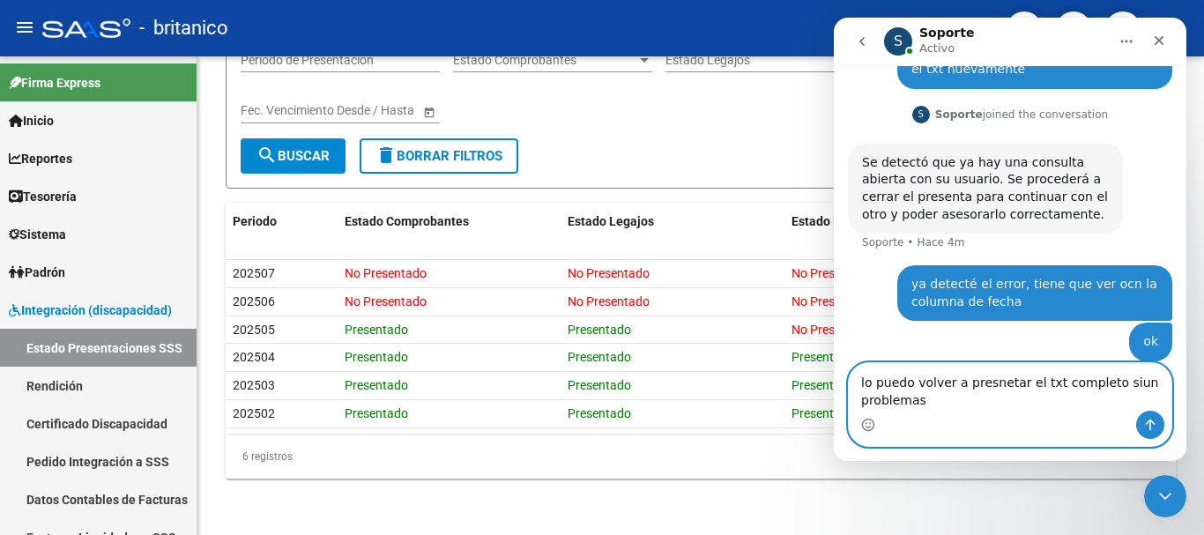
scroll to position [139, 0]
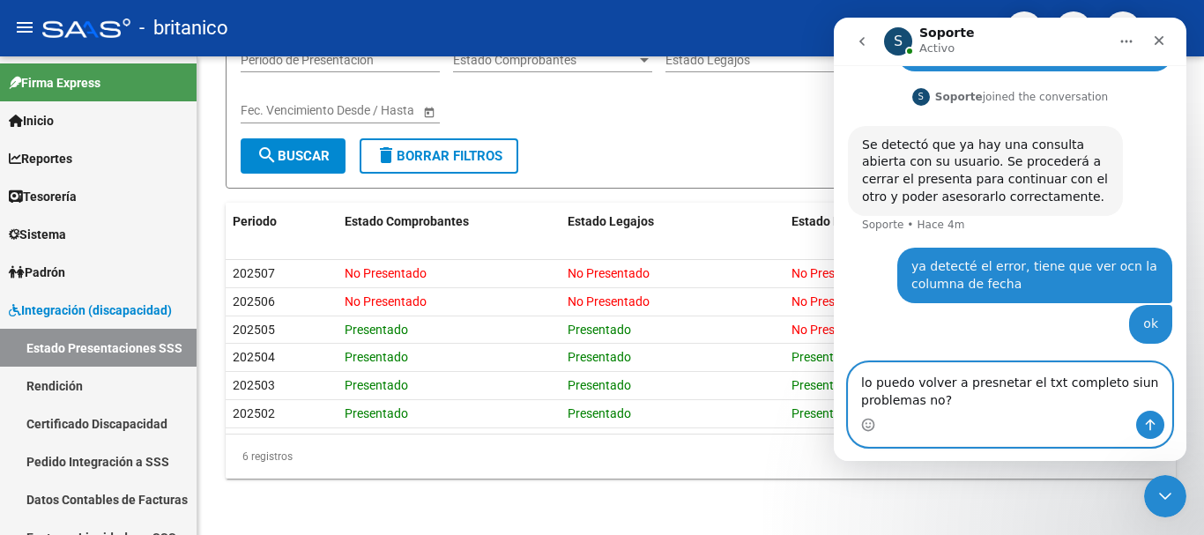
drag, startPoint x: 857, startPoint y: 384, endPoint x: 876, endPoint y: 380, distance: 18.8
click at [861, 379] on textarea "lo puedo volver a presnetar el txt completo siun problemas no?" at bounding box center [1010, 387] width 323 height 48
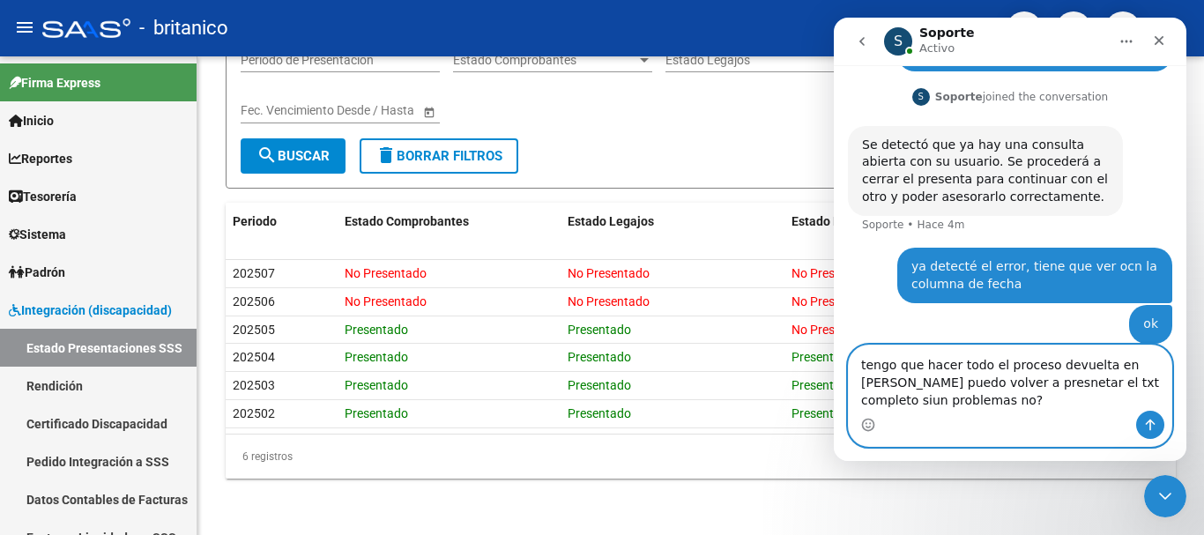
scroll to position [157, 0]
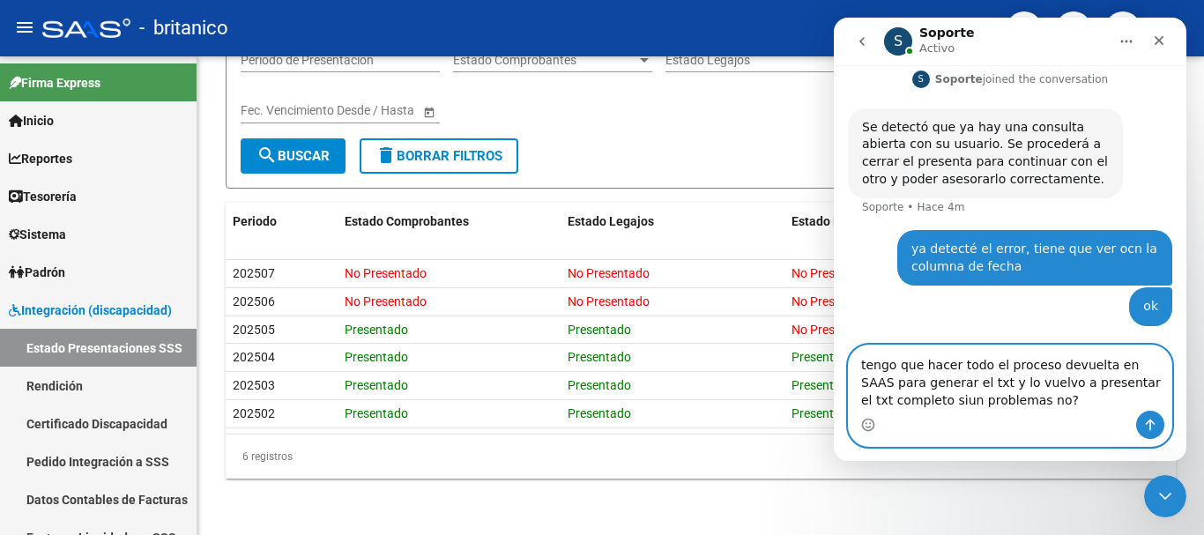
drag, startPoint x: 1028, startPoint y: 401, endPoint x: 1091, endPoint y: 377, distance: 67.0
click at [1091, 377] on textarea "tengo que hacer todo el proceso devuelta en SAAS para generar el txt y lo vuelv…" at bounding box center [1010, 378] width 323 height 65
type textarea "tengo que hacer todo el proceso devuelta en SAAS para generar el txt y lo vuelv…"
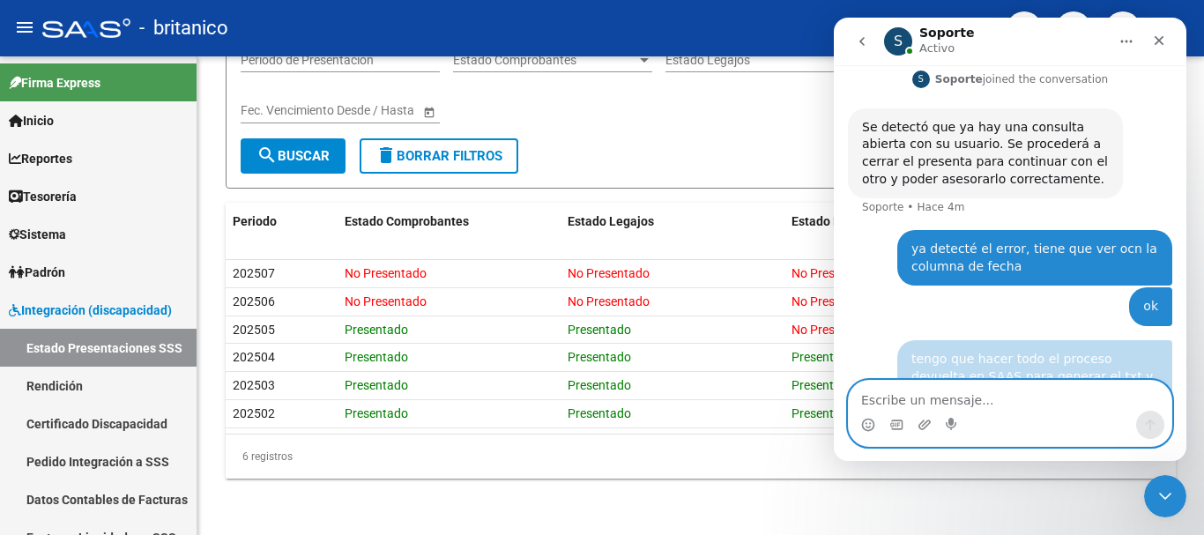
scroll to position [197, 0]
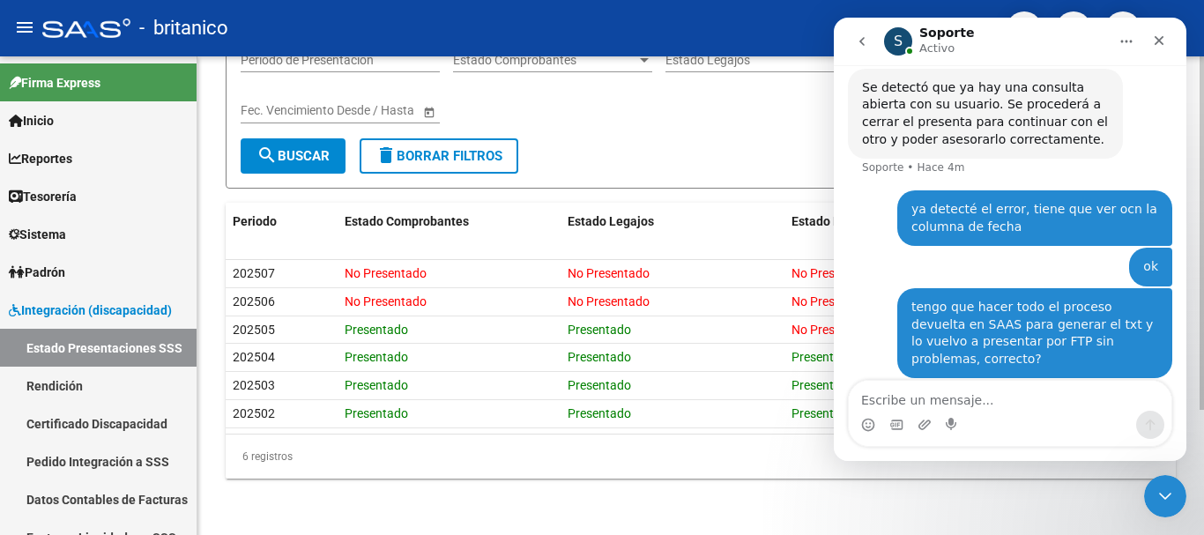
click at [531, 508] on div "INTEGRACION -> Presentaciones cloud_download Exportar Legajos Pendientes cloud_…" at bounding box center [701, 211] width 1007 height 647
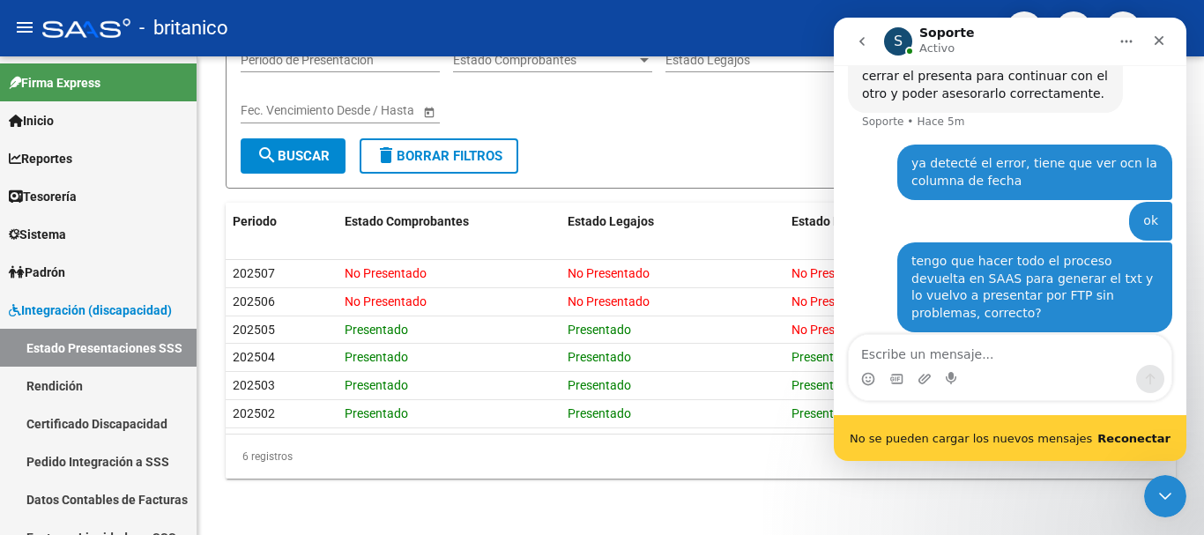
scroll to position [0, 0]
